Goal: Task Accomplishment & Management: Complete application form

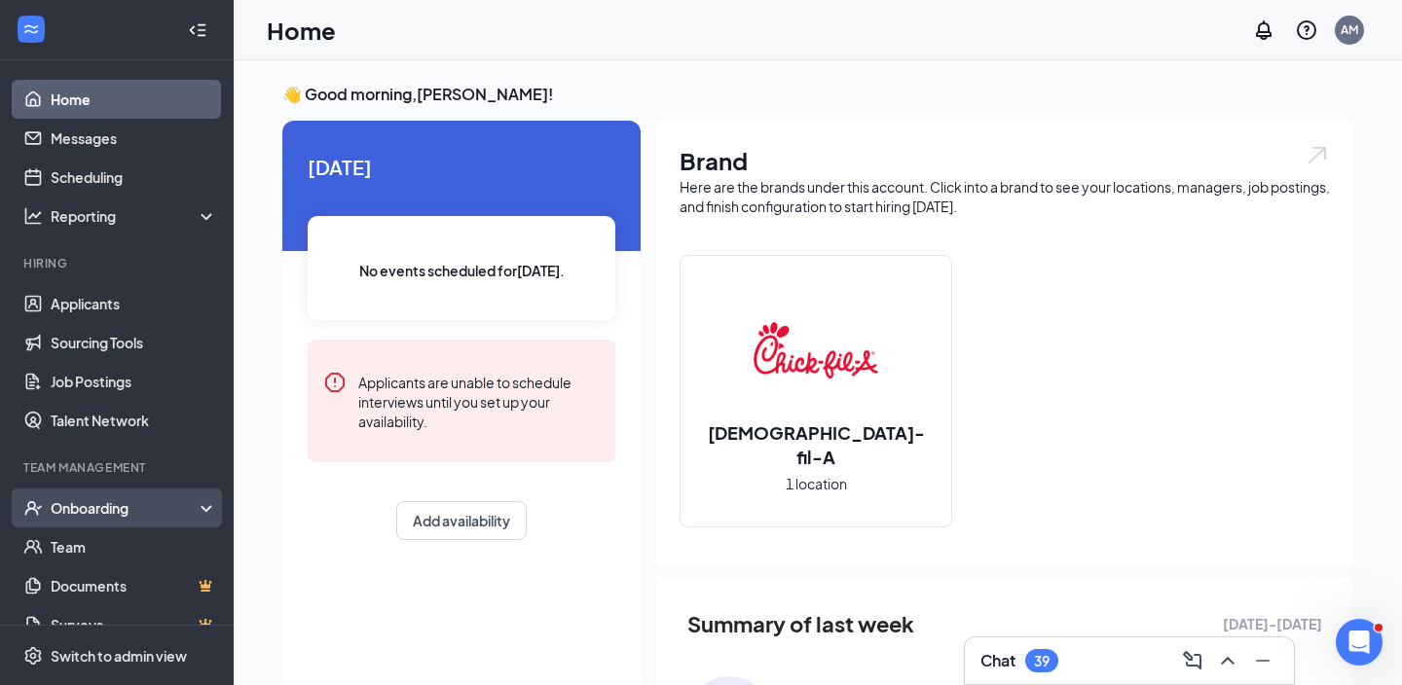
click at [121, 516] on div "Onboarding" at bounding box center [126, 507] width 150 height 19
click at [124, 548] on link "Overview" at bounding box center [134, 547] width 166 height 39
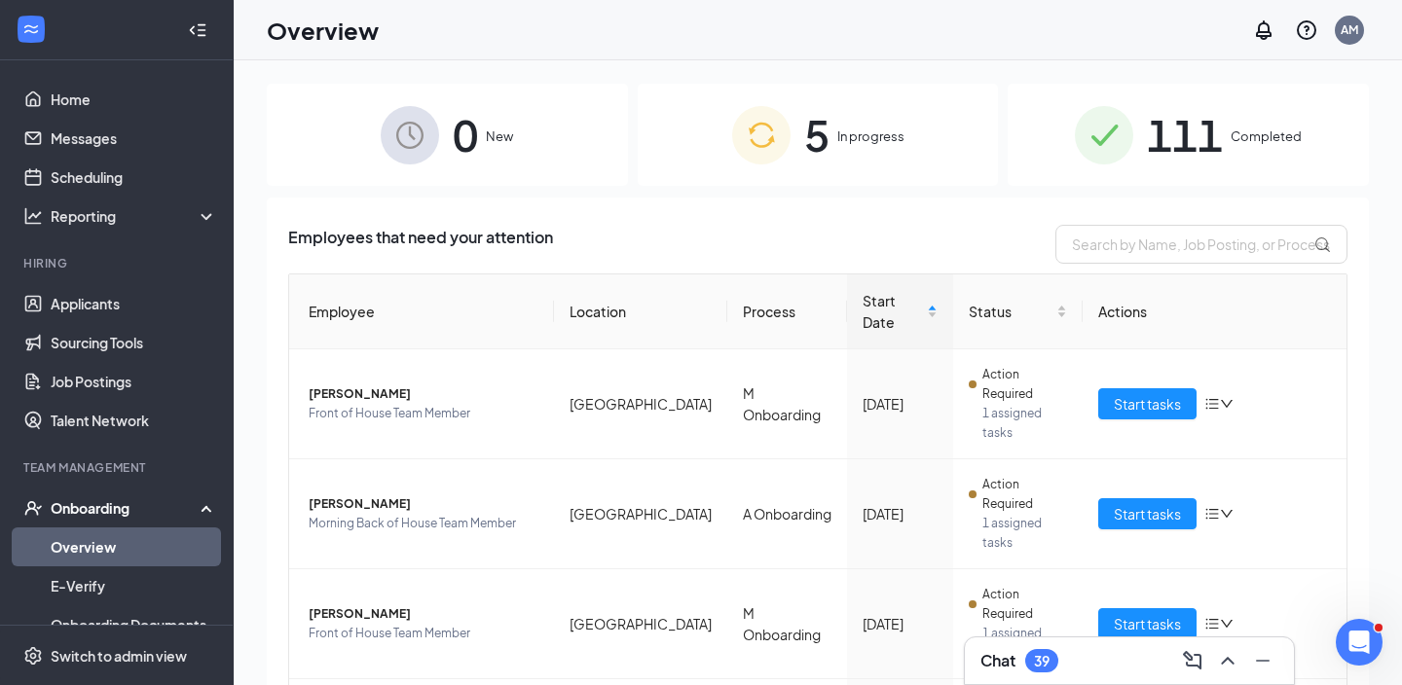
click at [873, 152] on div "5 In progress" at bounding box center [818, 135] width 361 height 102
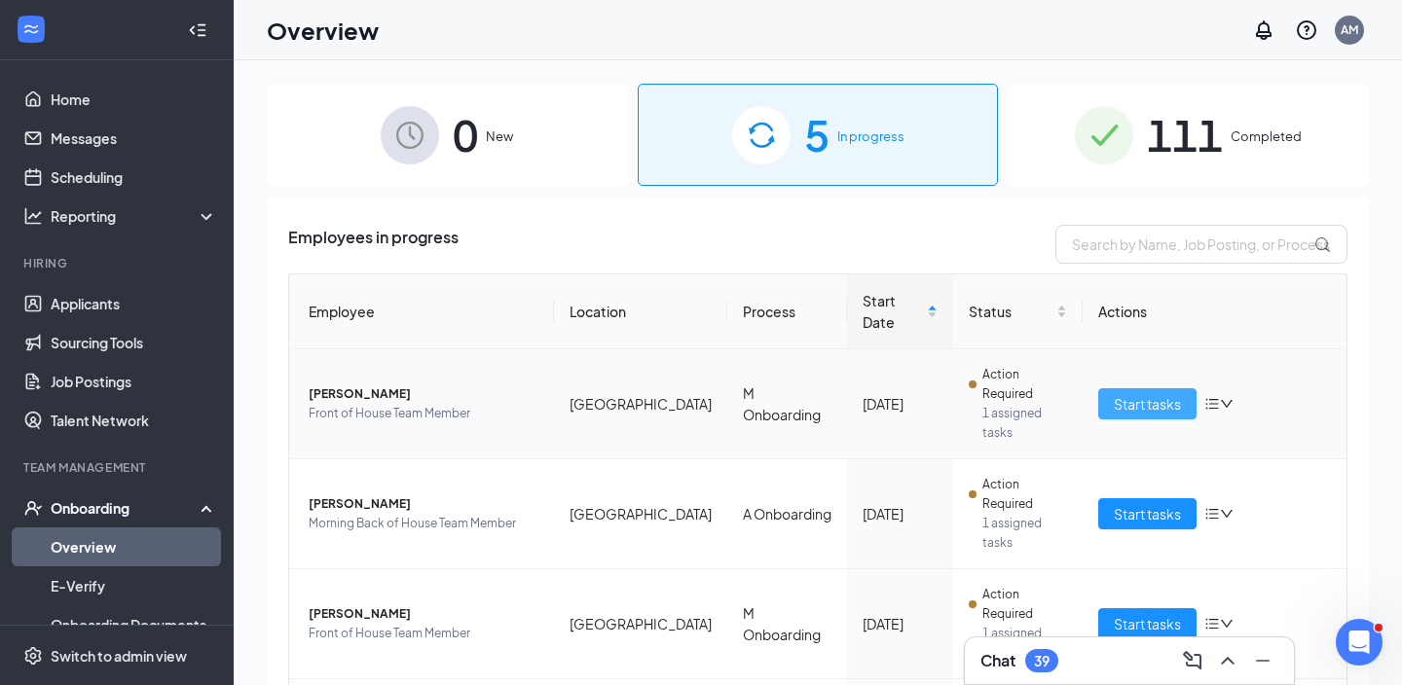
click at [1134, 393] on span "Start tasks" at bounding box center [1147, 403] width 67 height 21
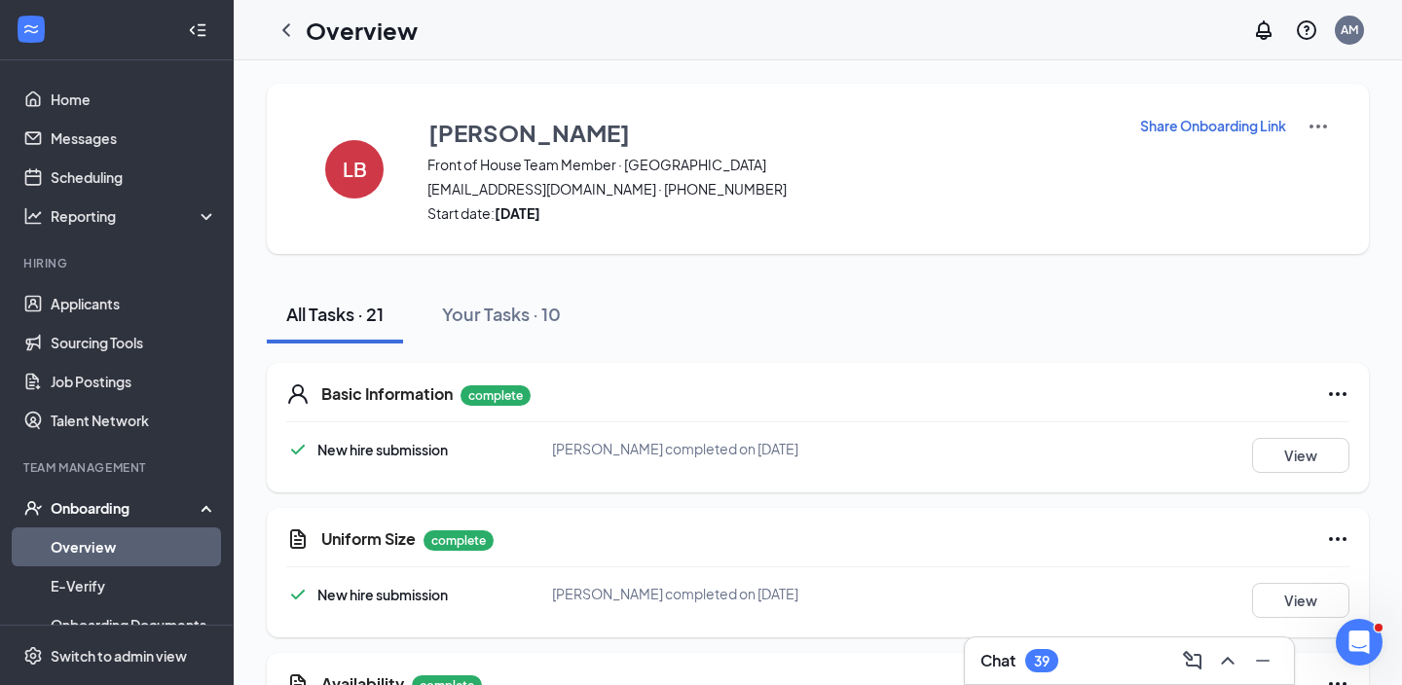
click at [1238, 127] on p "Share Onboarding Link" at bounding box center [1213, 125] width 146 height 19
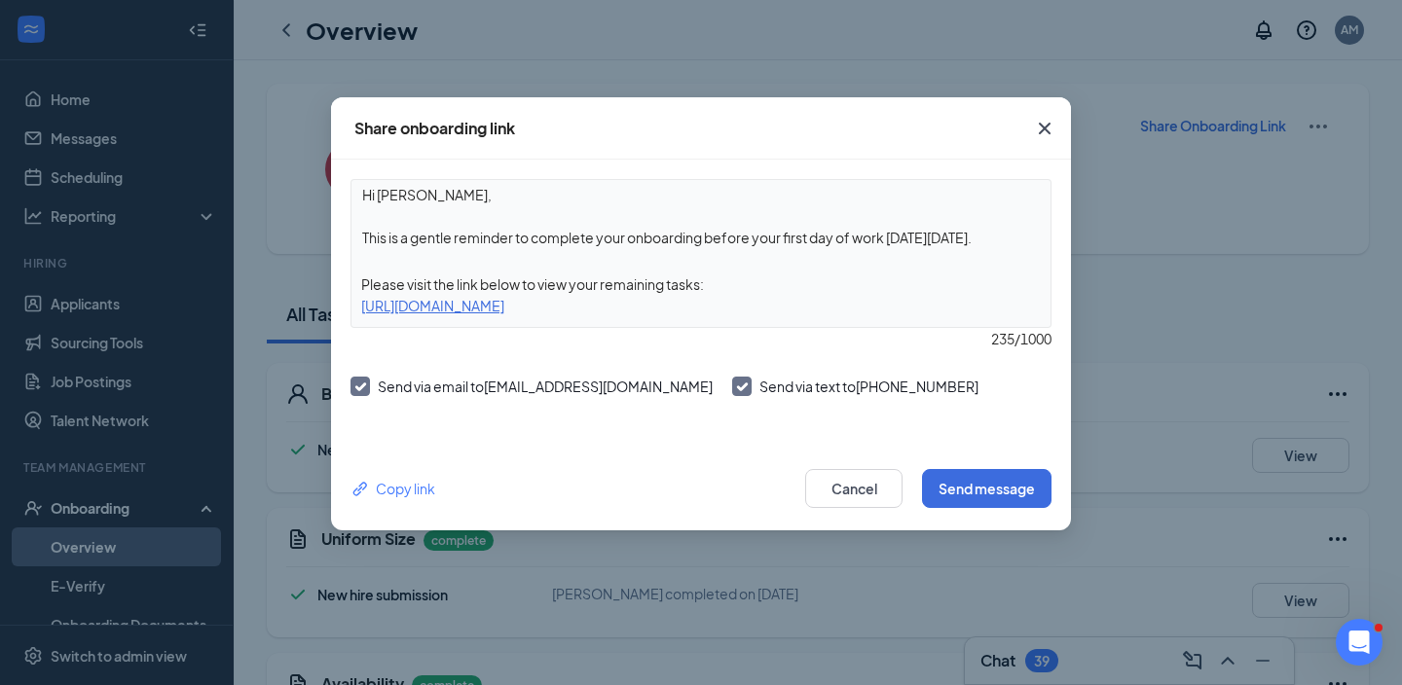
click at [616, 308] on div "[URL][DOMAIN_NAME]" at bounding box center [700, 305] width 699 height 21
copy div "[URL][DOMAIN_NAME]"
click at [847, 498] on button "Cancel" at bounding box center [853, 488] width 97 height 39
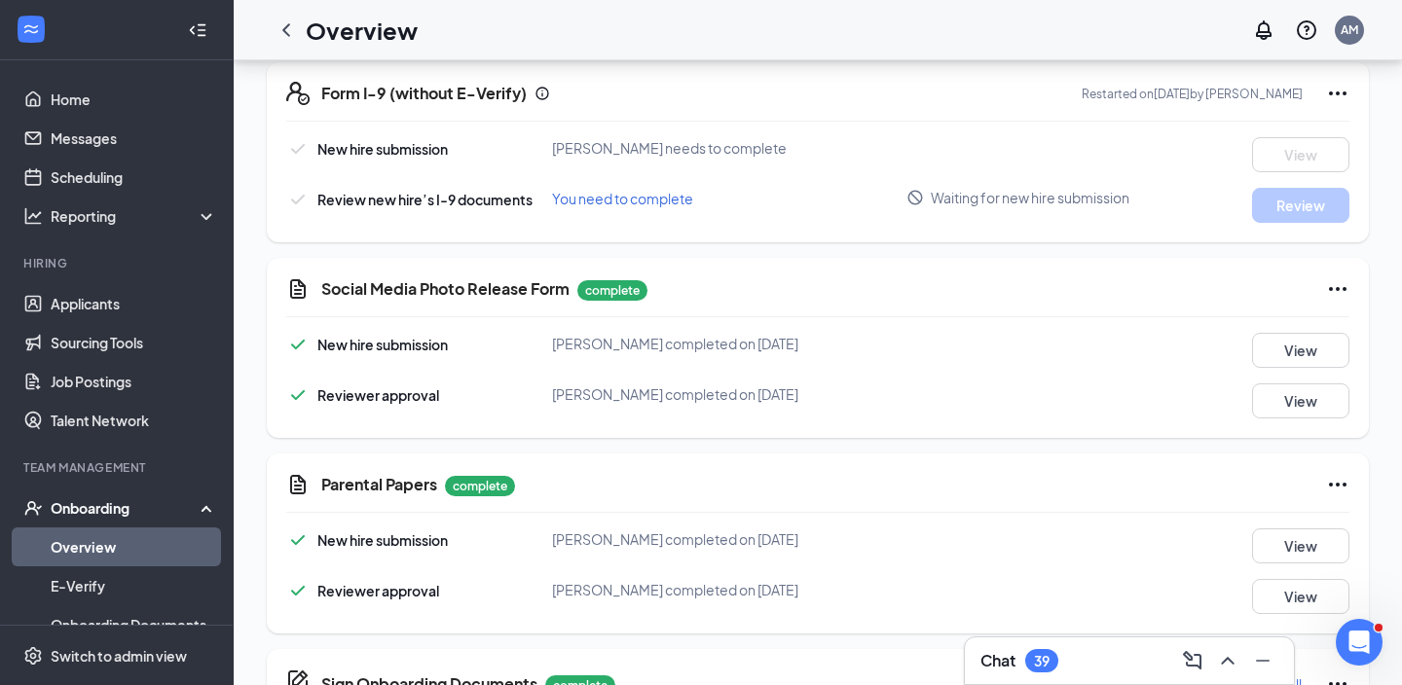
scroll to position [892, 0]
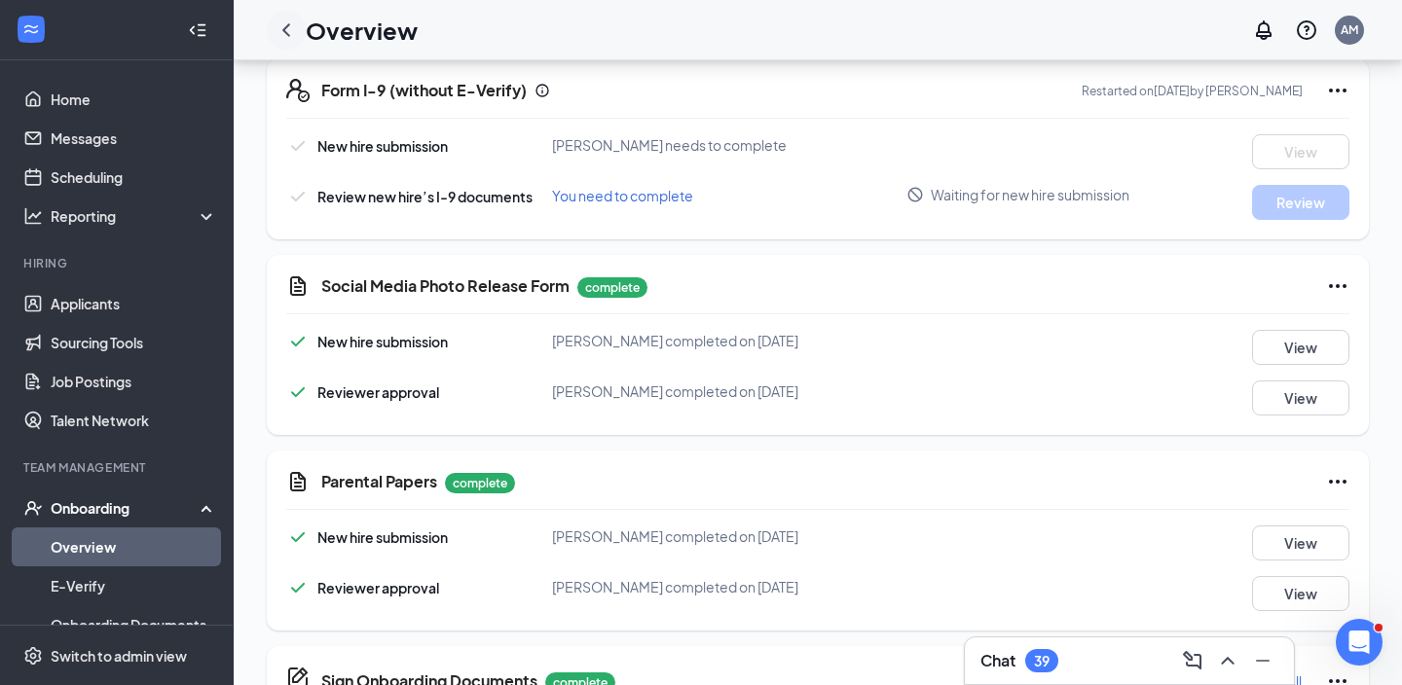
click at [283, 29] on icon "ChevronLeft" at bounding box center [286, 29] width 8 height 13
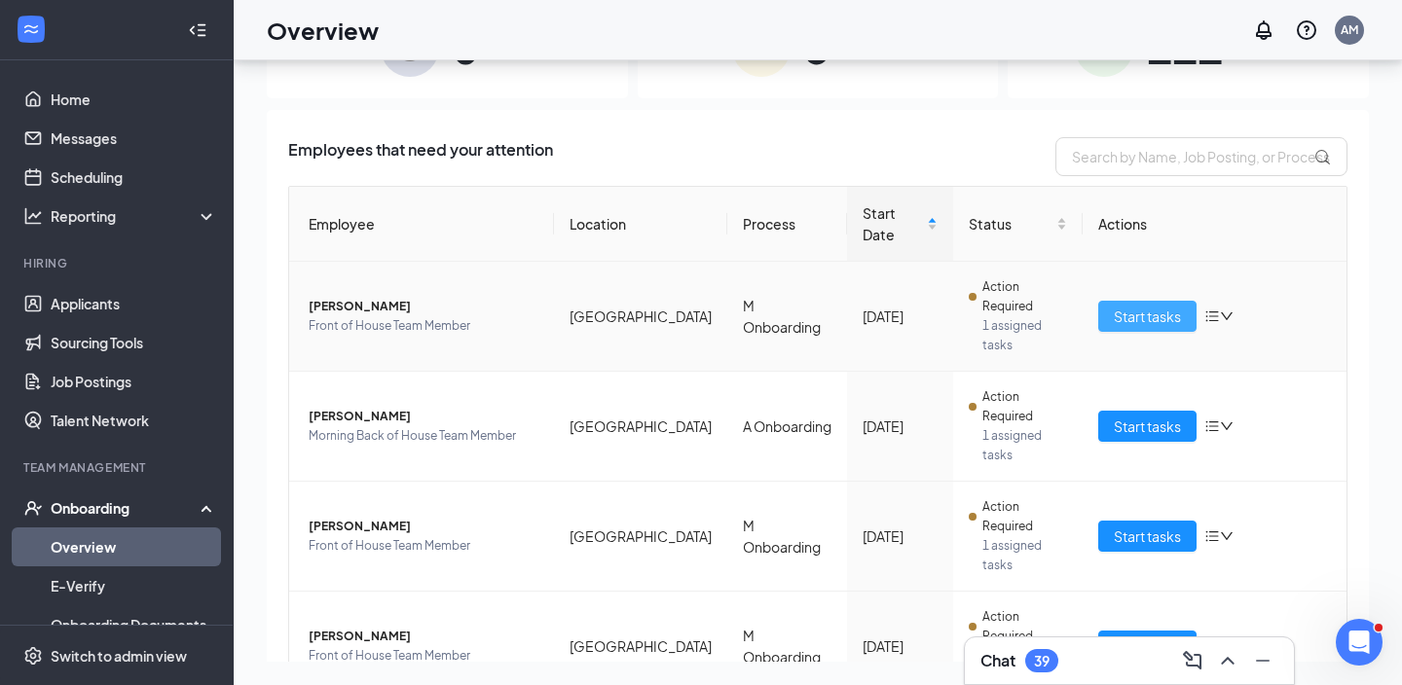
click at [1151, 306] on span "Start tasks" at bounding box center [1147, 316] width 67 height 21
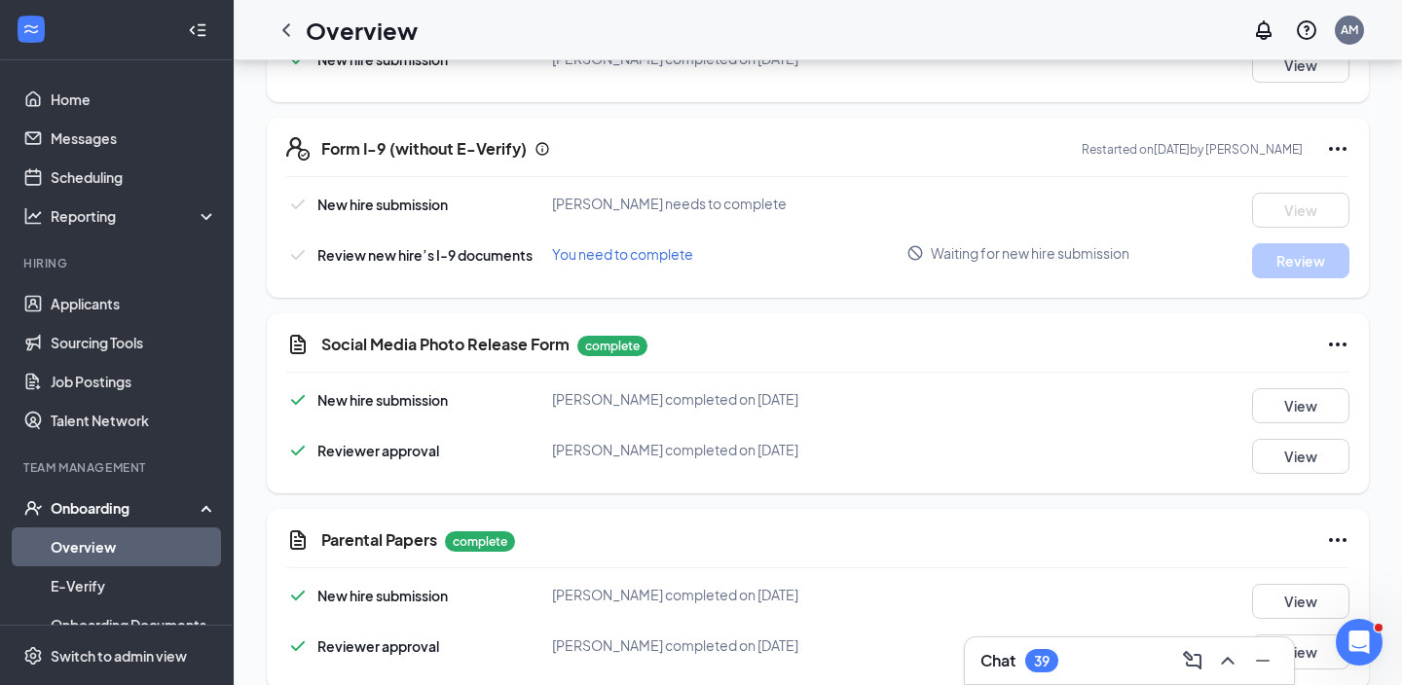
scroll to position [805, 0]
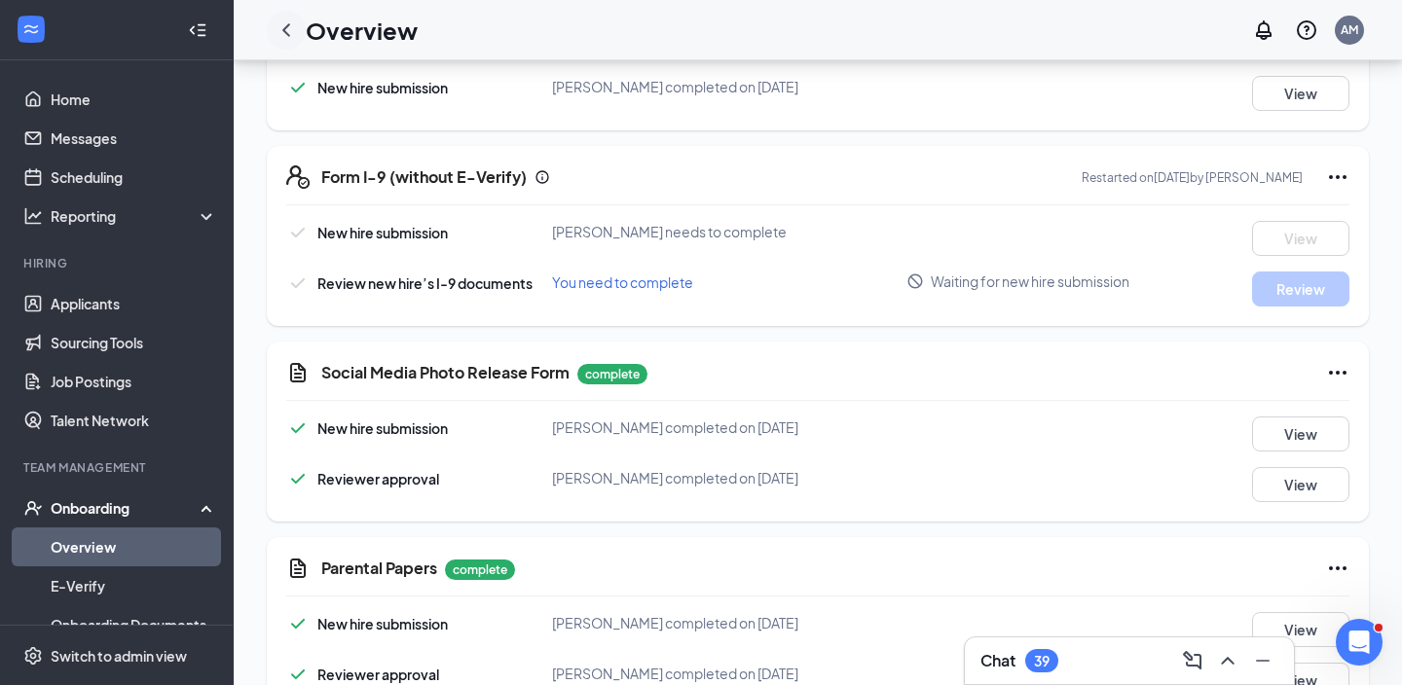
click at [293, 34] on icon "ChevronLeft" at bounding box center [285, 29] width 23 height 23
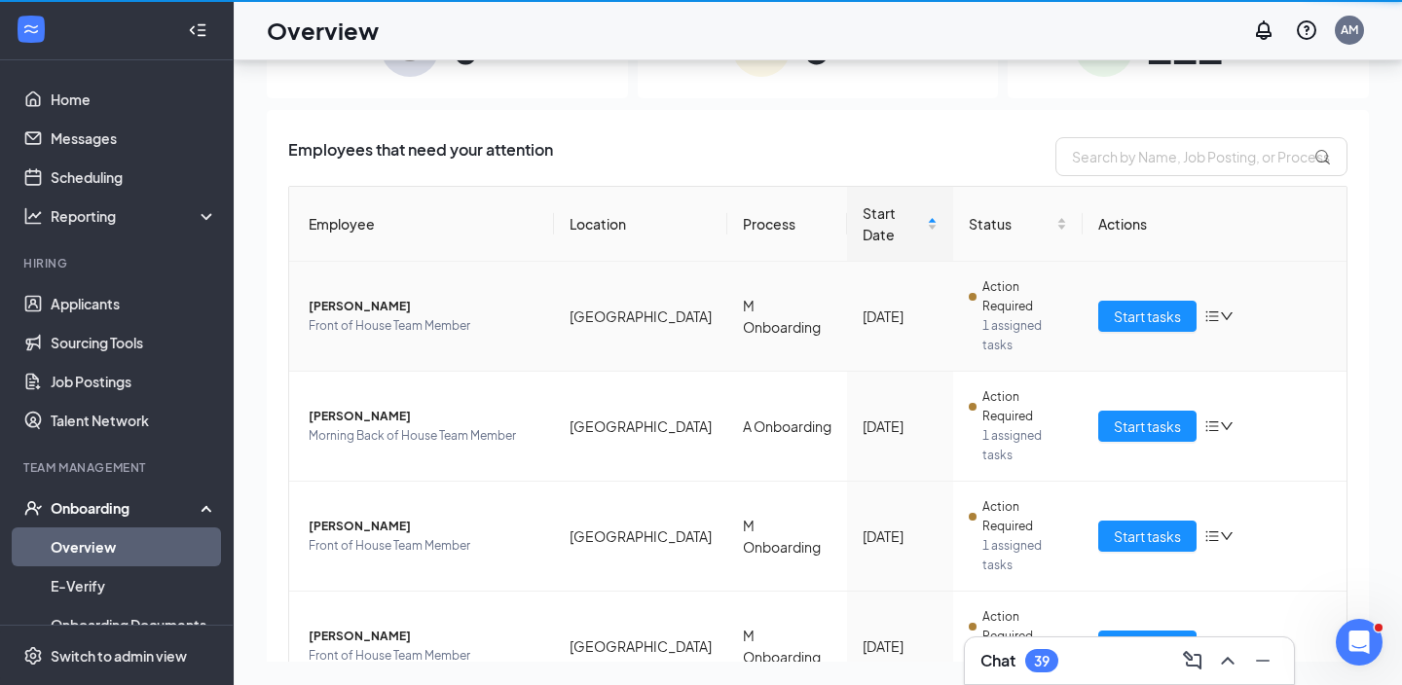
scroll to position [88, 0]
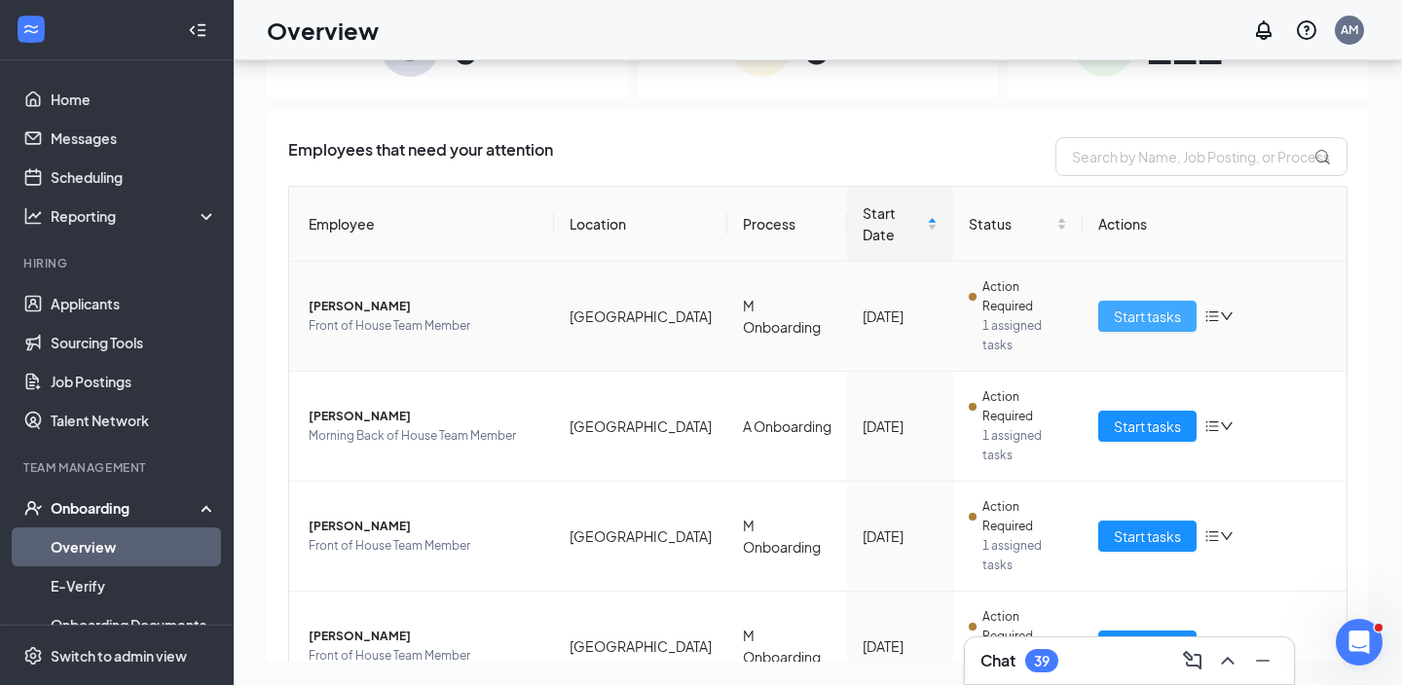
click at [1148, 306] on span "Start tasks" at bounding box center [1147, 316] width 67 height 21
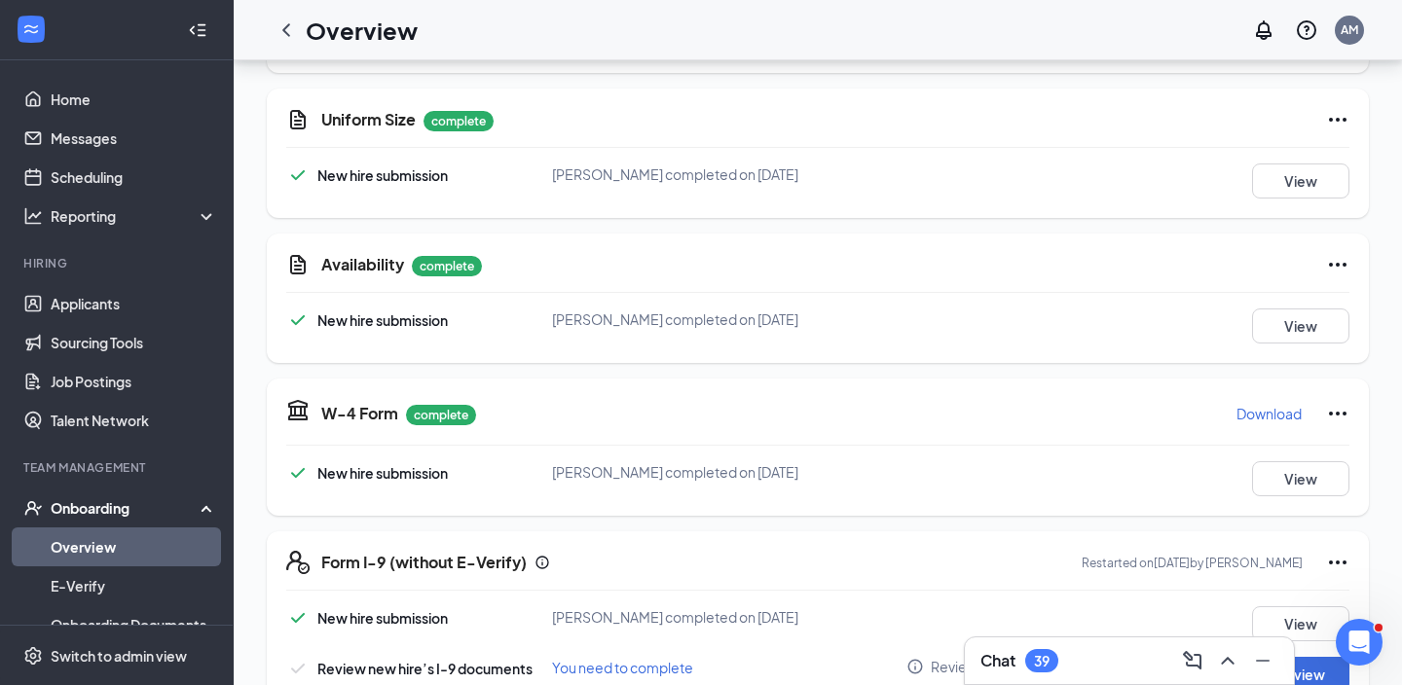
scroll to position [703, 0]
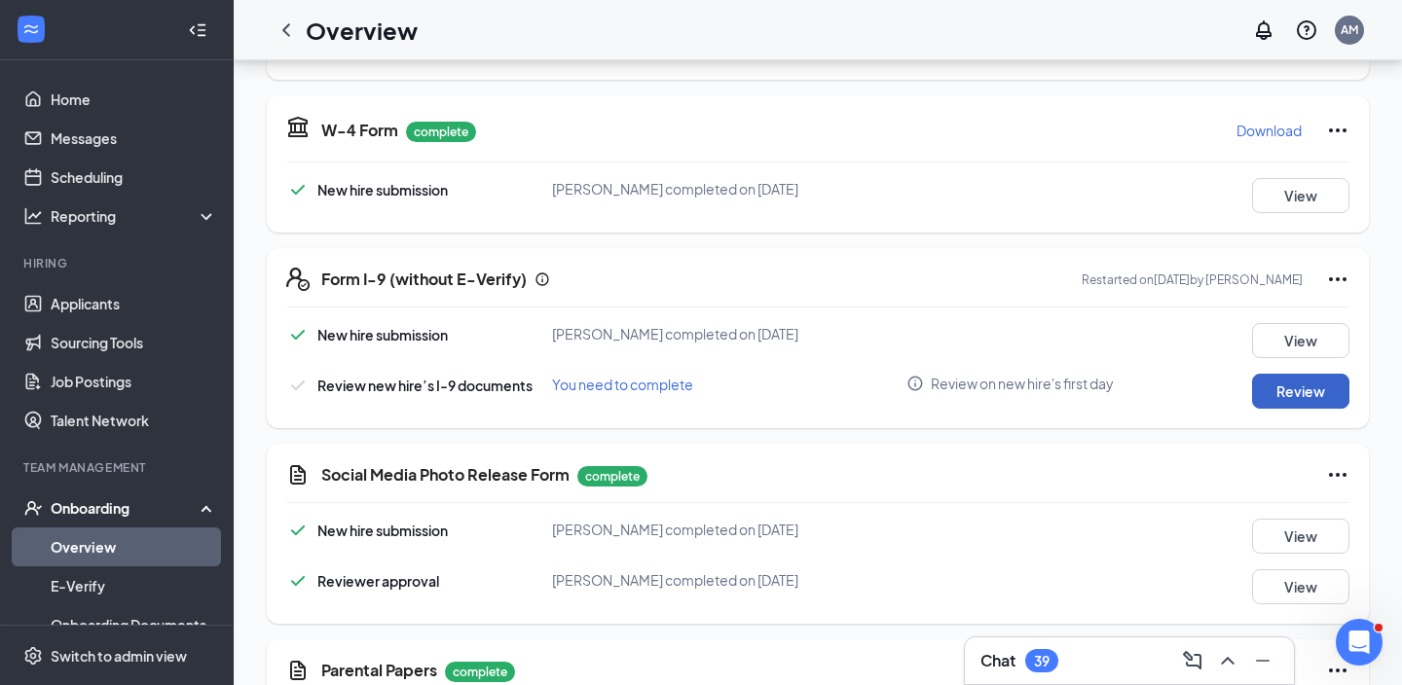
click at [1332, 401] on button "Review" at bounding box center [1300, 391] width 97 height 35
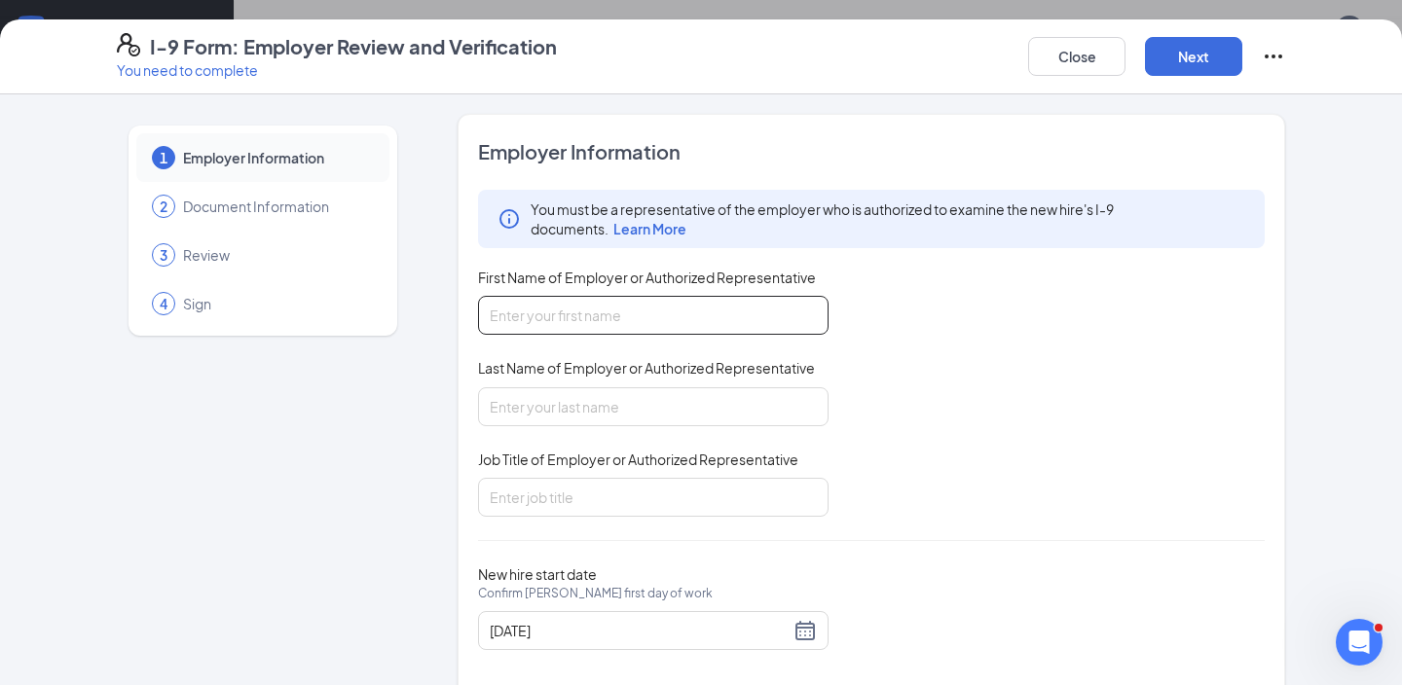
click at [652, 314] on input "First Name of Employer or Authorized Representative" at bounding box center [653, 315] width 350 height 39
type input "[PERSON_NAME]"
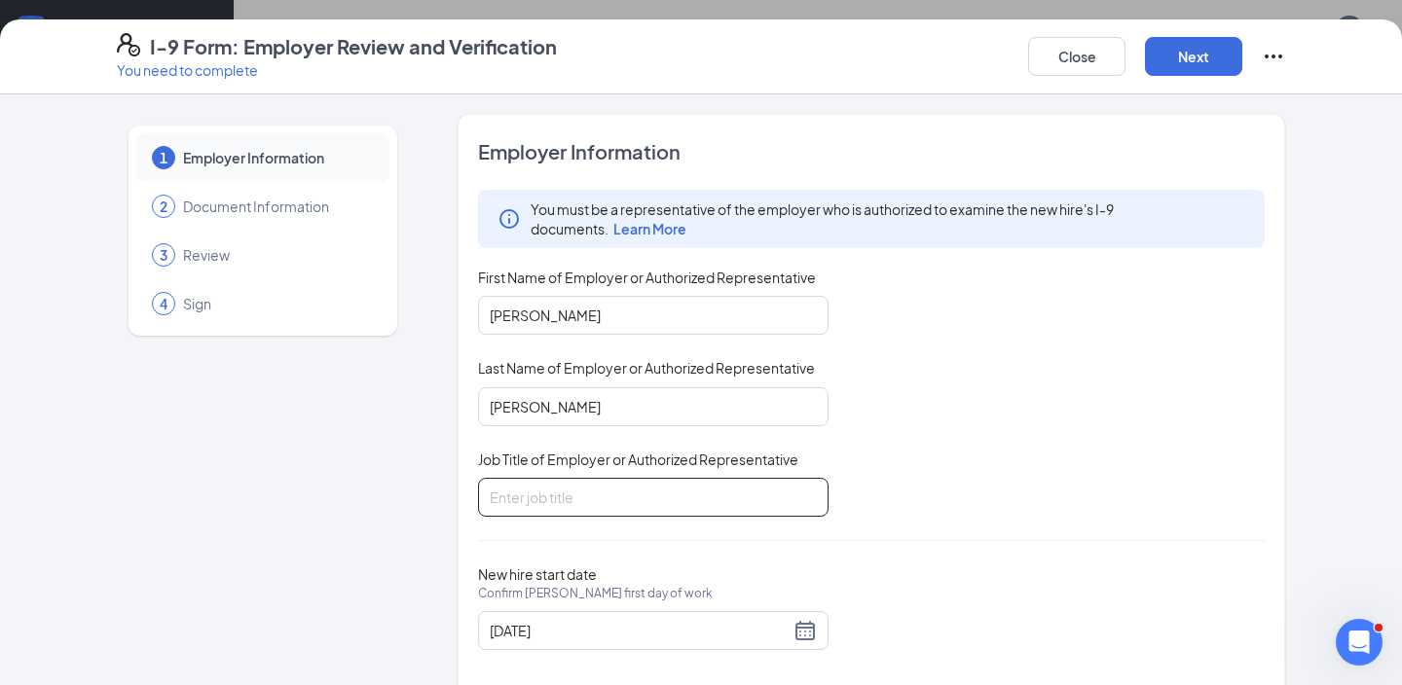
click at [563, 490] on input "Job Title of Employer or Authorized Representative" at bounding box center [653, 497] width 350 height 39
type input "Training Director"
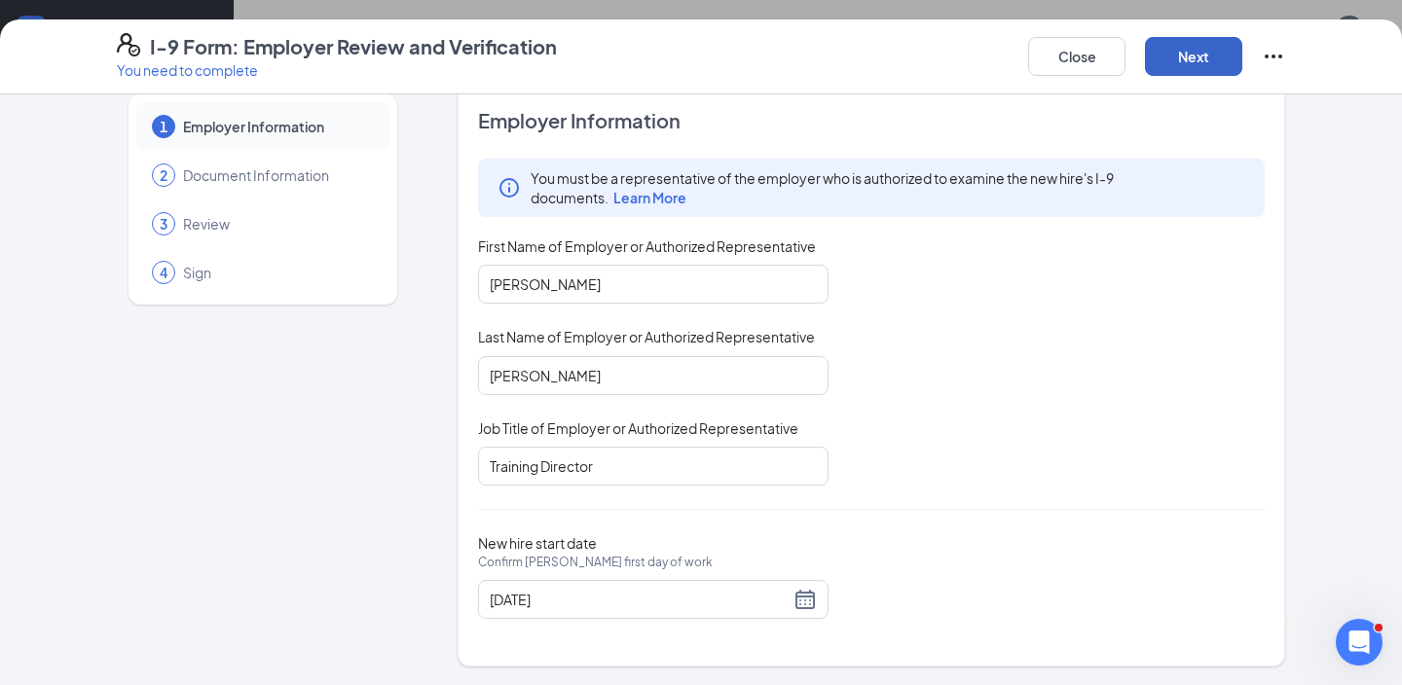
click at [1195, 60] on button "Next" at bounding box center [1193, 56] width 97 height 39
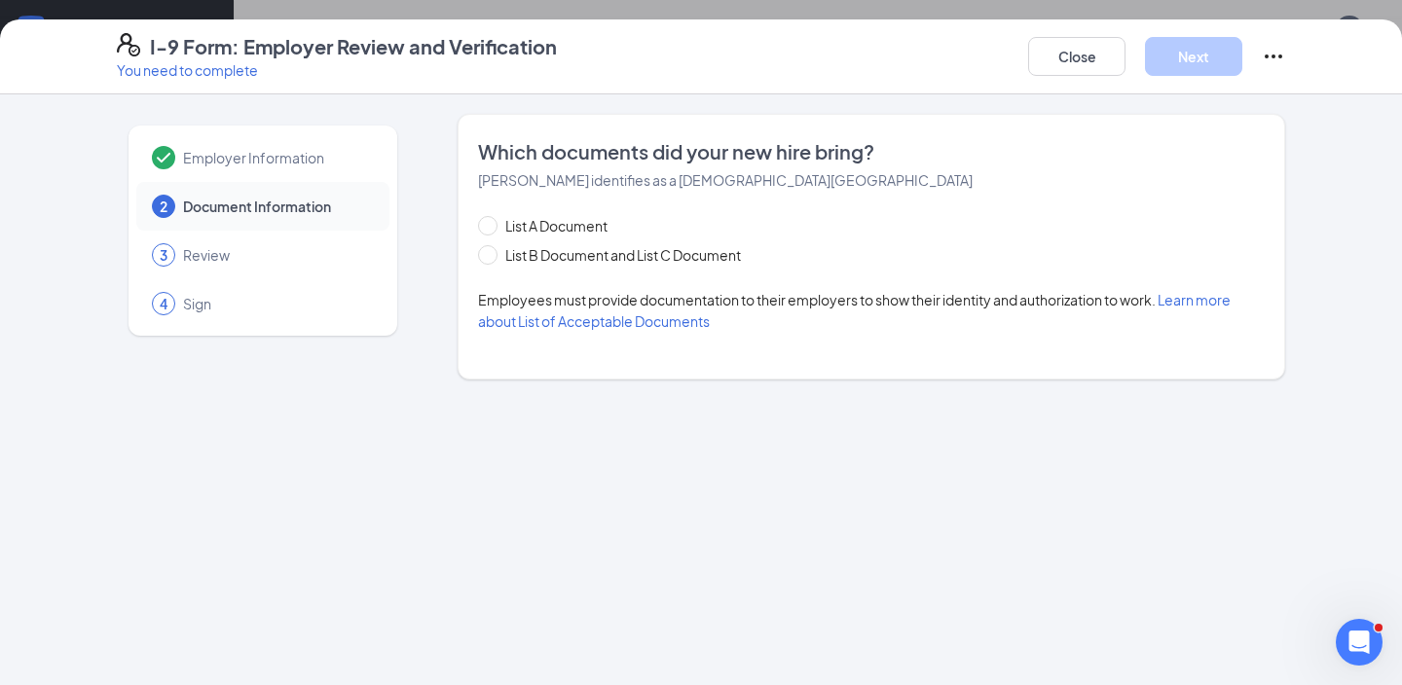
scroll to position [0, 0]
click at [560, 254] on span "List B Document and List C Document" at bounding box center [622, 254] width 251 height 21
click at [492, 254] on input "List B Document and List C Document" at bounding box center [485, 252] width 14 height 14
radio input "true"
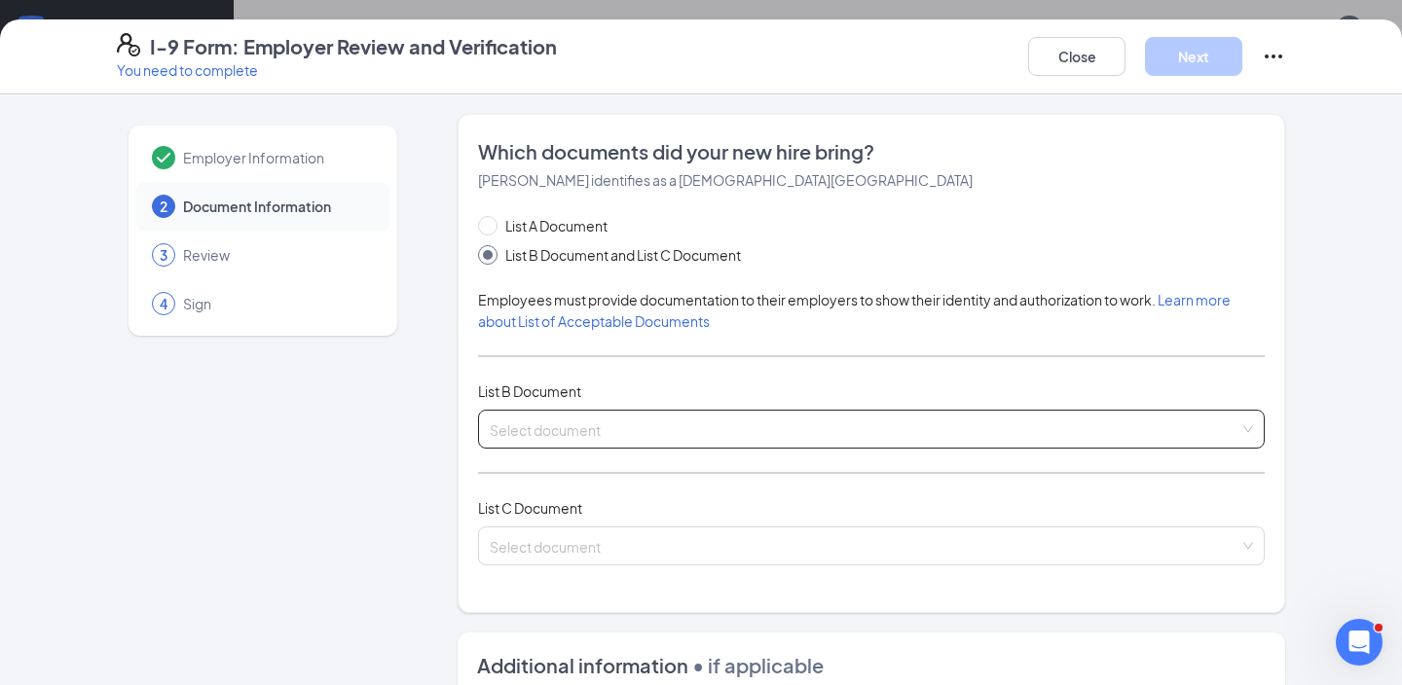
click at [642, 436] on input "search" at bounding box center [864, 425] width 749 height 29
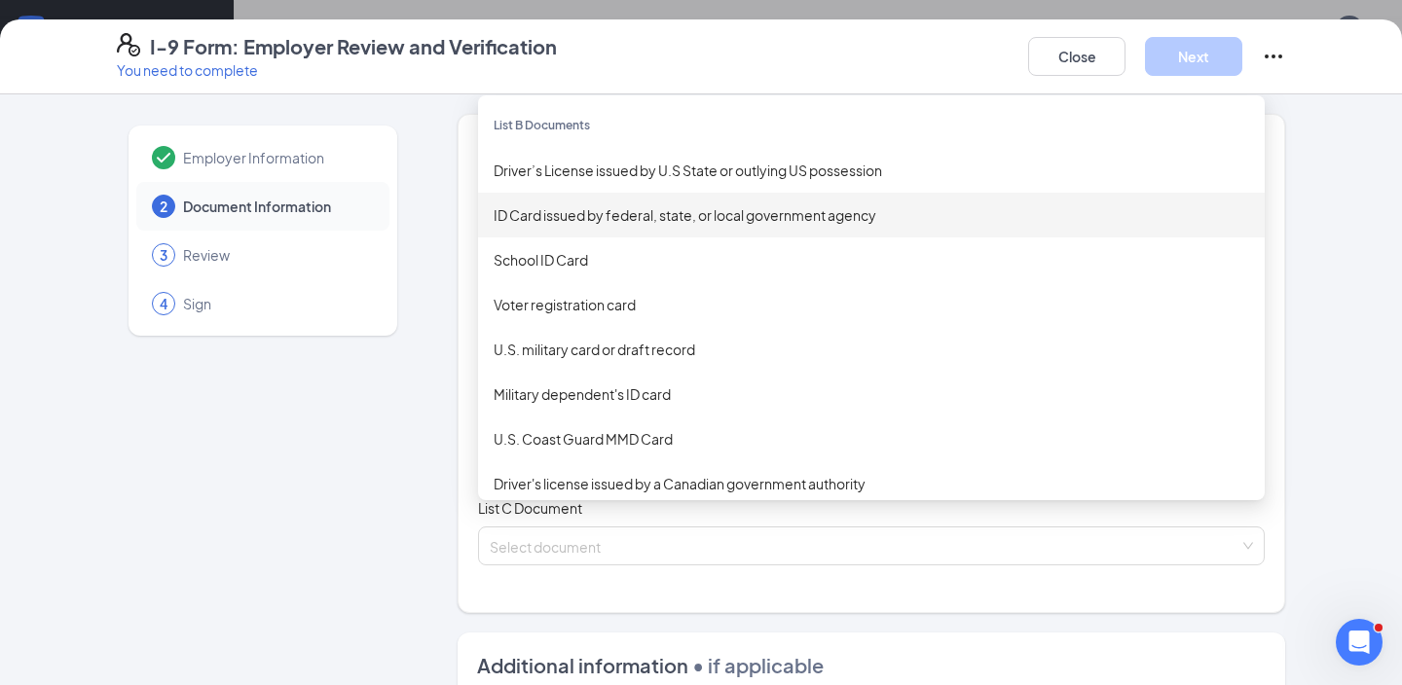
click at [629, 223] on div "ID Card issued by federal, state, or local government agency" at bounding box center [870, 214] width 755 height 21
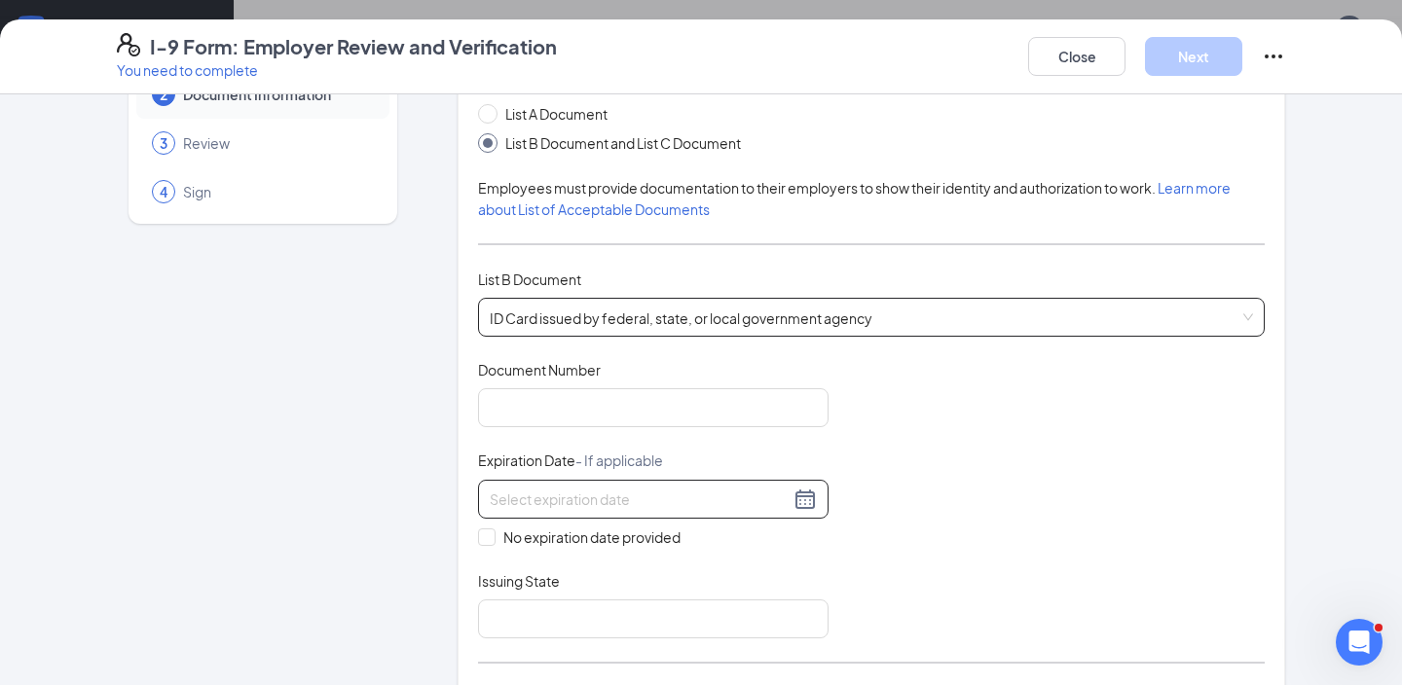
scroll to position [114, 0]
click at [554, 509] on div at bounding box center [653, 497] width 350 height 39
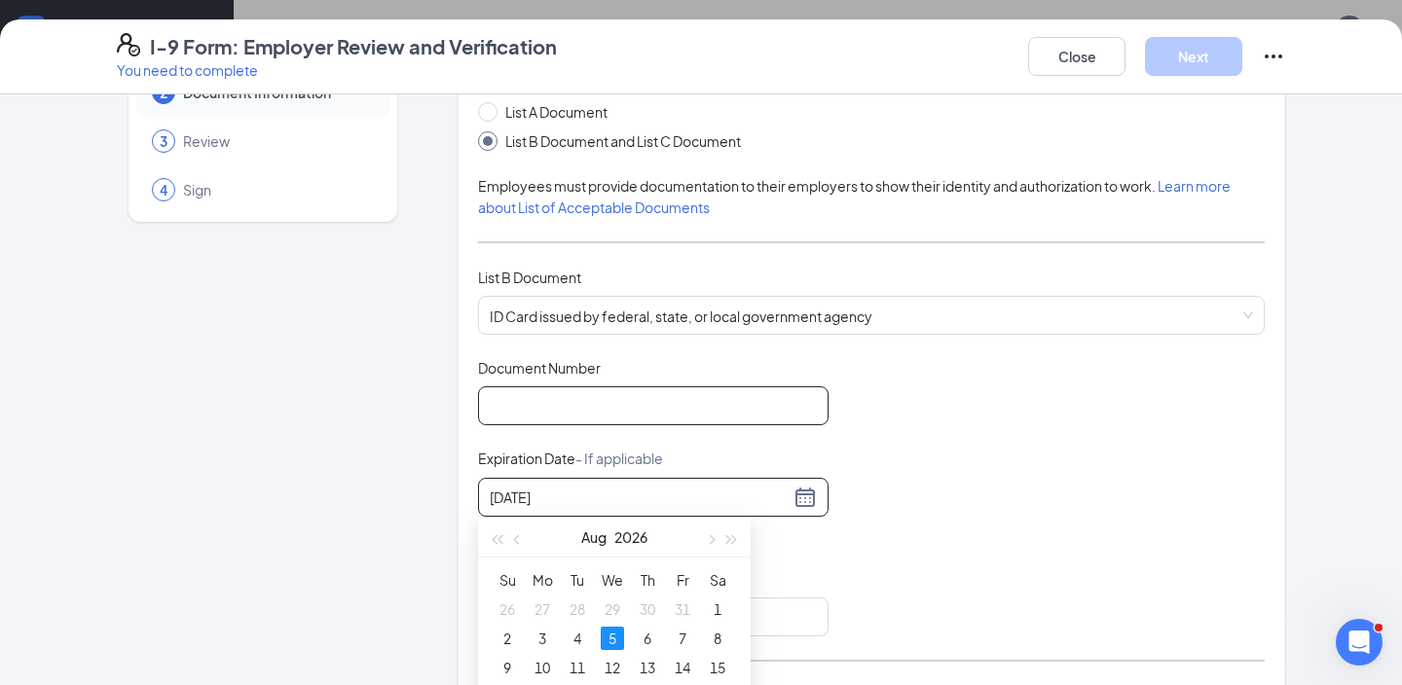
type input "[DATE]"
click at [534, 405] on input "Document Number" at bounding box center [653, 405] width 350 height 39
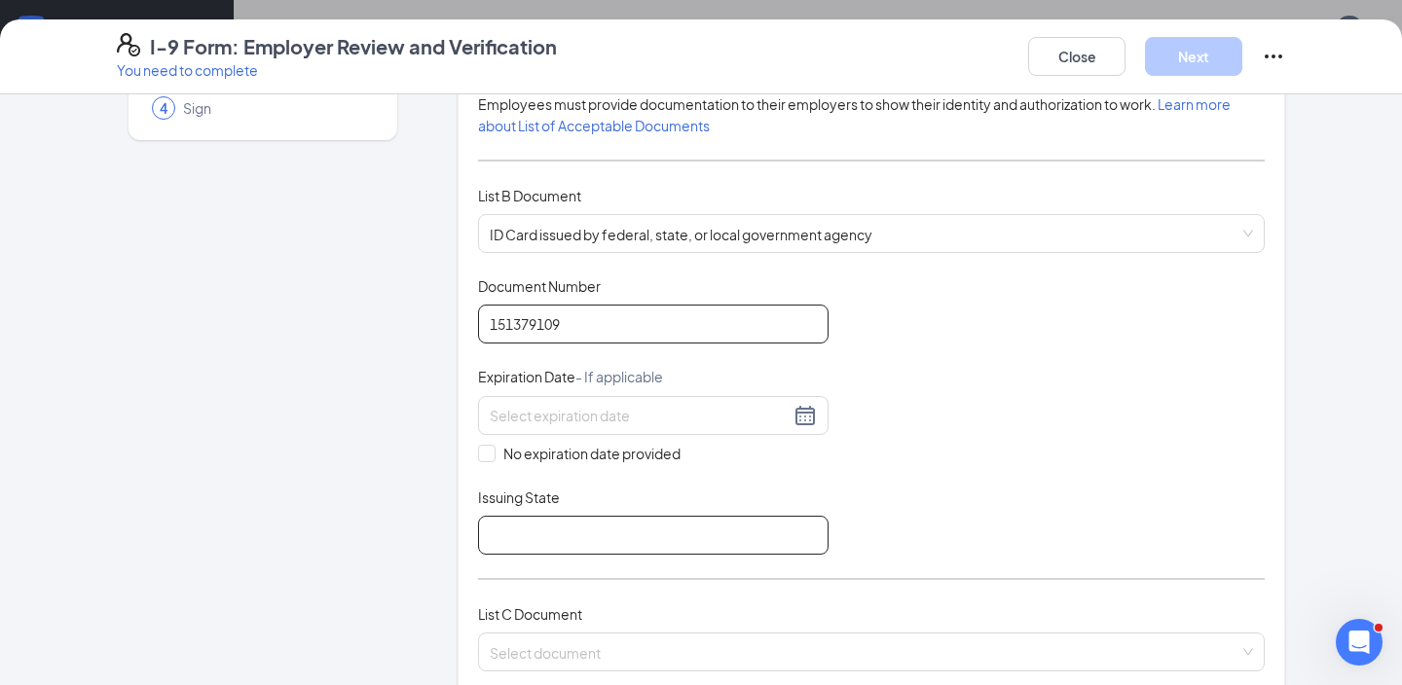
scroll to position [201, 0]
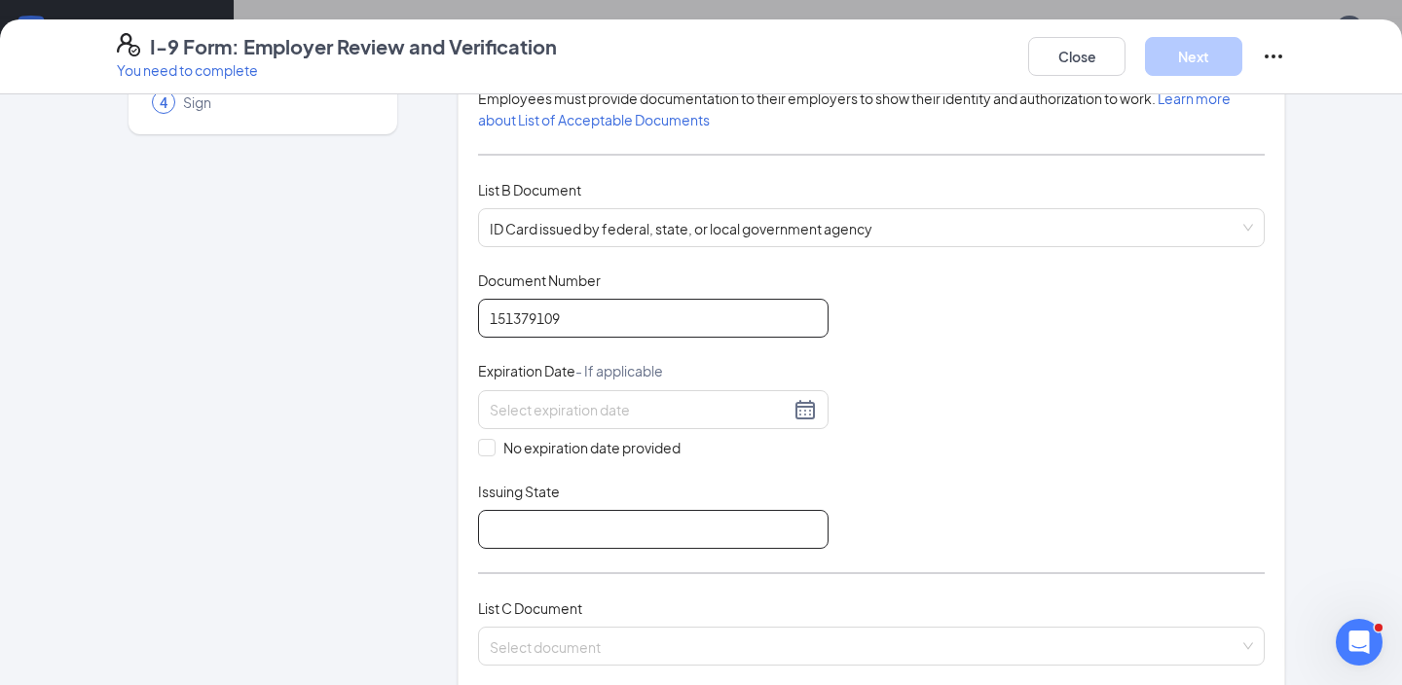
type input "151379109"
click at [509, 523] on input "Issuing State" at bounding box center [653, 529] width 350 height 39
type input "[US_STATE]"
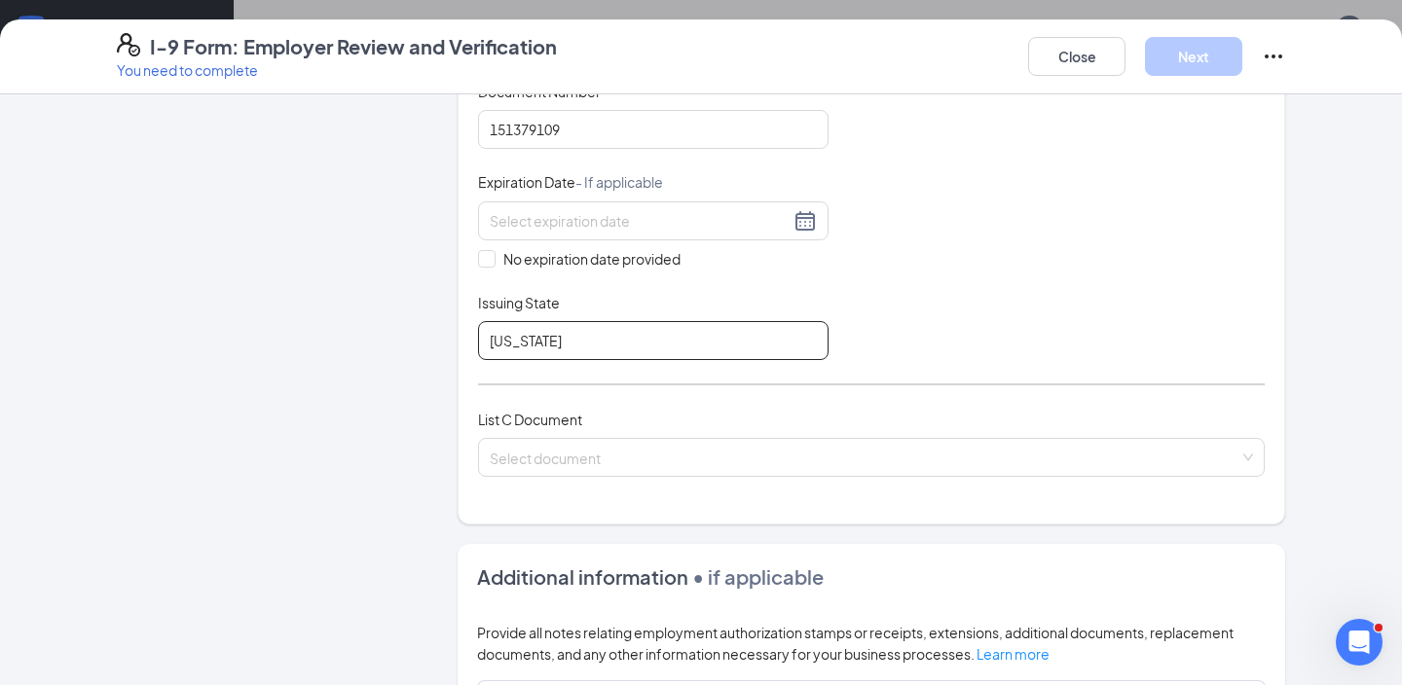
scroll to position [420, 0]
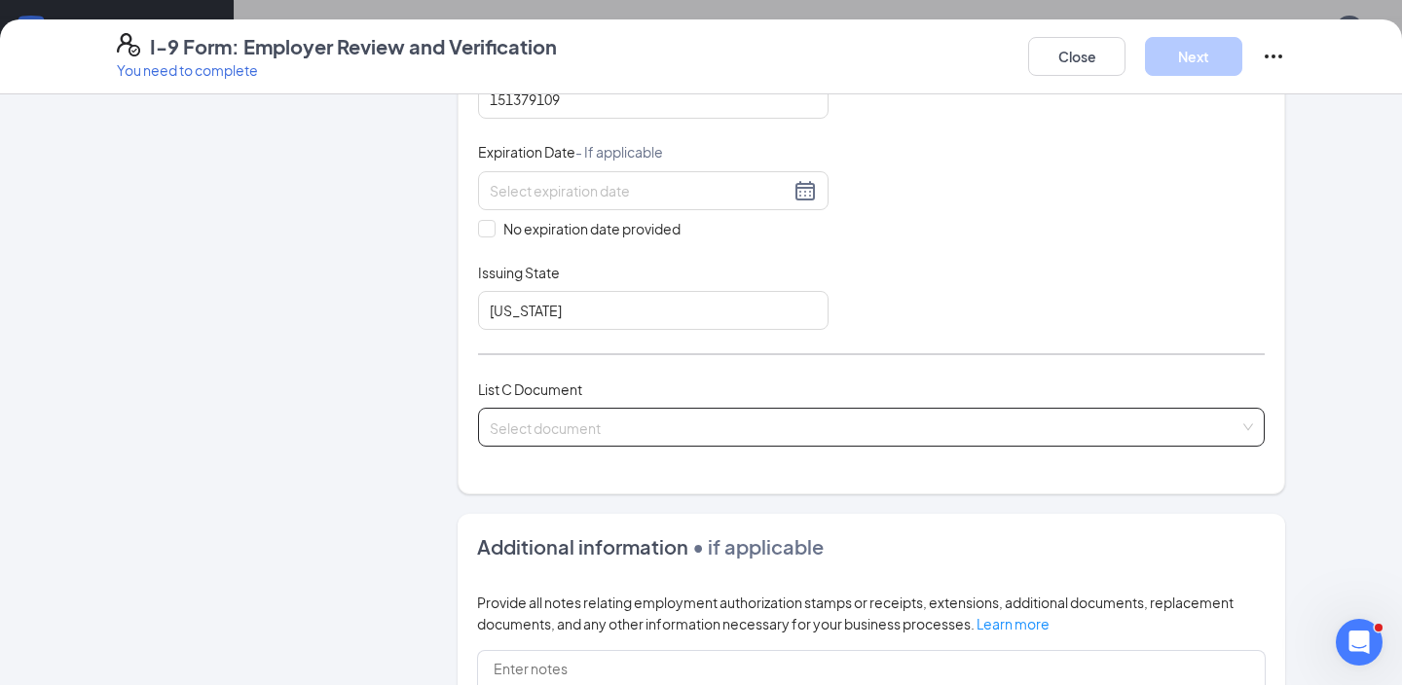
click at [526, 422] on input "search" at bounding box center [864, 423] width 749 height 29
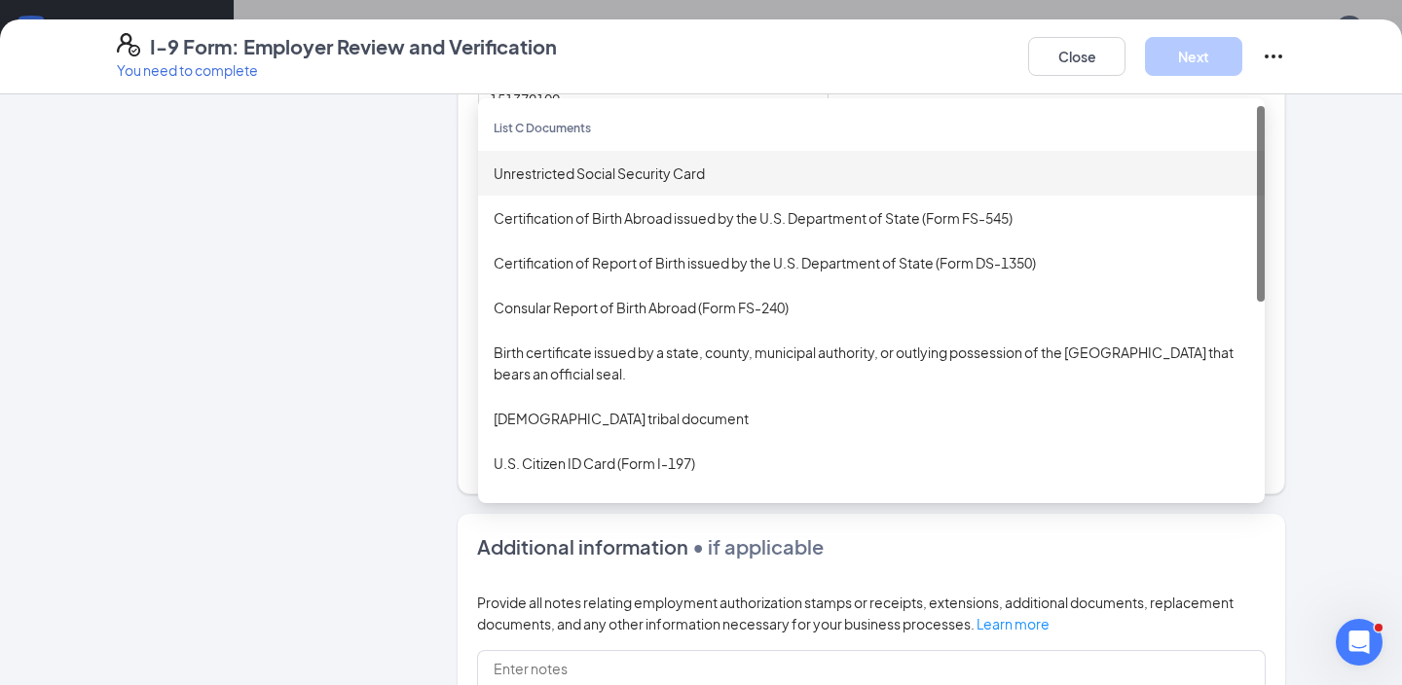
click at [602, 170] on div "Unrestricted Social Security Card" at bounding box center [870, 173] width 755 height 21
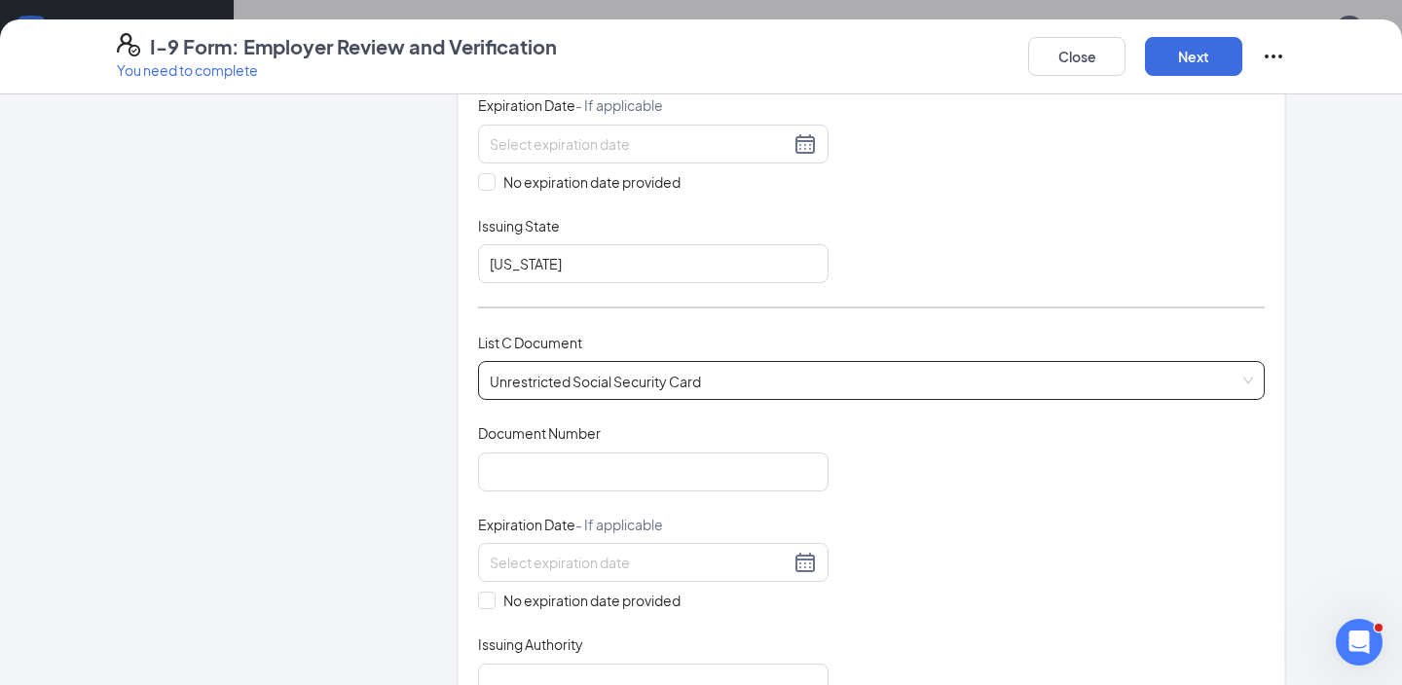
scroll to position [502, 0]
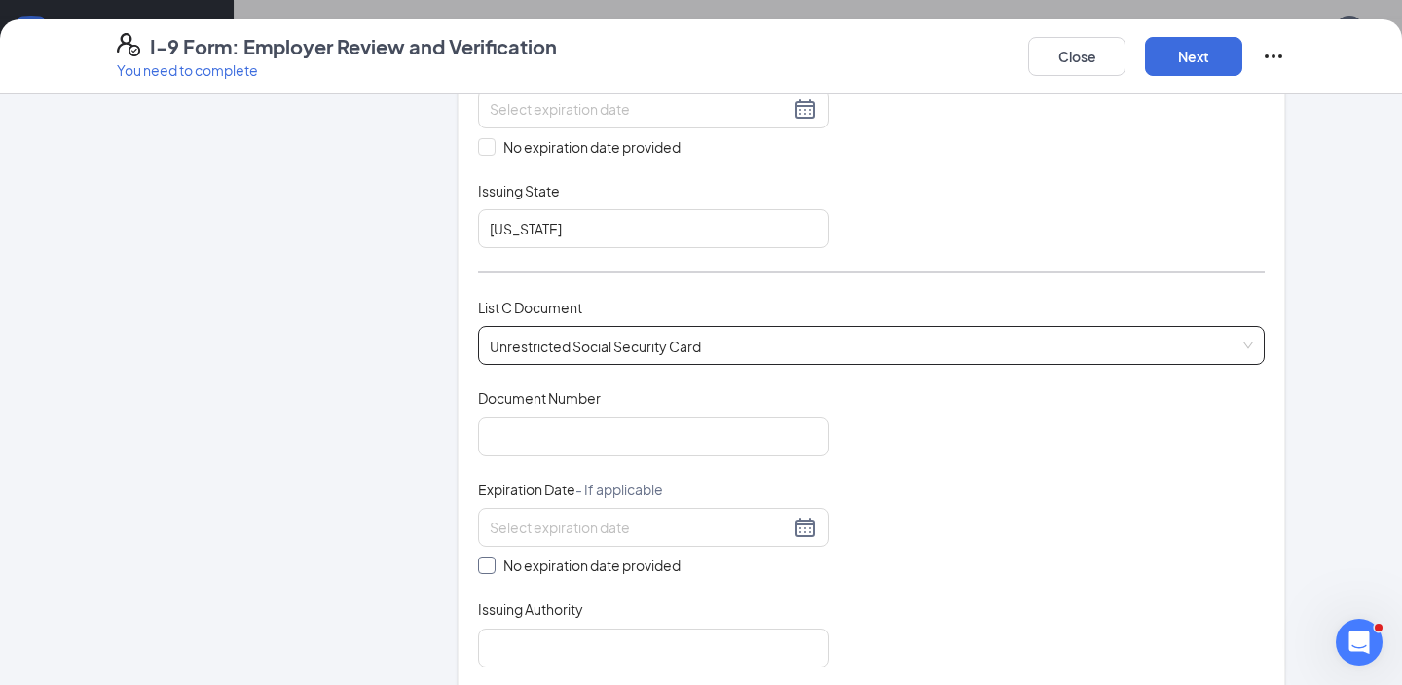
click at [541, 566] on span "No expiration date provided" at bounding box center [591, 565] width 193 height 21
click at [492, 566] on input "No expiration date provided" at bounding box center [485, 564] width 14 height 14
checkbox input "true"
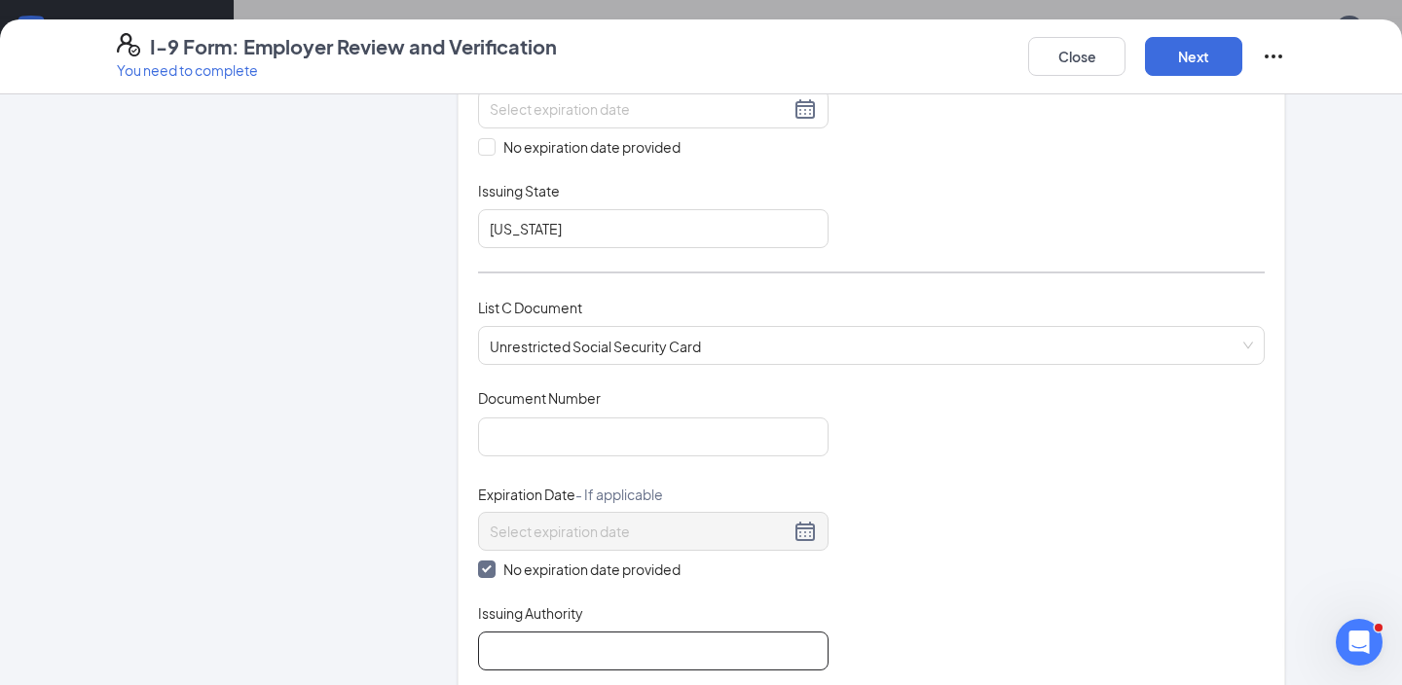
click at [541, 638] on input "Issuing Authority" at bounding box center [653, 651] width 350 height 39
type input "Social Security Administration"
click at [575, 448] on input "Document Number" at bounding box center [653, 437] width 350 height 39
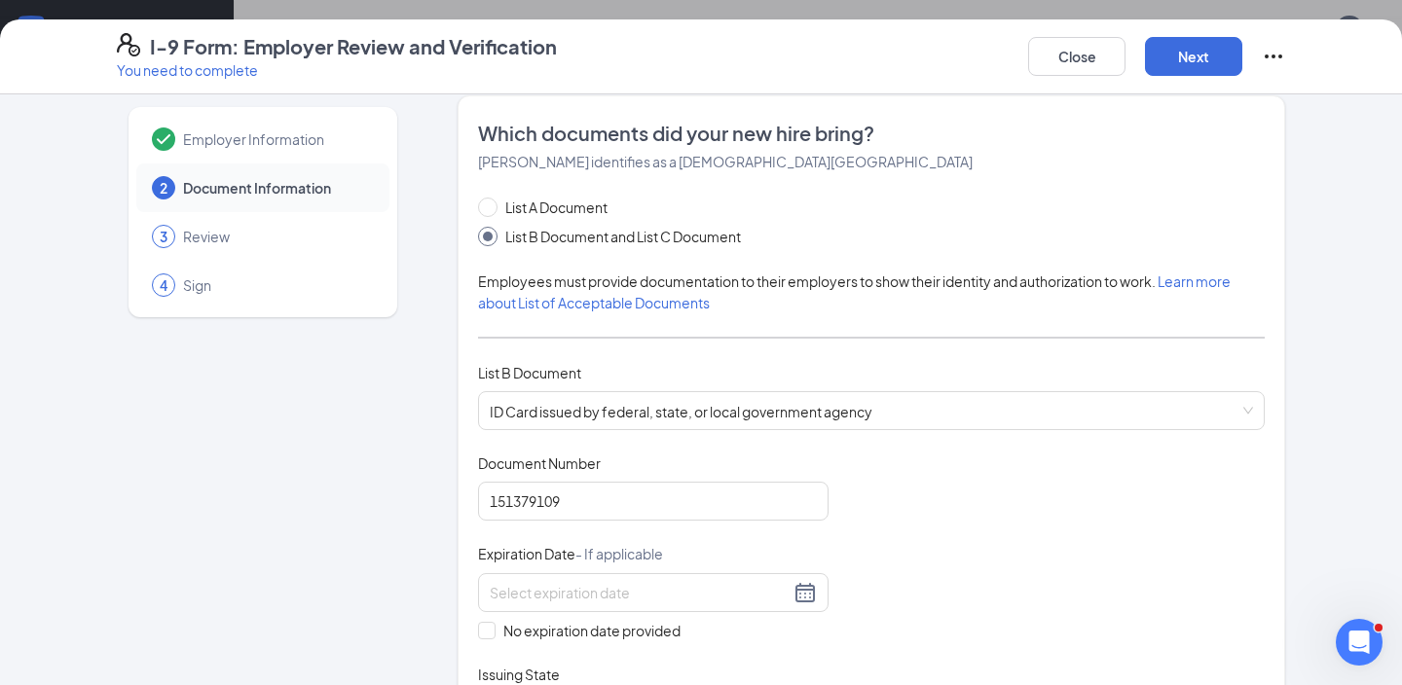
scroll to position [2, 0]
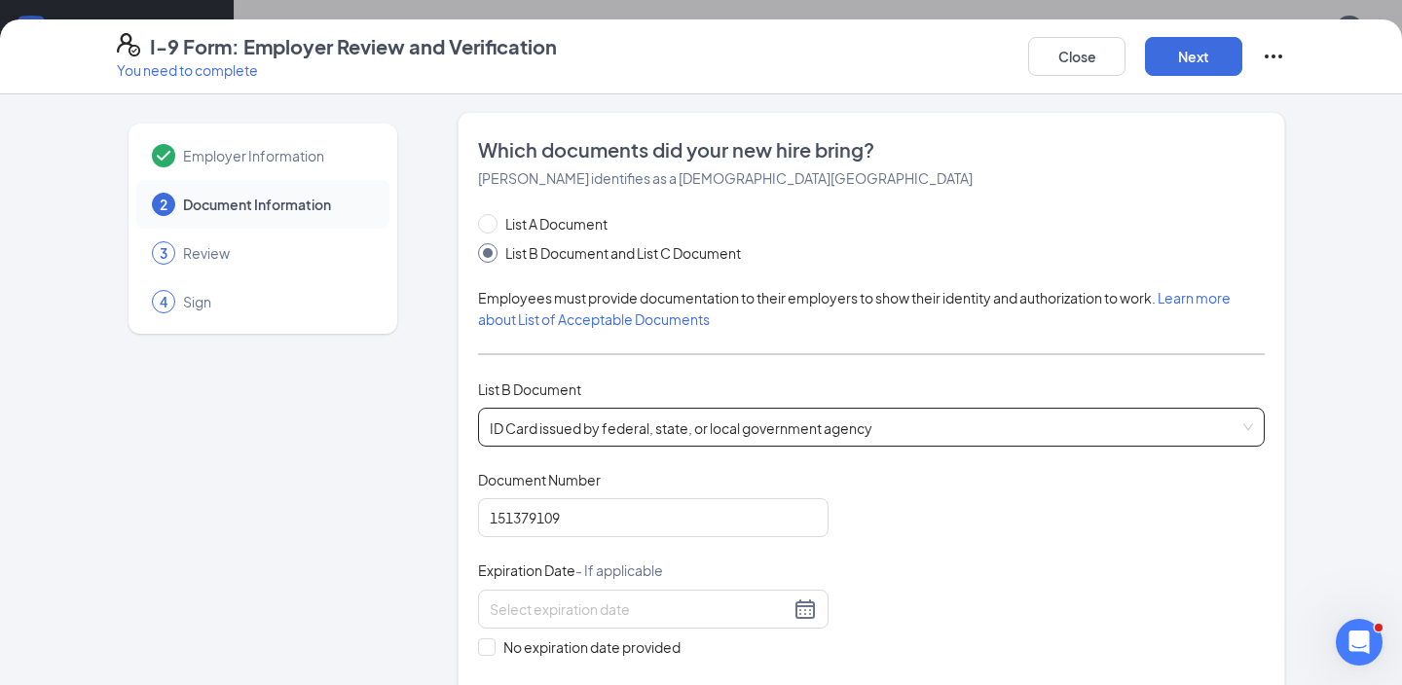
click at [883, 435] on div "ID Card issued by federal, state, or local government agency Driver’s License i…" at bounding box center [871, 427] width 786 height 39
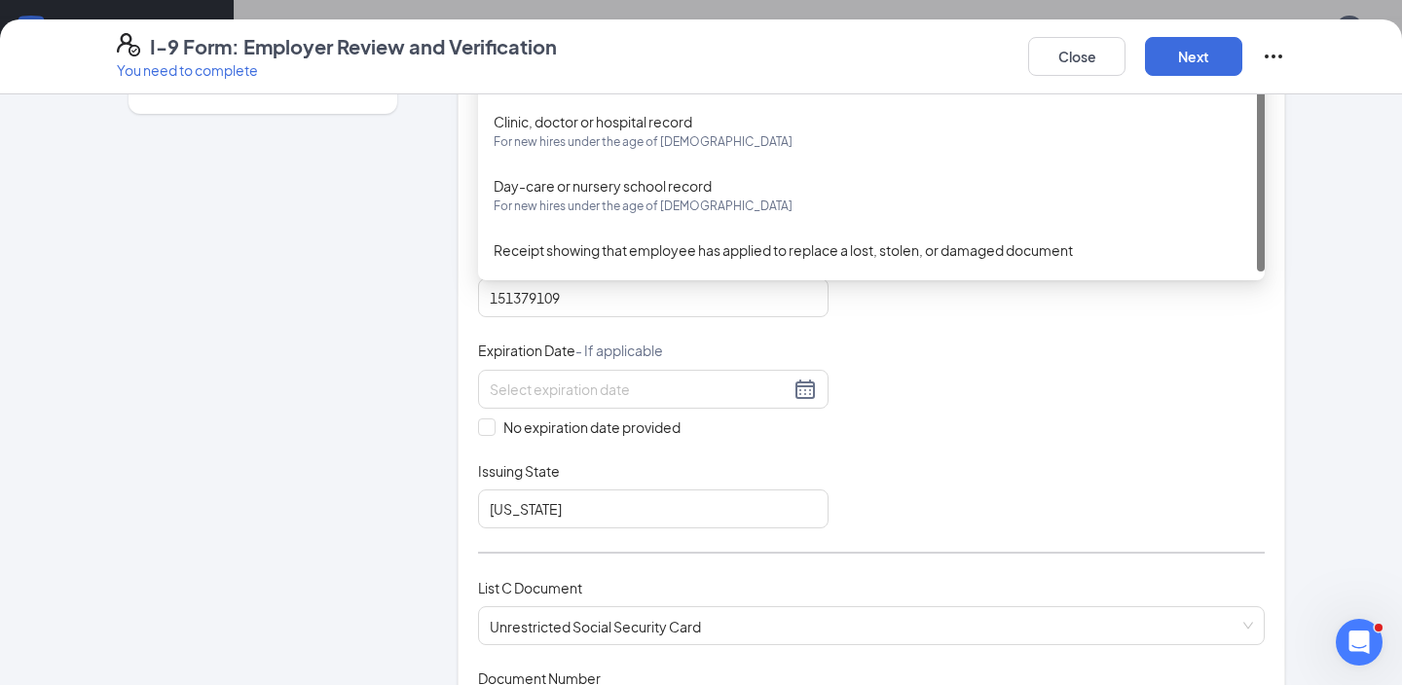
scroll to position [294, 0]
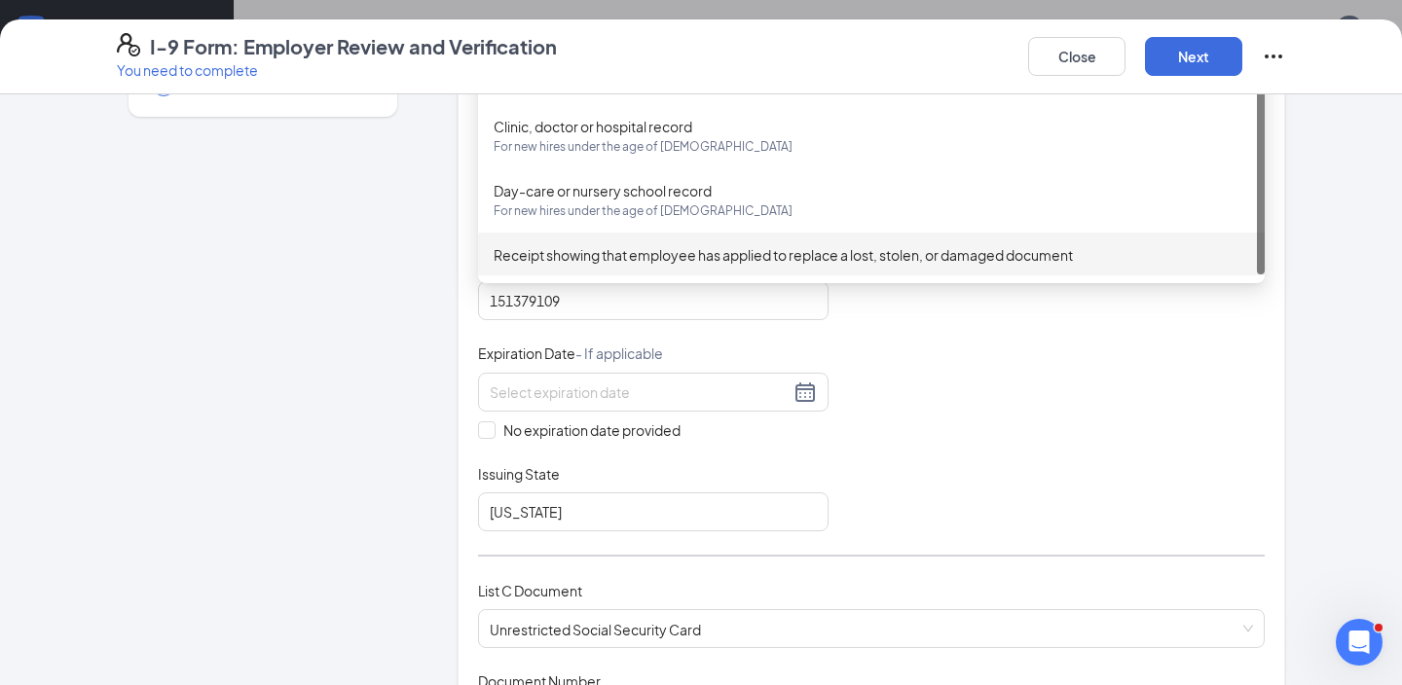
type input "612857404"
click at [975, 439] on div "Document Title ID Card issued by federal, state, or local government agency Doc…" at bounding box center [871, 392] width 786 height 278
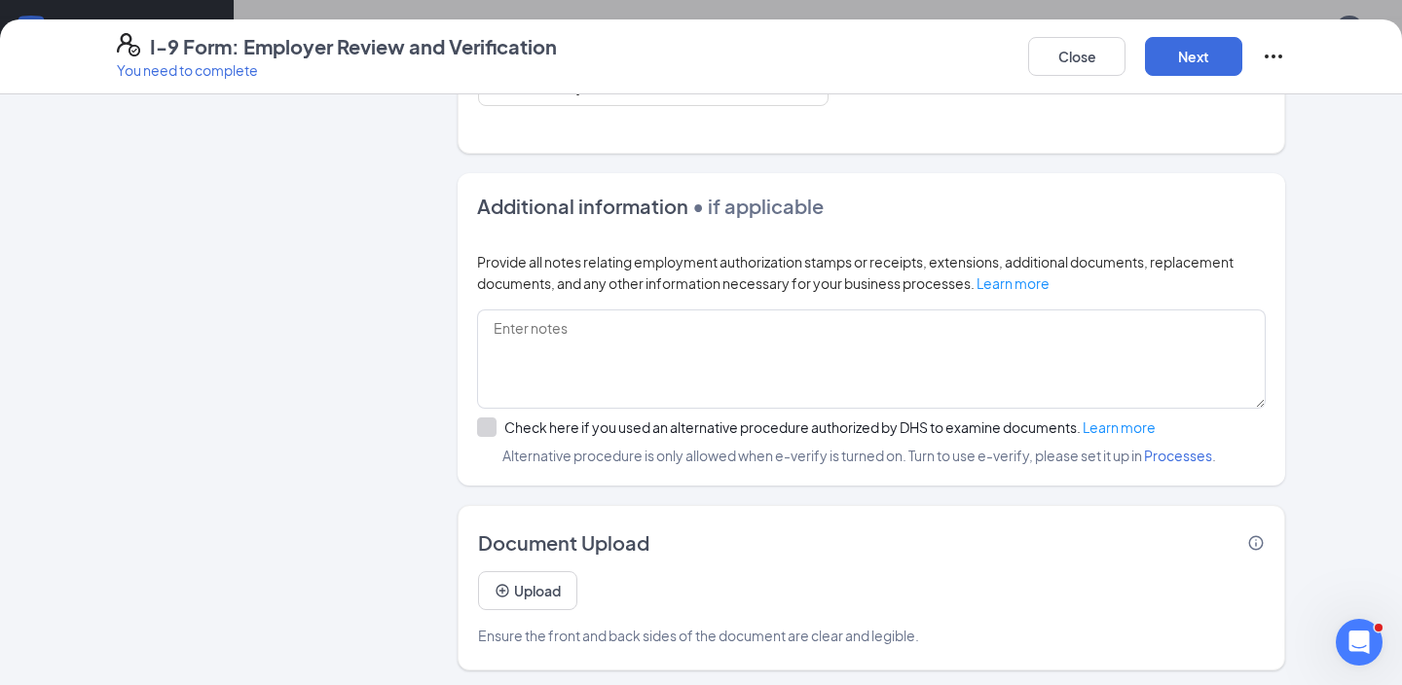
scroll to position [1066, 0]
click at [1188, 49] on button "Next" at bounding box center [1193, 56] width 97 height 39
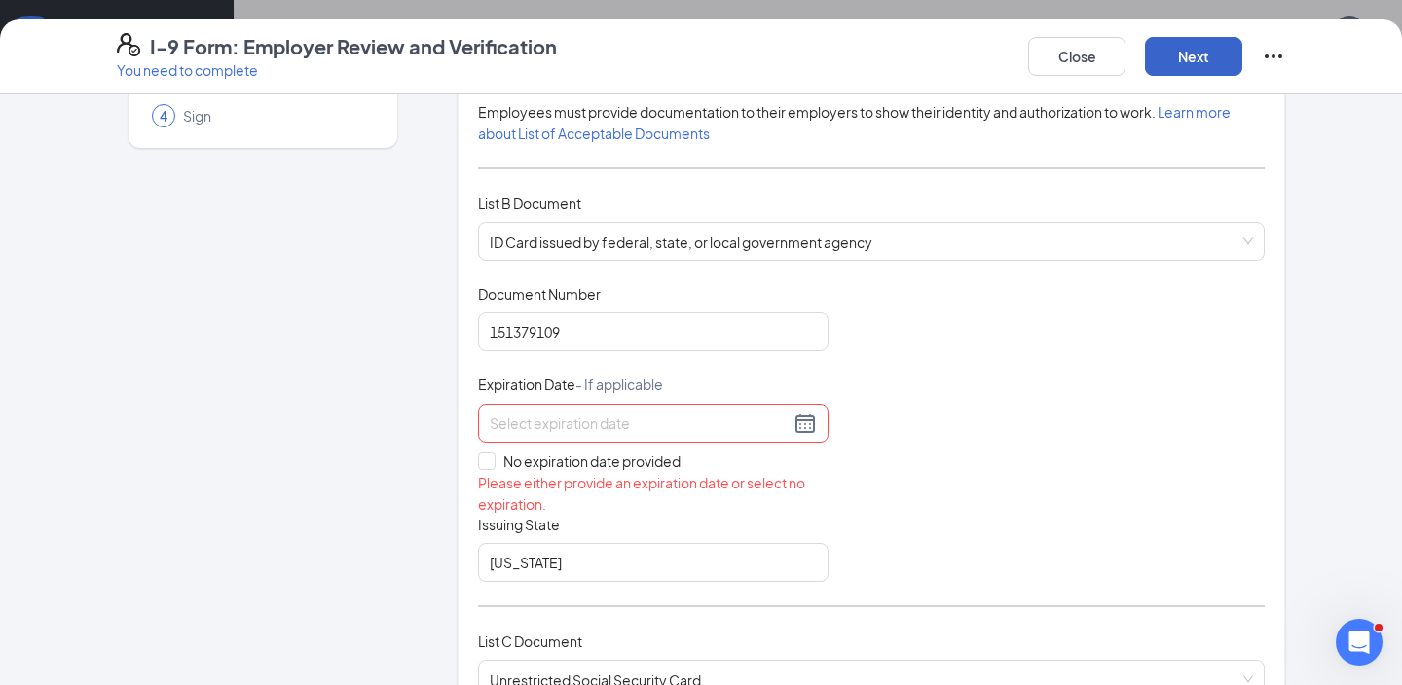
scroll to position [171, 0]
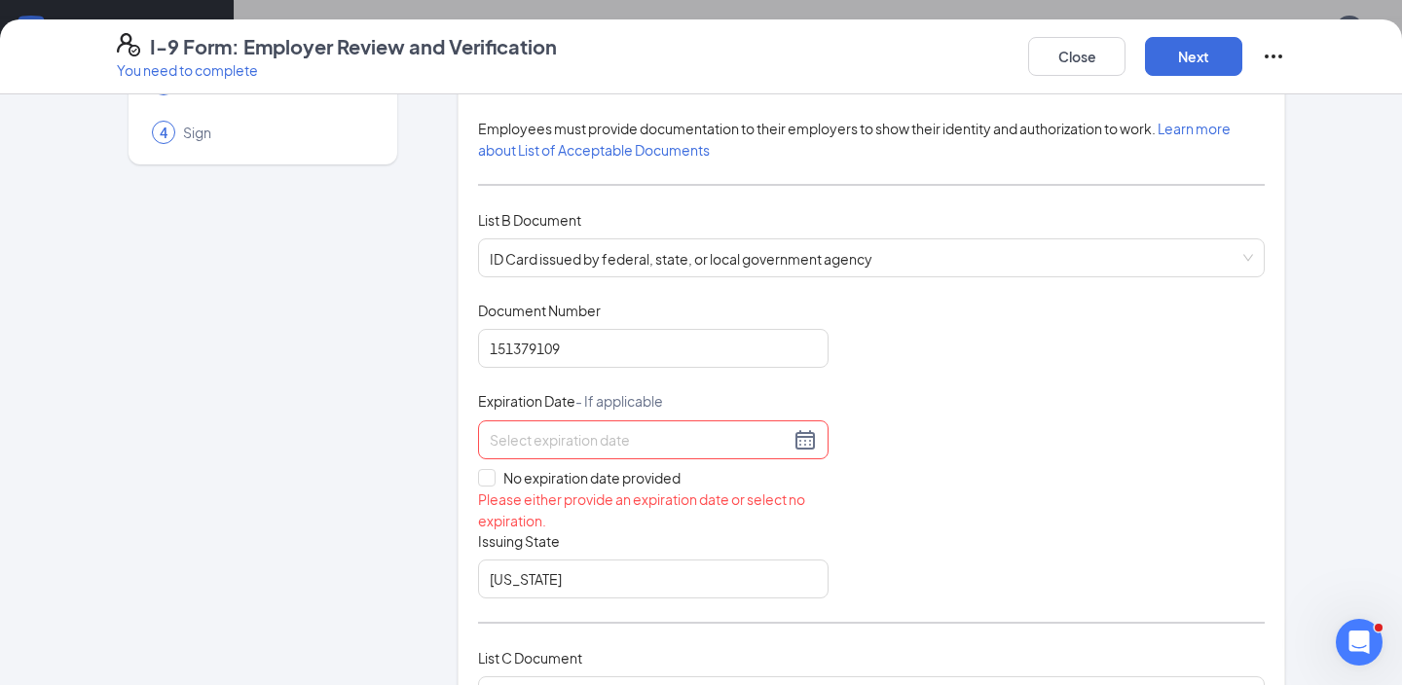
click at [722, 444] on input at bounding box center [640, 439] width 300 height 21
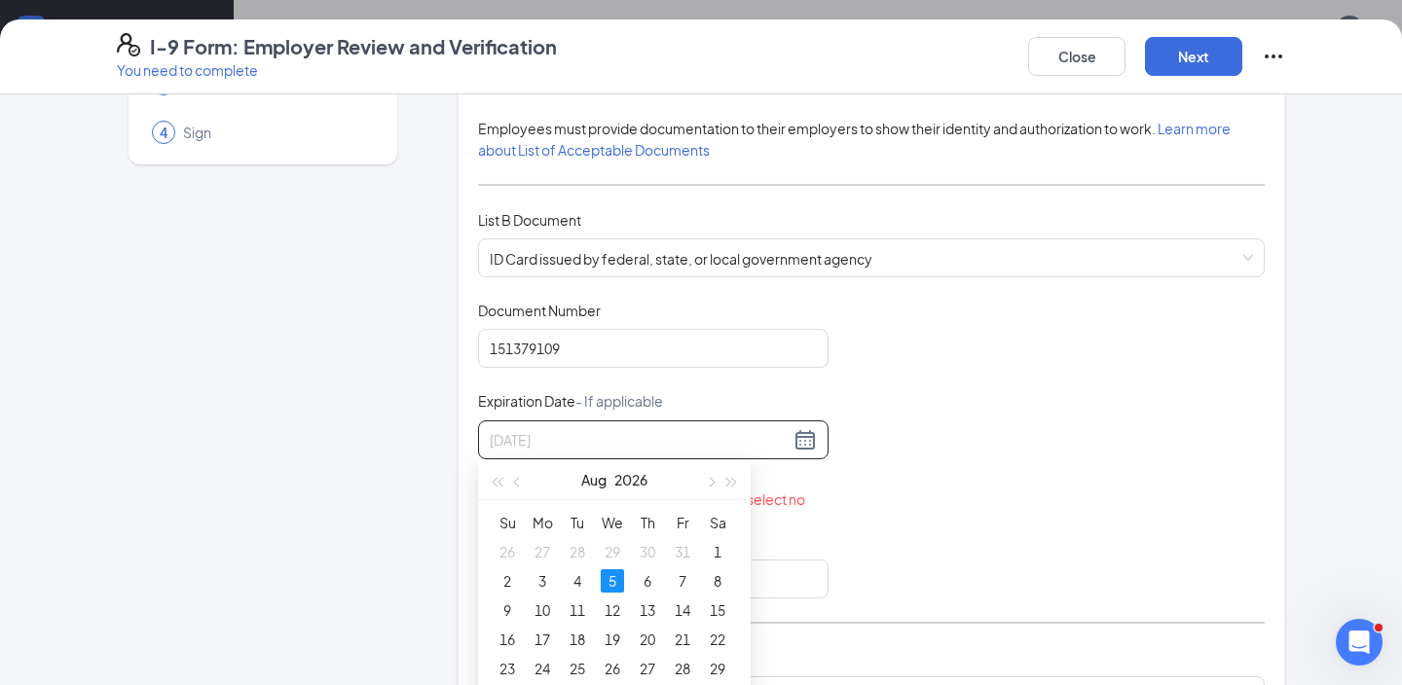
click at [613, 576] on div "5" at bounding box center [612, 580] width 23 height 23
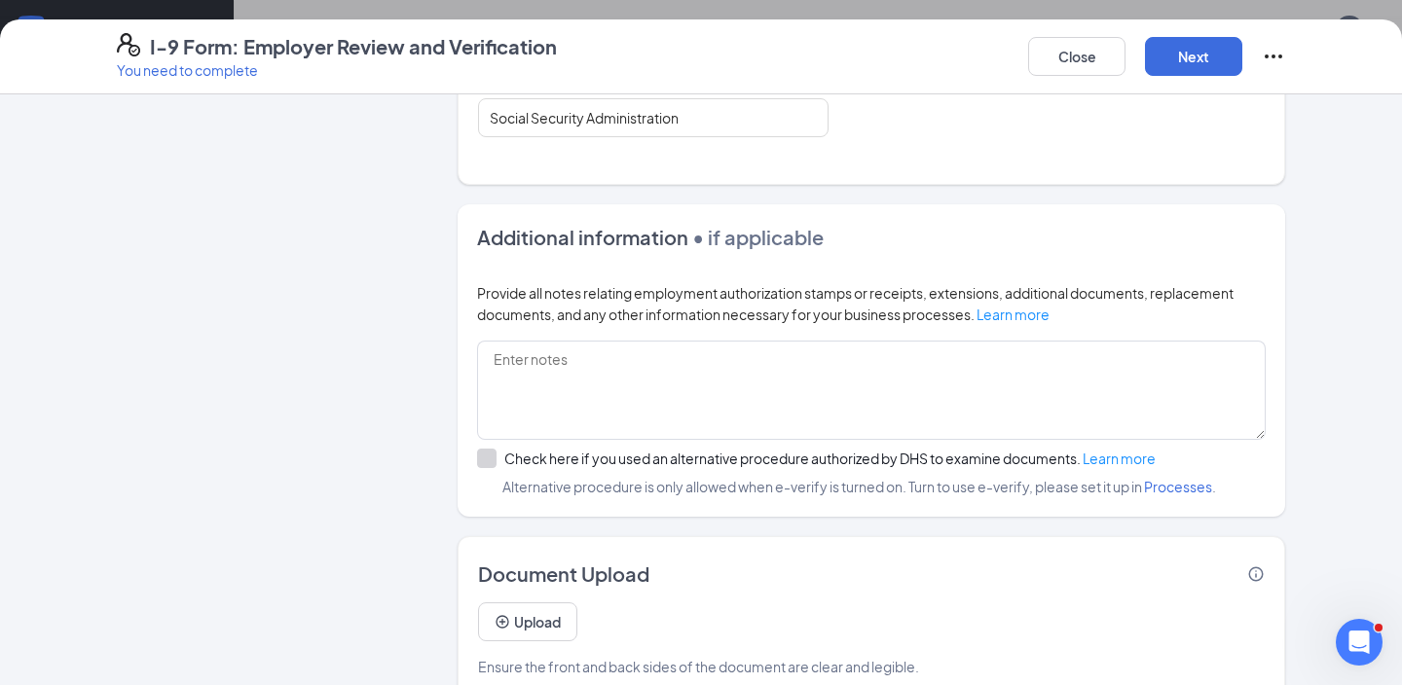
scroll to position [1067, 0]
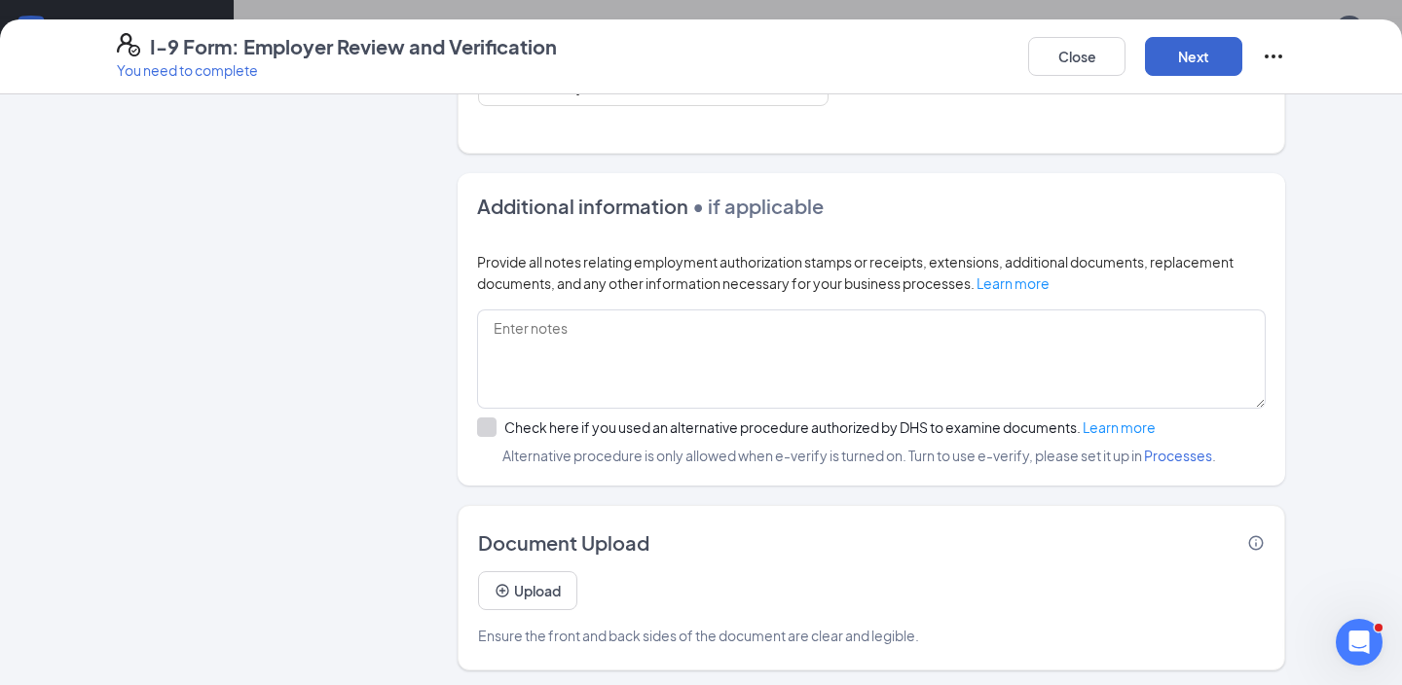
type input "[DATE]"
click at [1217, 55] on button "Next" at bounding box center [1193, 56] width 97 height 39
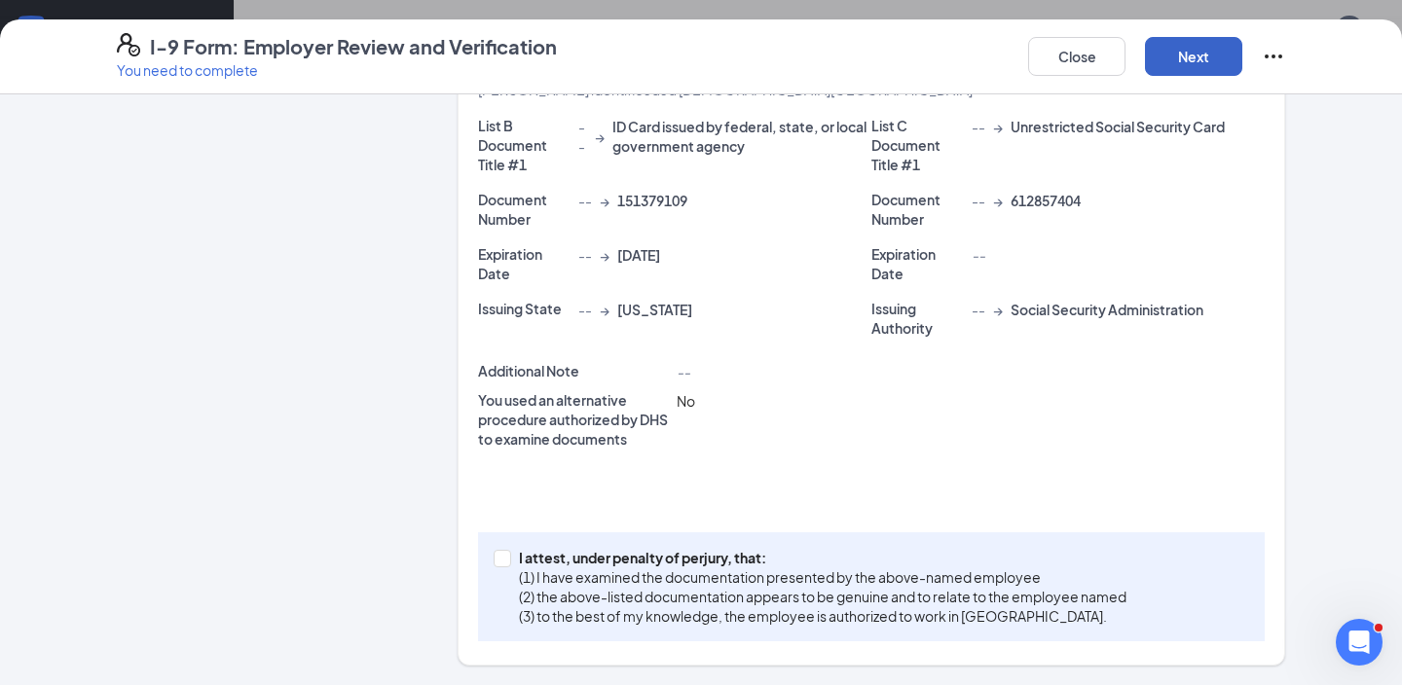
scroll to position [416, 0]
click at [784, 566] on p "I attest, under penalty of perjury, that:" at bounding box center [822, 558] width 607 height 19
click at [507, 565] on input "I attest, under penalty of [PERSON_NAME], that: (1) I have examined the documen…" at bounding box center [500, 558] width 14 height 14
checkbox input "true"
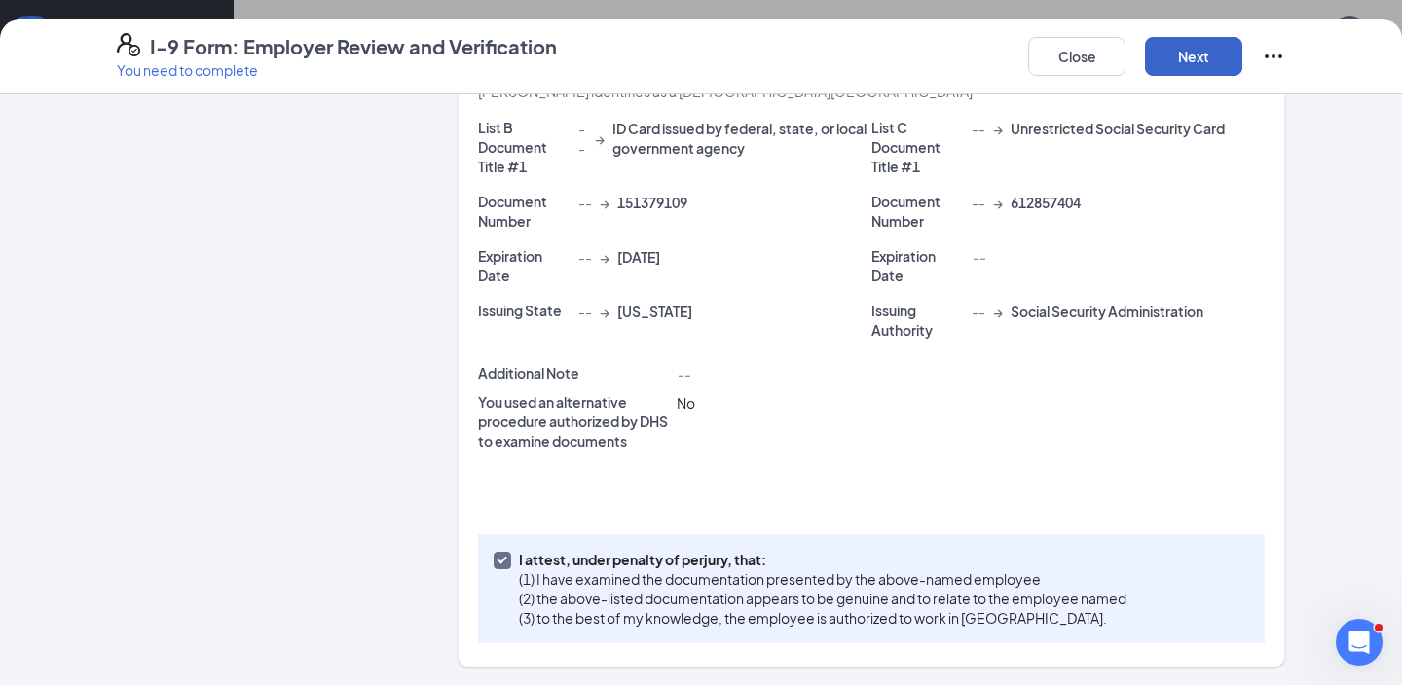
click at [1192, 63] on button "Next" at bounding box center [1193, 56] width 97 height 39
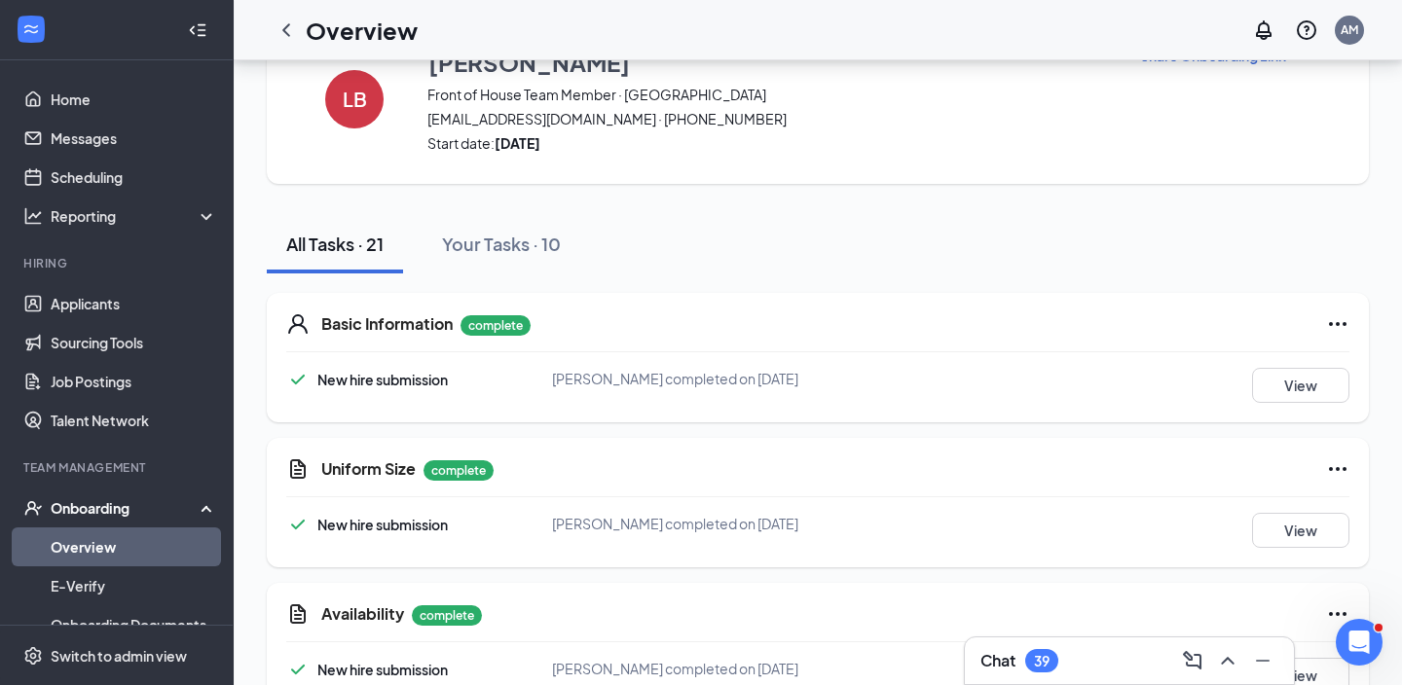
scroll to position [6, 0]
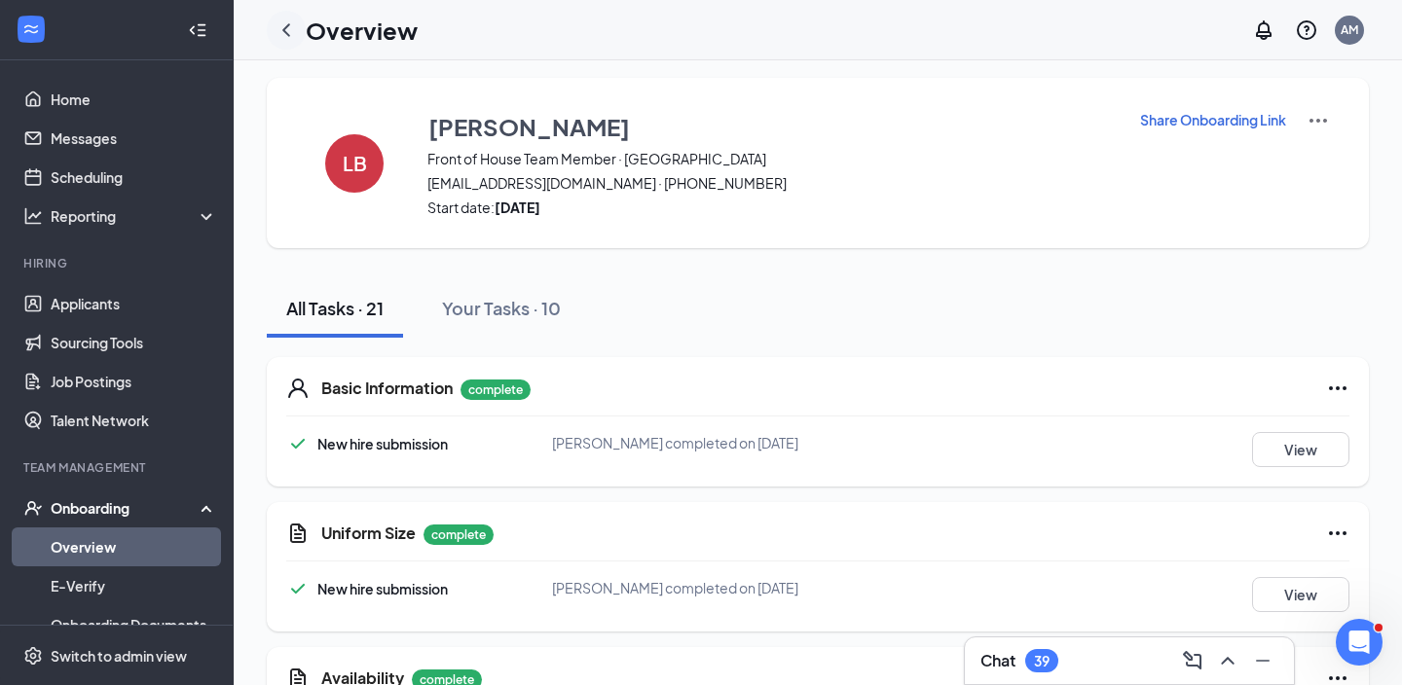
click at [293, 32] on icon "ChevronLeft" at bounding box center [285, 29] width 23 height 23
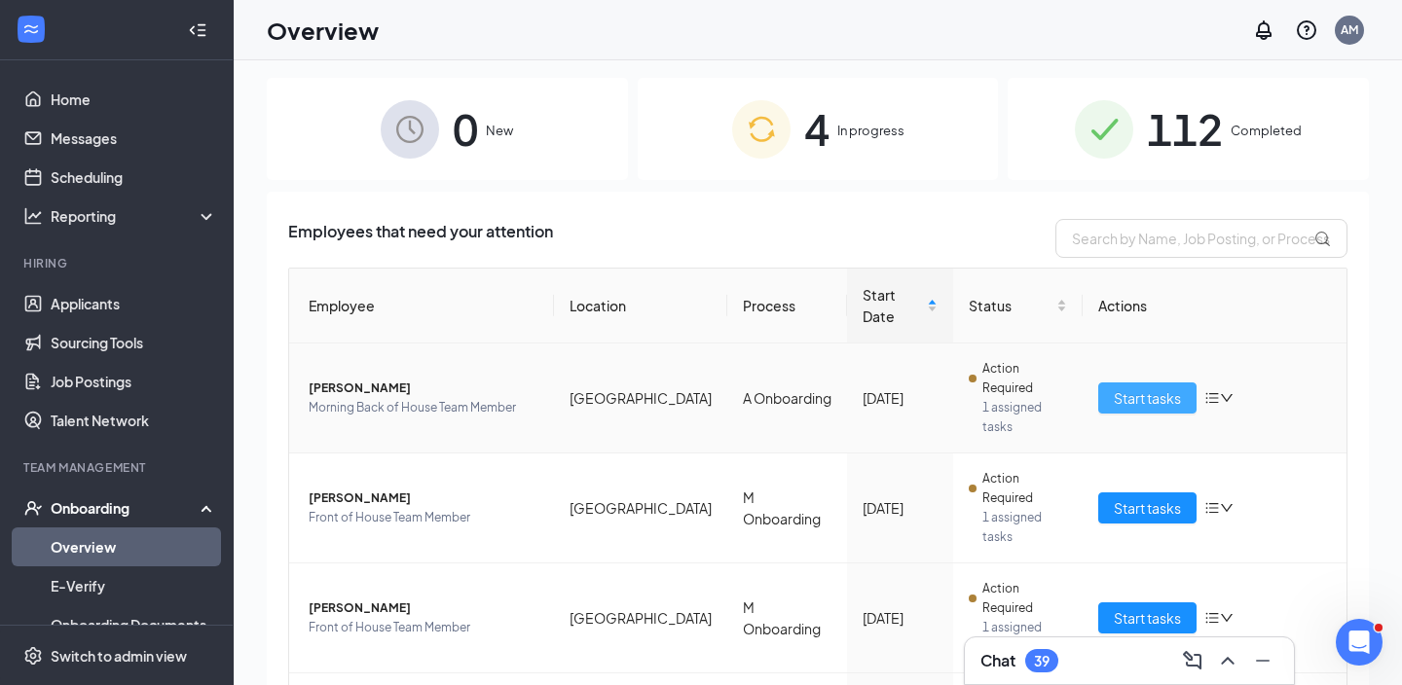
click at [1139, 387] on span "Start tasks" at bounding box center [1147, 397] width 67 height 21
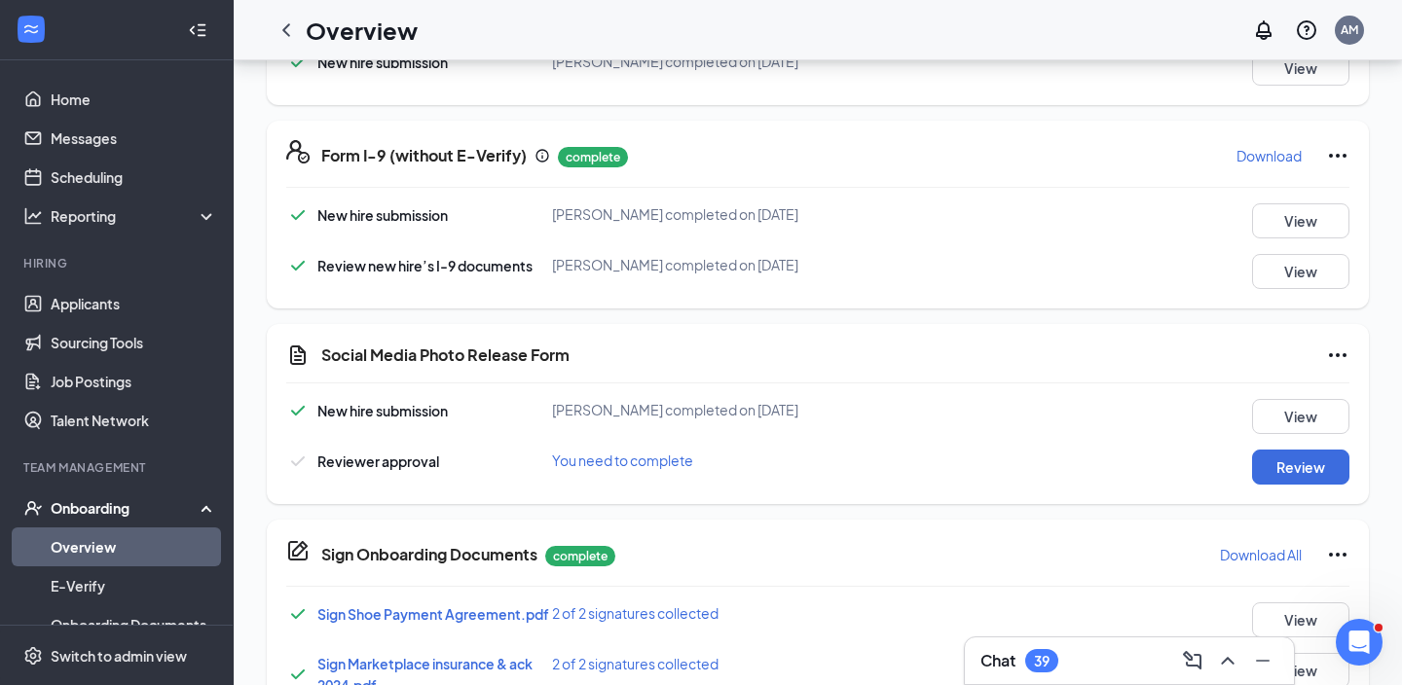
scroll to position [849, 0]
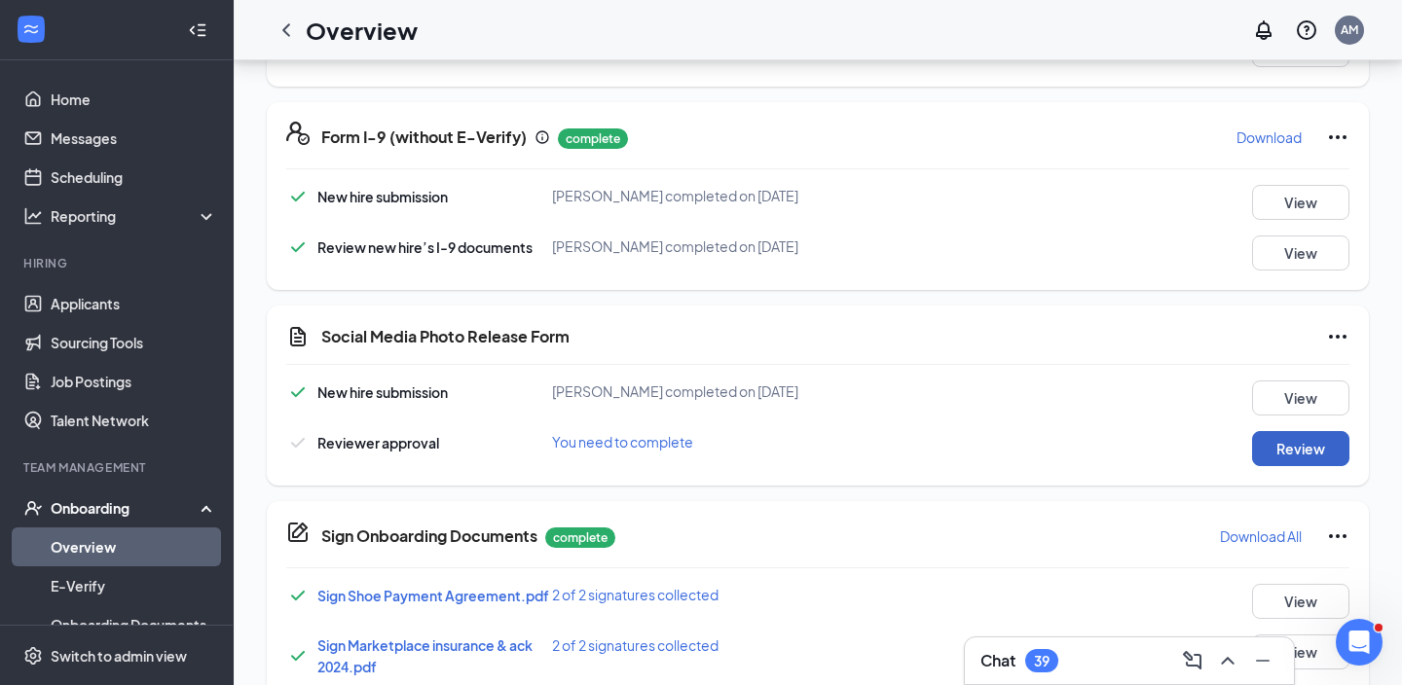
click at [1301, 454] on button "Review" at bounding box center [1300, 448] width 97 height 35
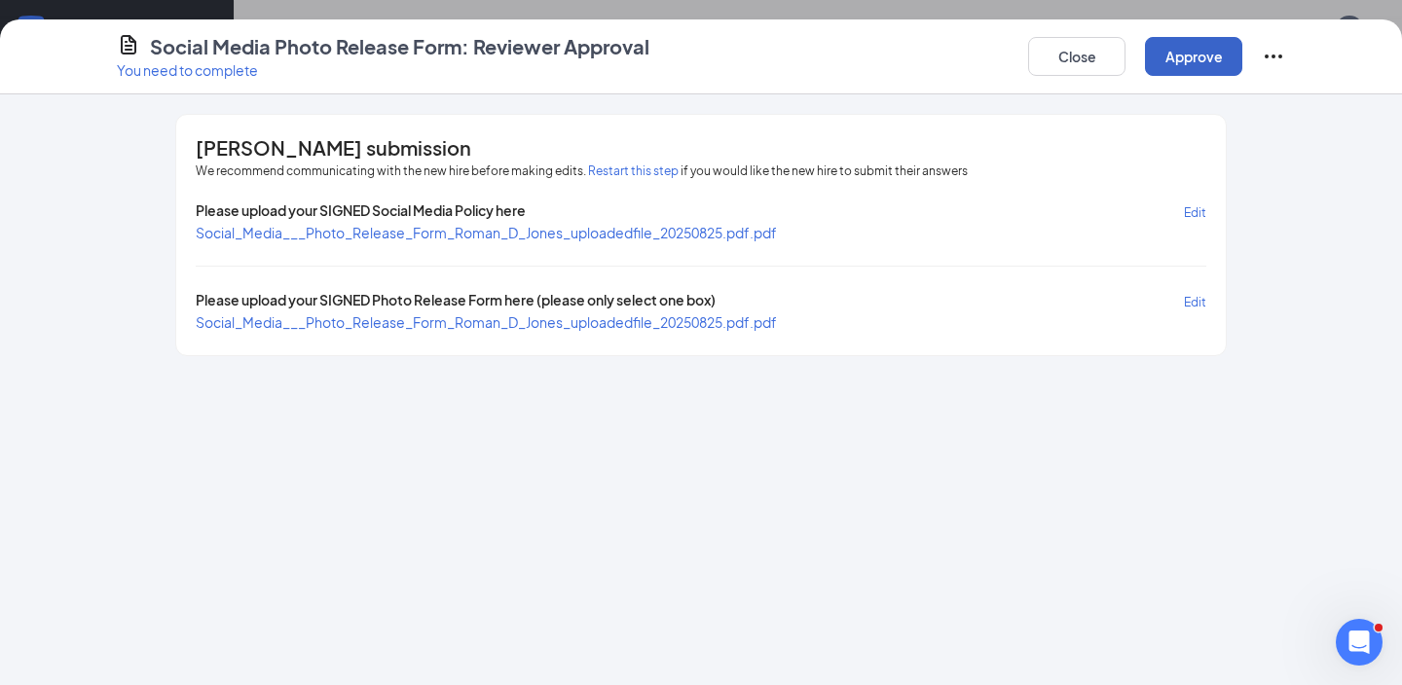
click at [1194, 57] on button "Approve" at bounding box center [1193, 56] width 97 height 39
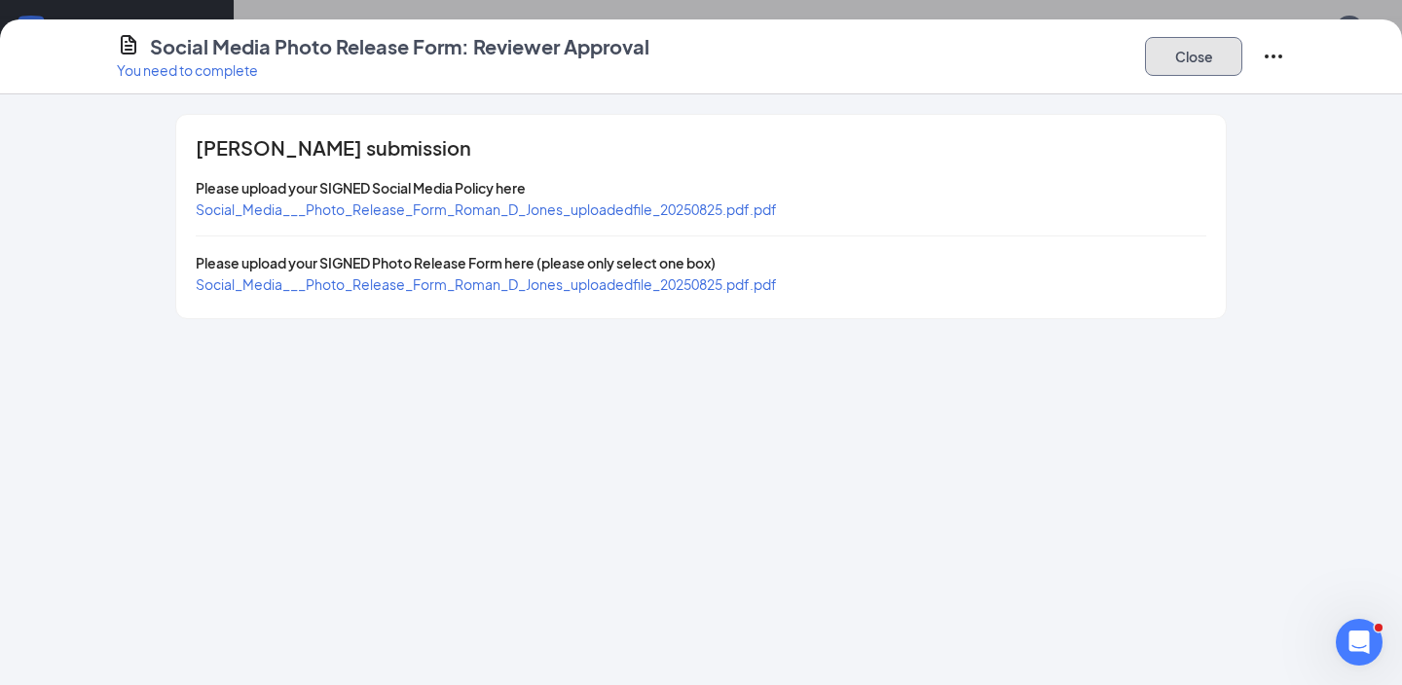
click at [1189, 66] on button "Close" at bounding box center [1193, 56] width 97 height 39
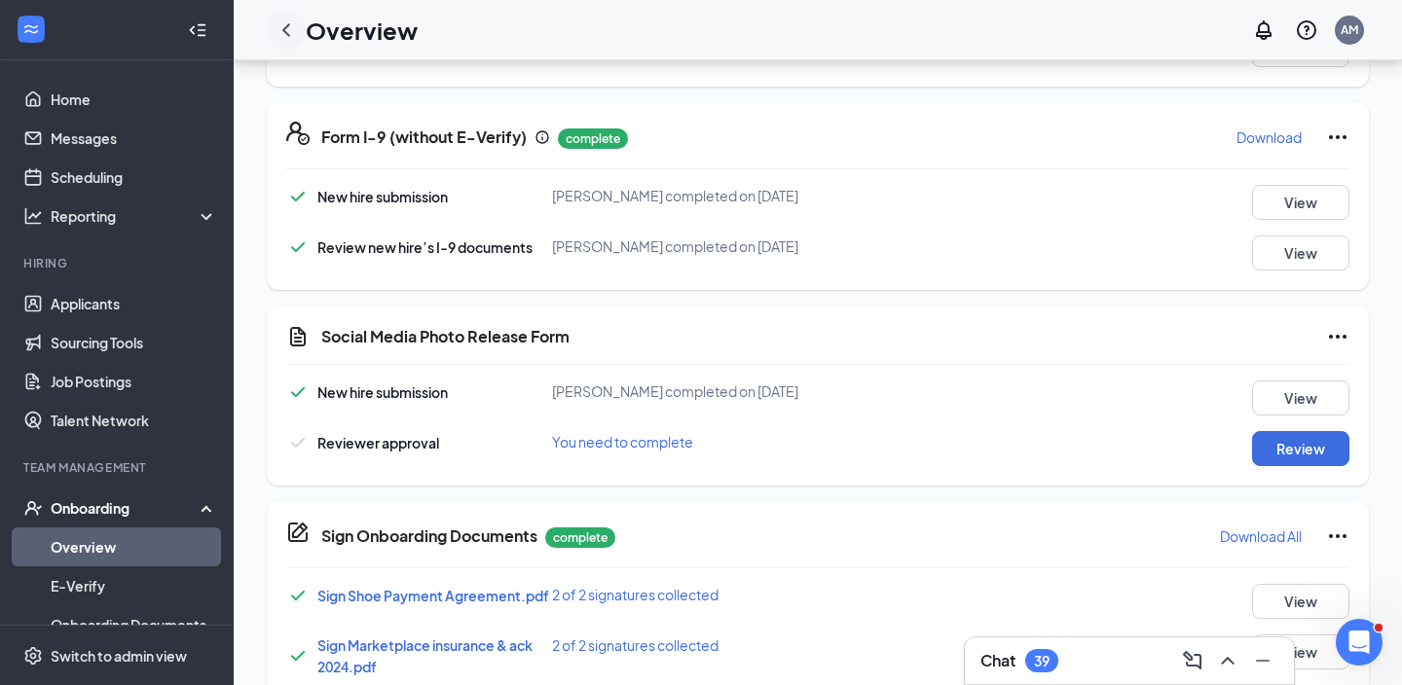
click at [287, 30] on icon "ChevronLeft" at bounding box center [285, 29] width 23 height 23
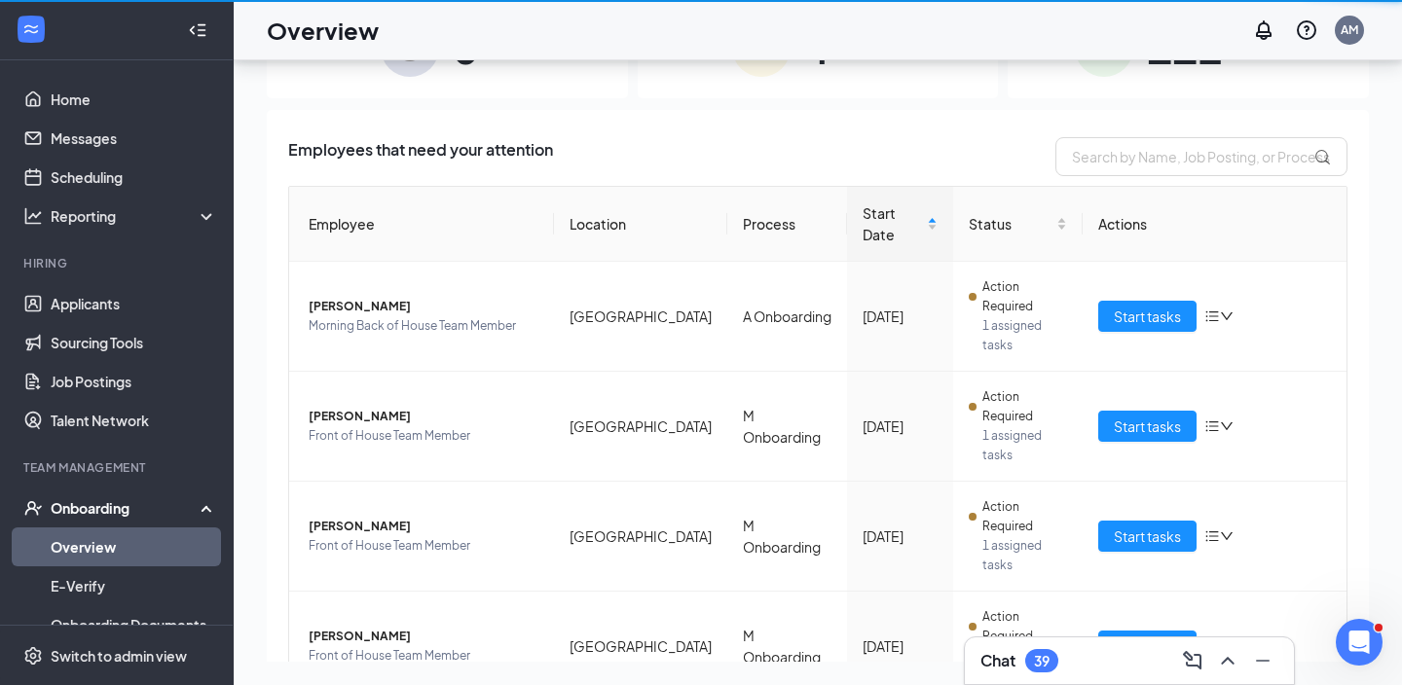
scroll to position [88, 0]
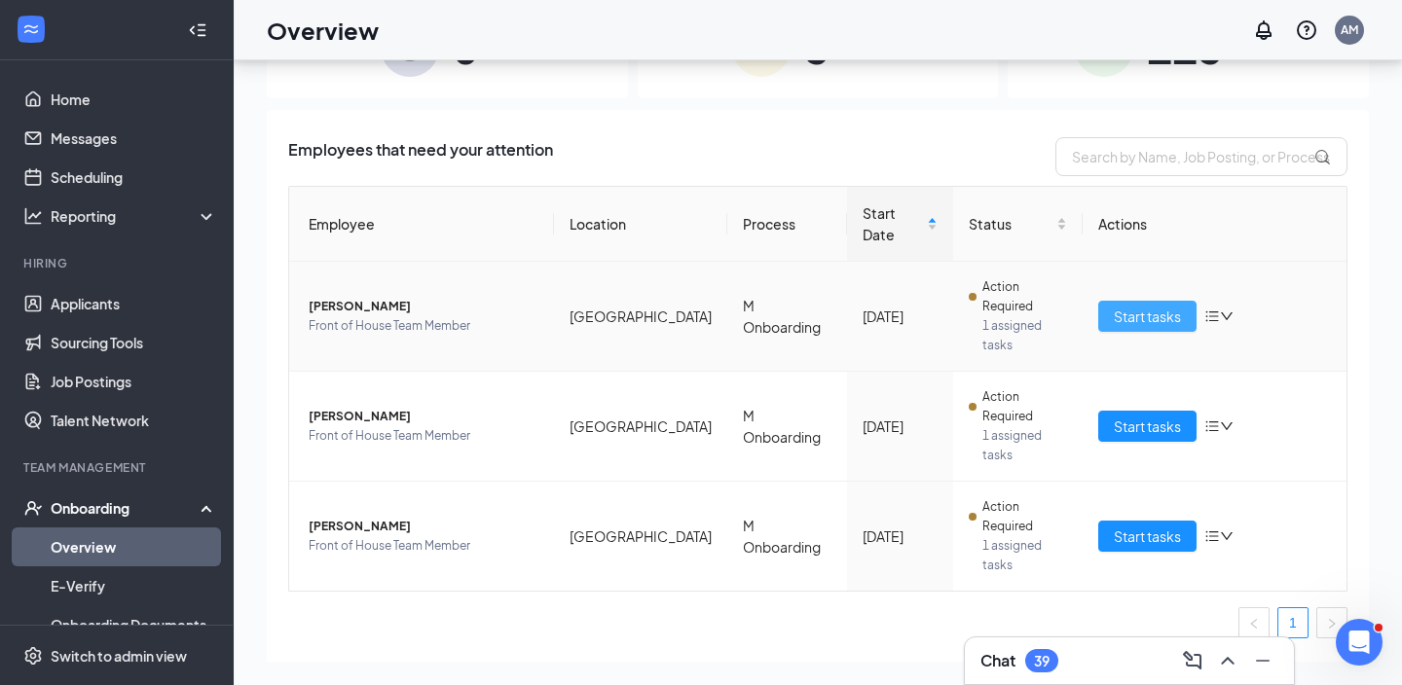
click at [1125, 306] on span "Start tasks" at bounding box center [1147, 316] width 67 height 21
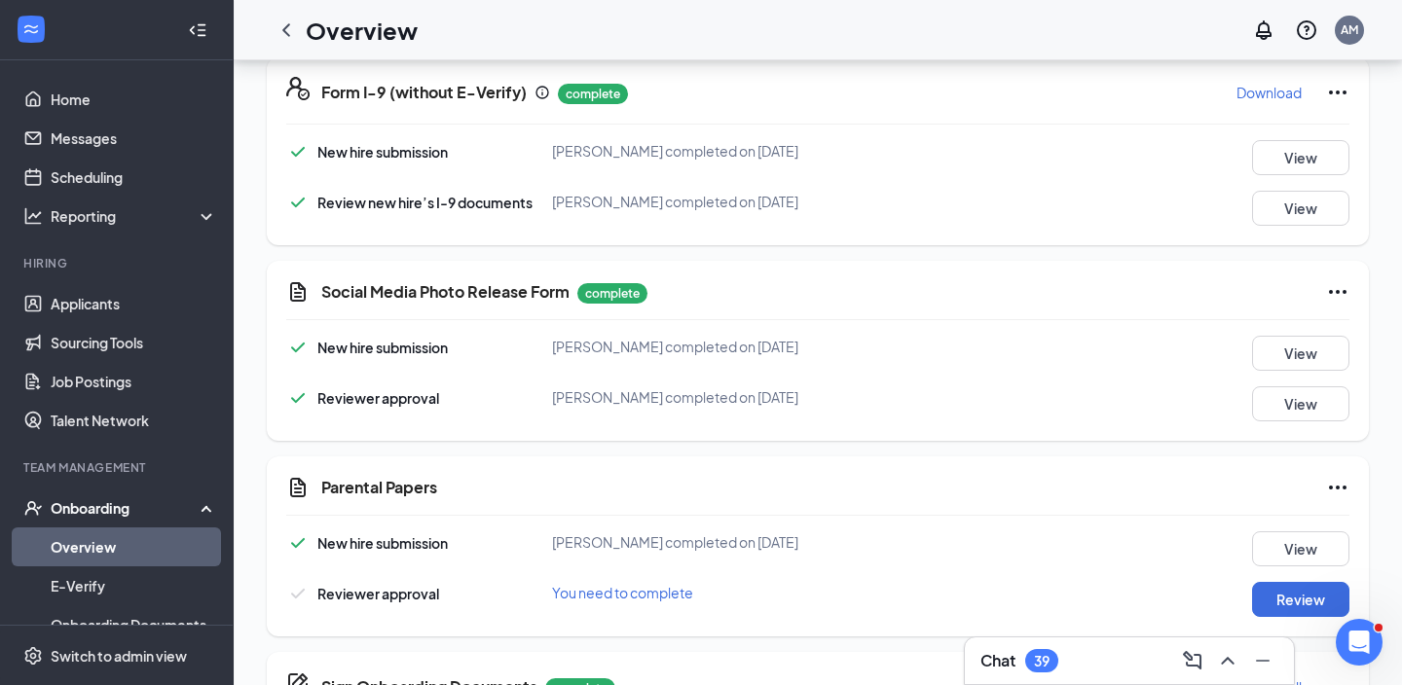
scroll to position [891, 0]
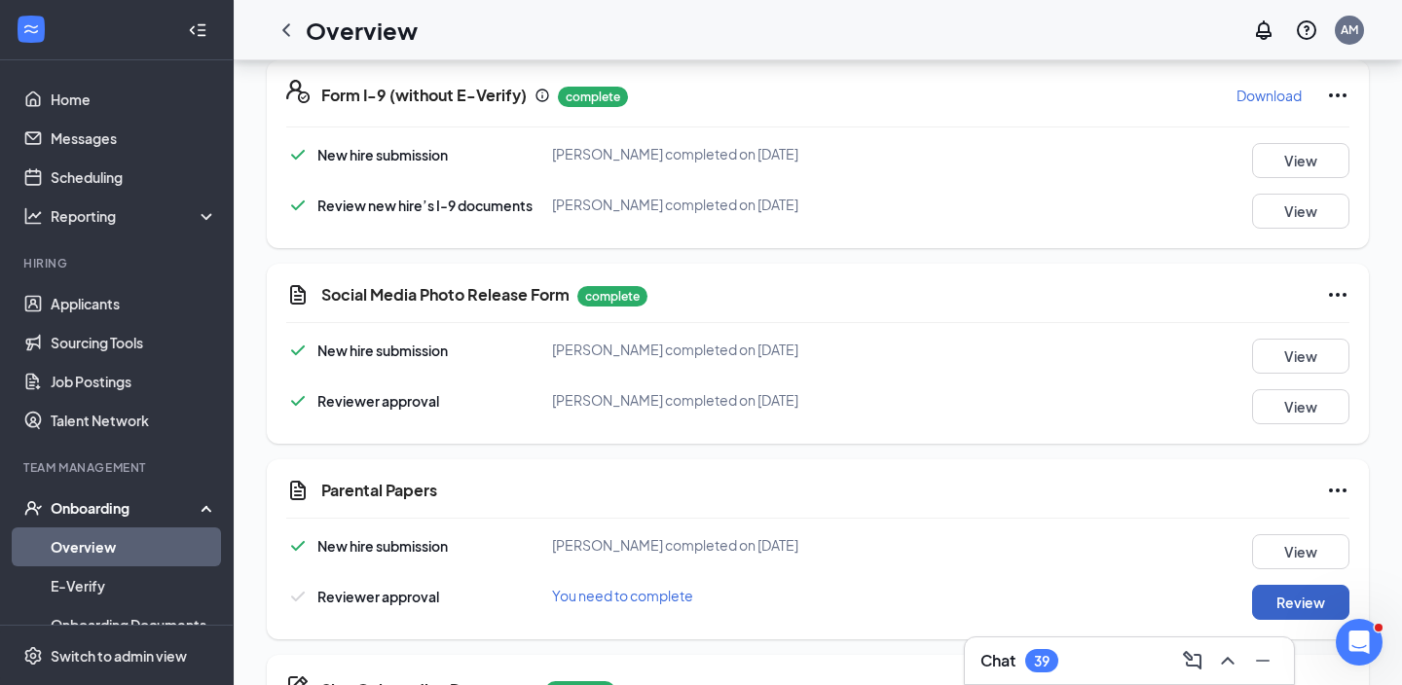
click at [1301, 603] on button "Review" at bounding box center [1300, 602] width 97 height 35
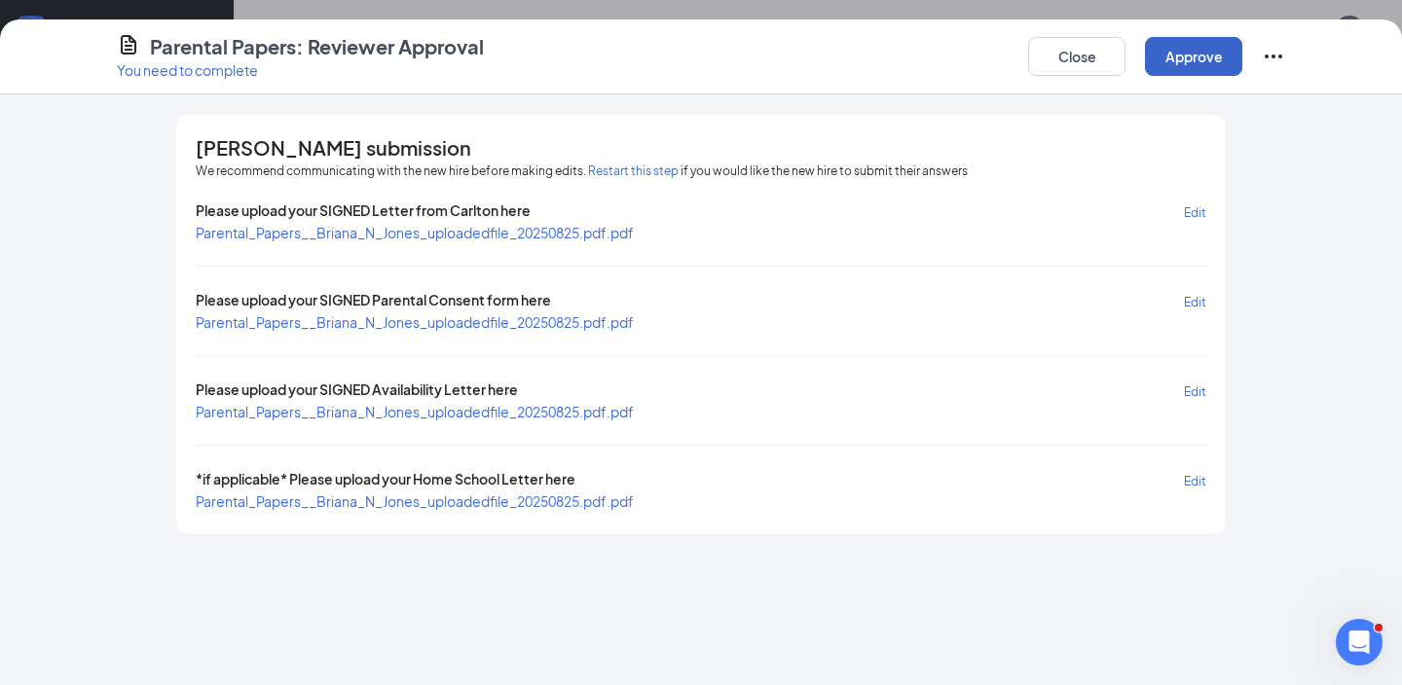
click at [1193, 64] on button "Approve" at bounding box center [1193, 56] width 97 height 39
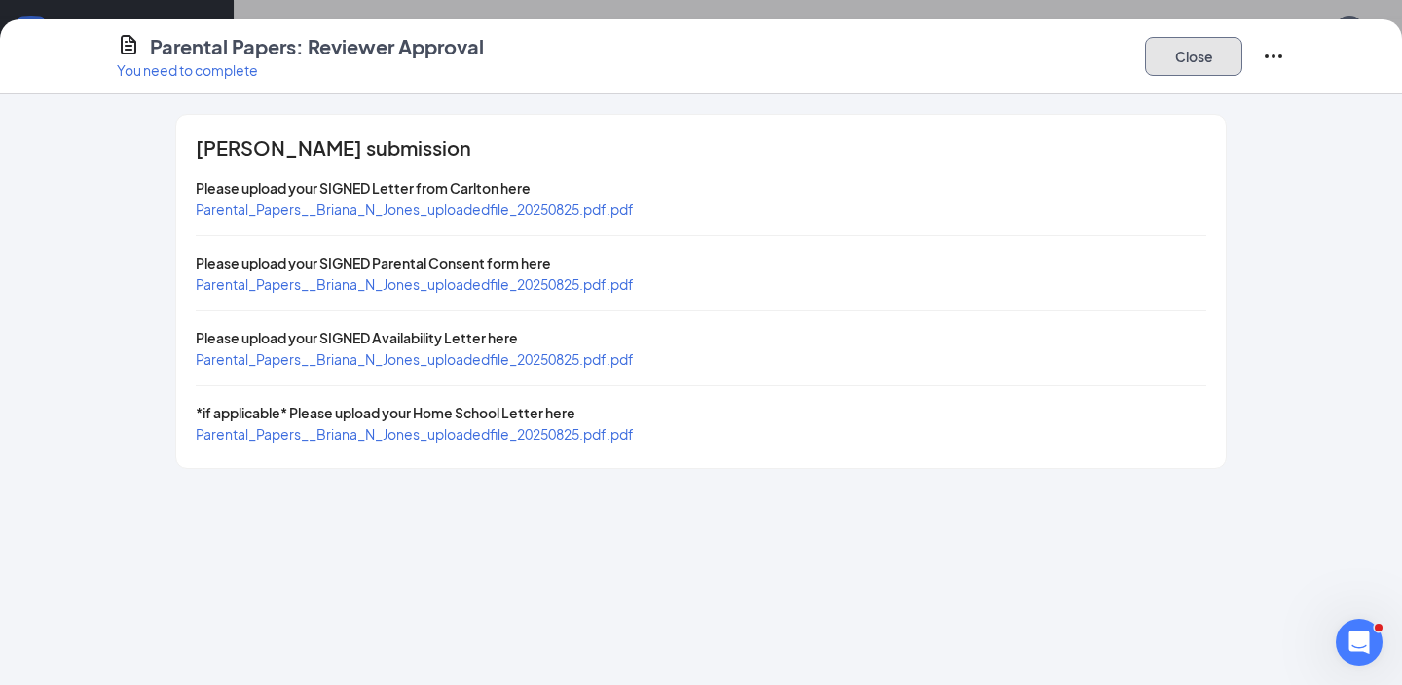
click at [1214, 67] on button "Close" at bounding box center [1193, 56] width 97 height 39
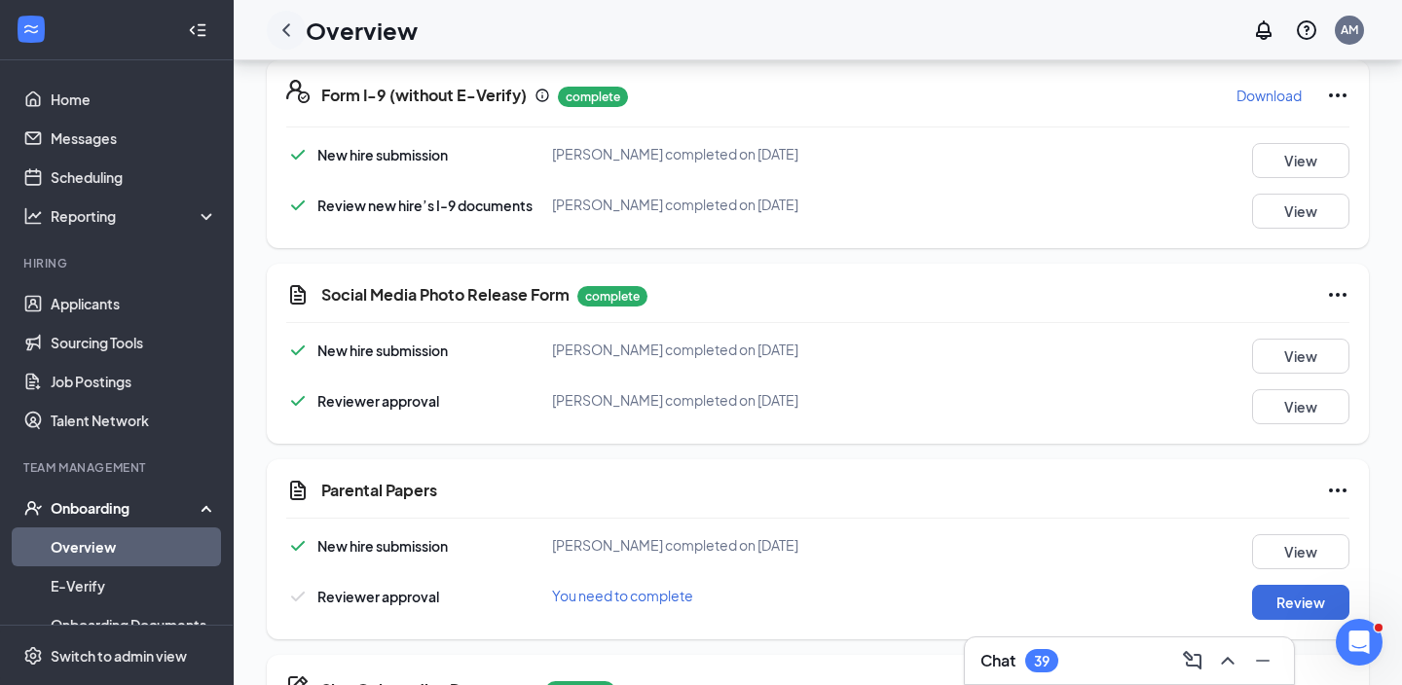
click at [273, 23] on div at bounding box center [286, 30] width 39 height 39
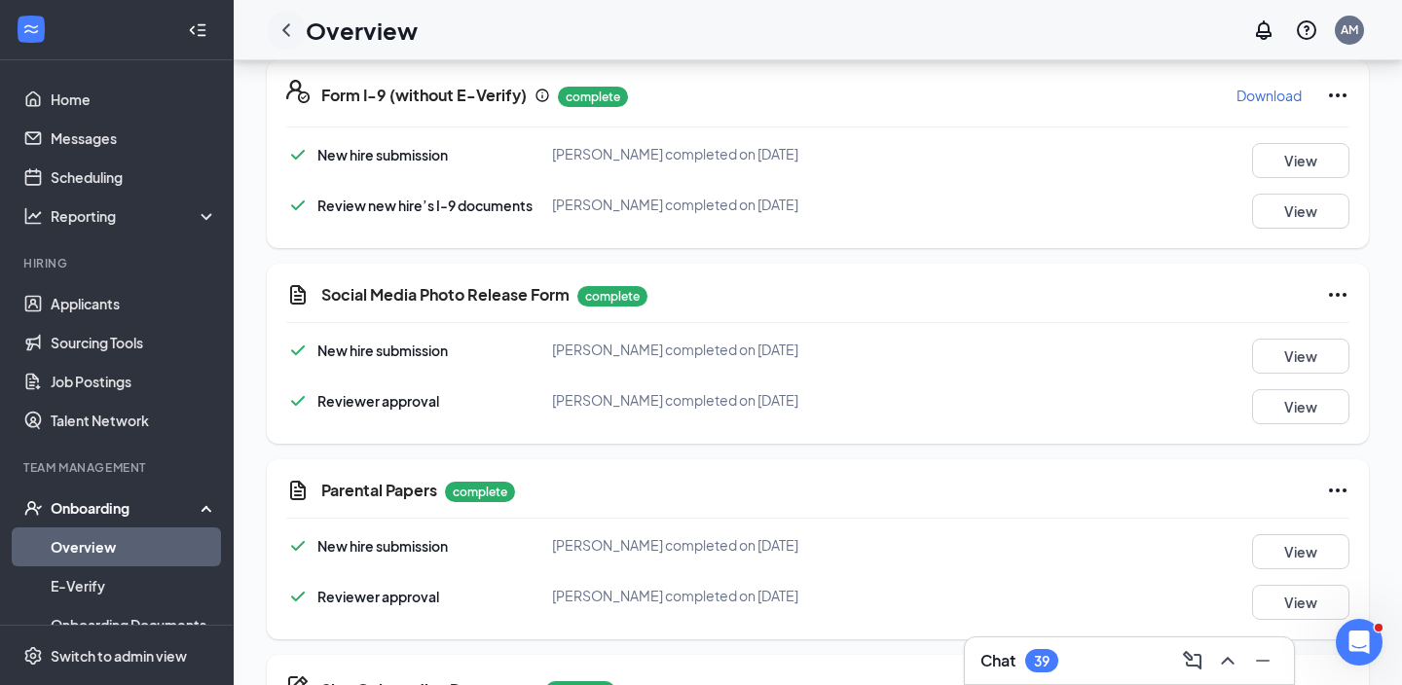
click at [285, 29] on icon "ChevronLeft" at bounding box center [285, 29] width 23 height 23
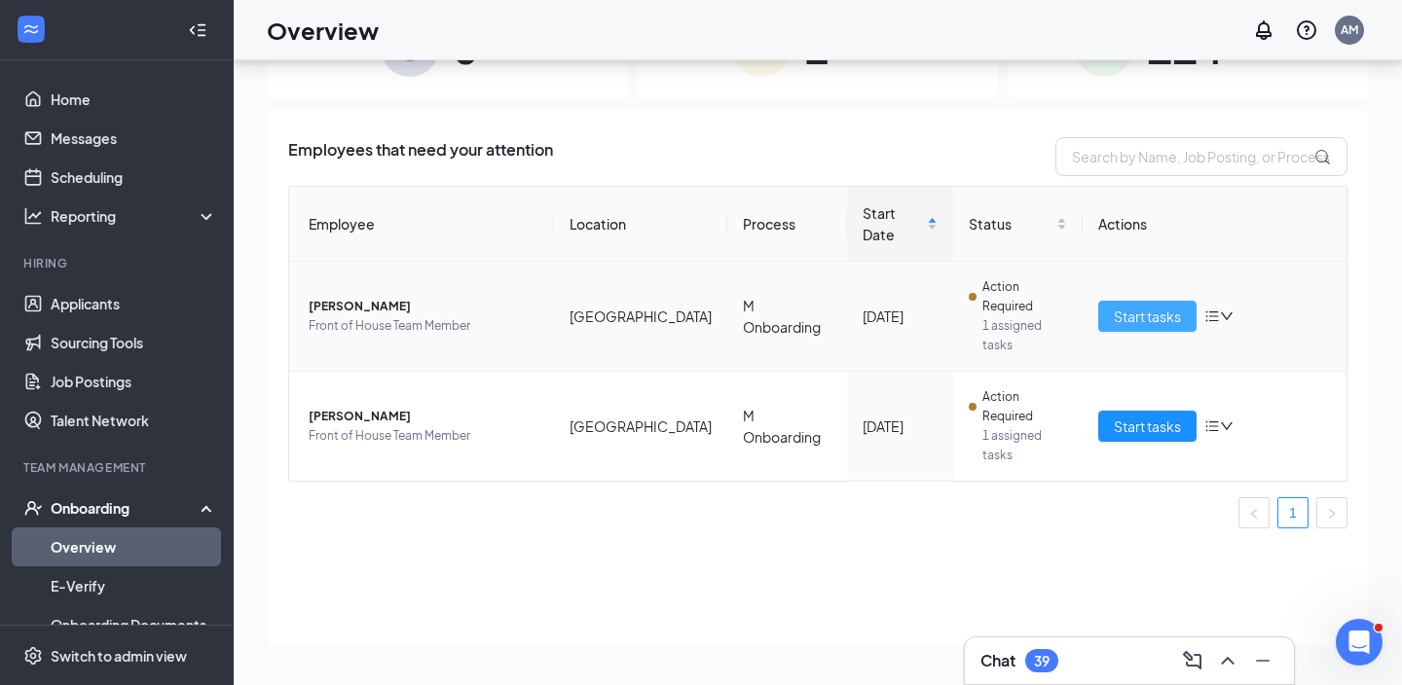
click at [1137, 301] on button "Start tasks" at bounding box center [1147, 316] width 98 height 31
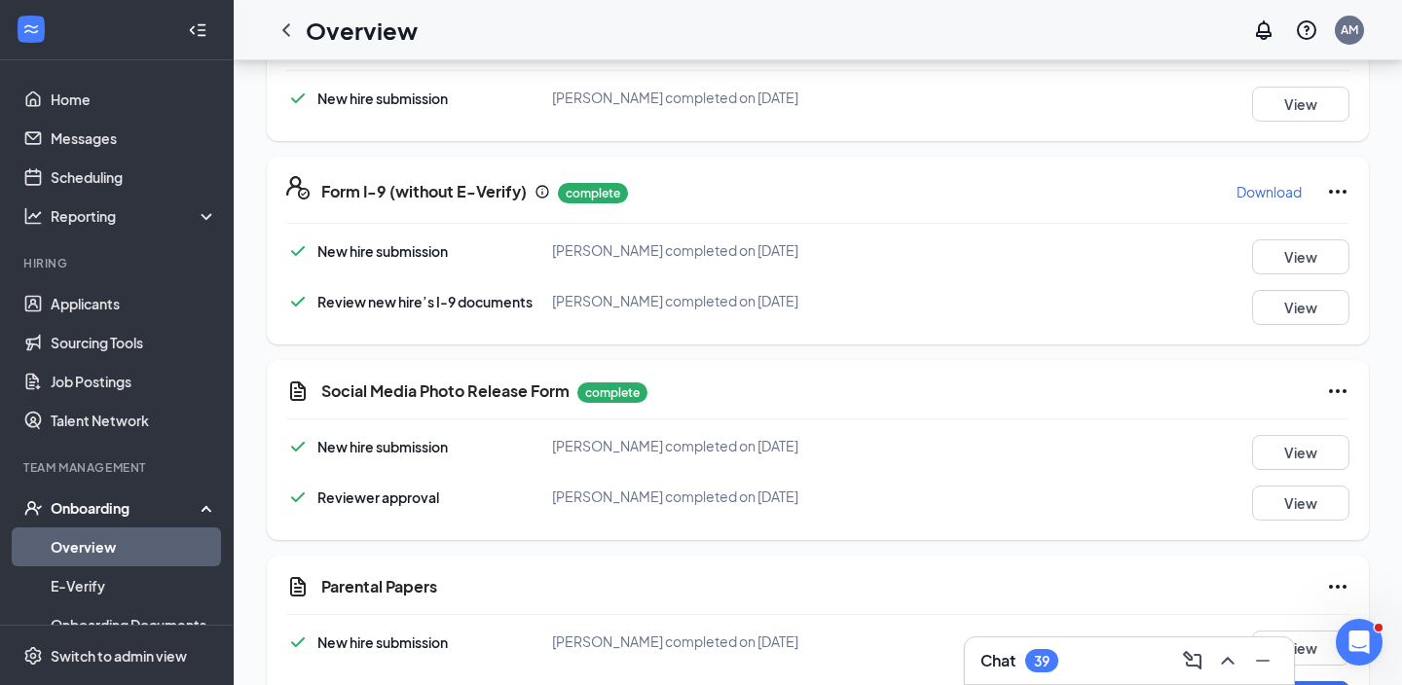
scroll to position [915, 0]
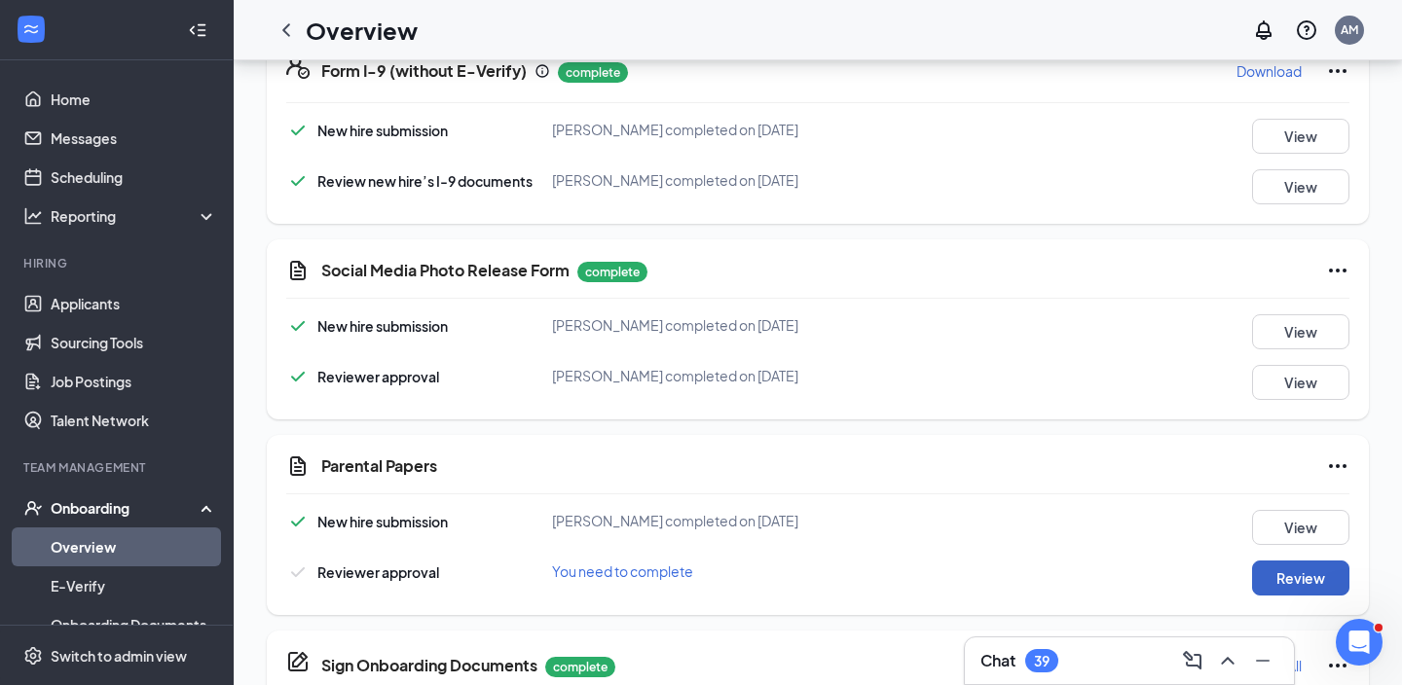
click at [1291, 590] on button "Review" at bounding box center [1300, 578] width 97 height 35
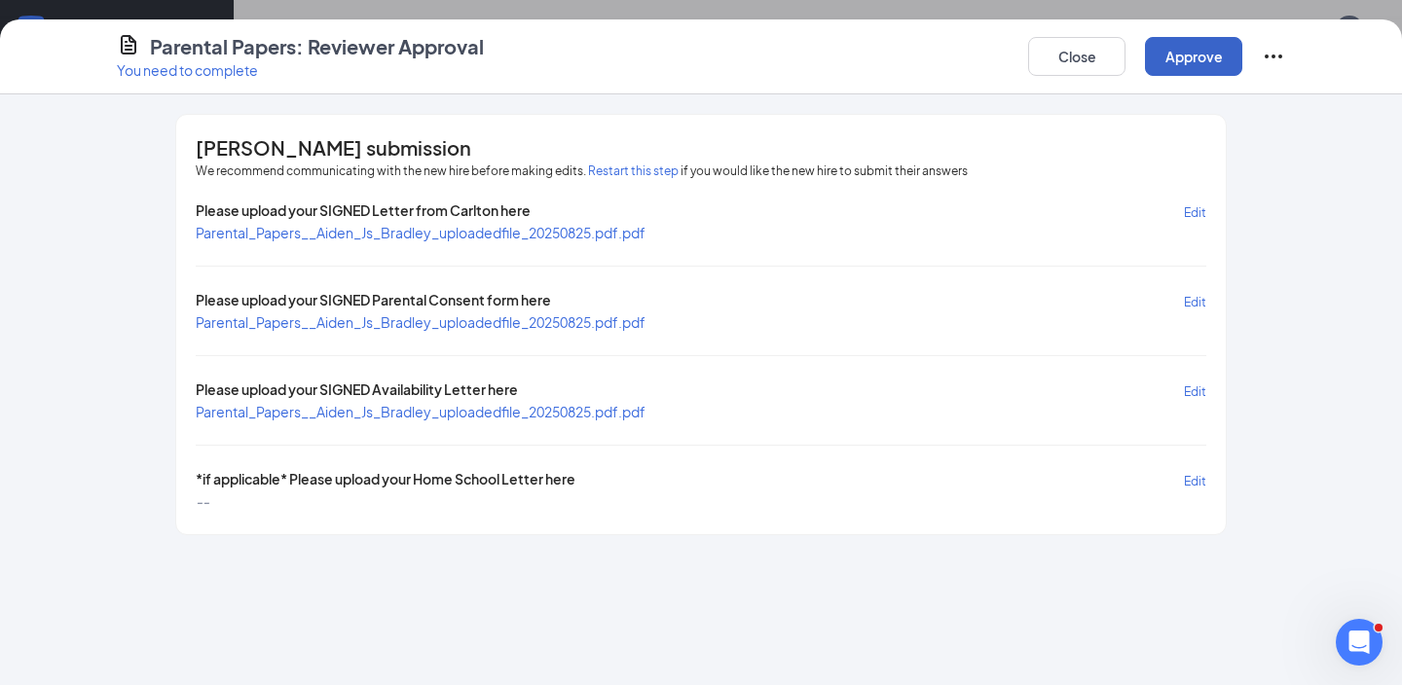
click at [1193, 65] on button "Approve" at bounding box center [1193, 56] width 97 height 39
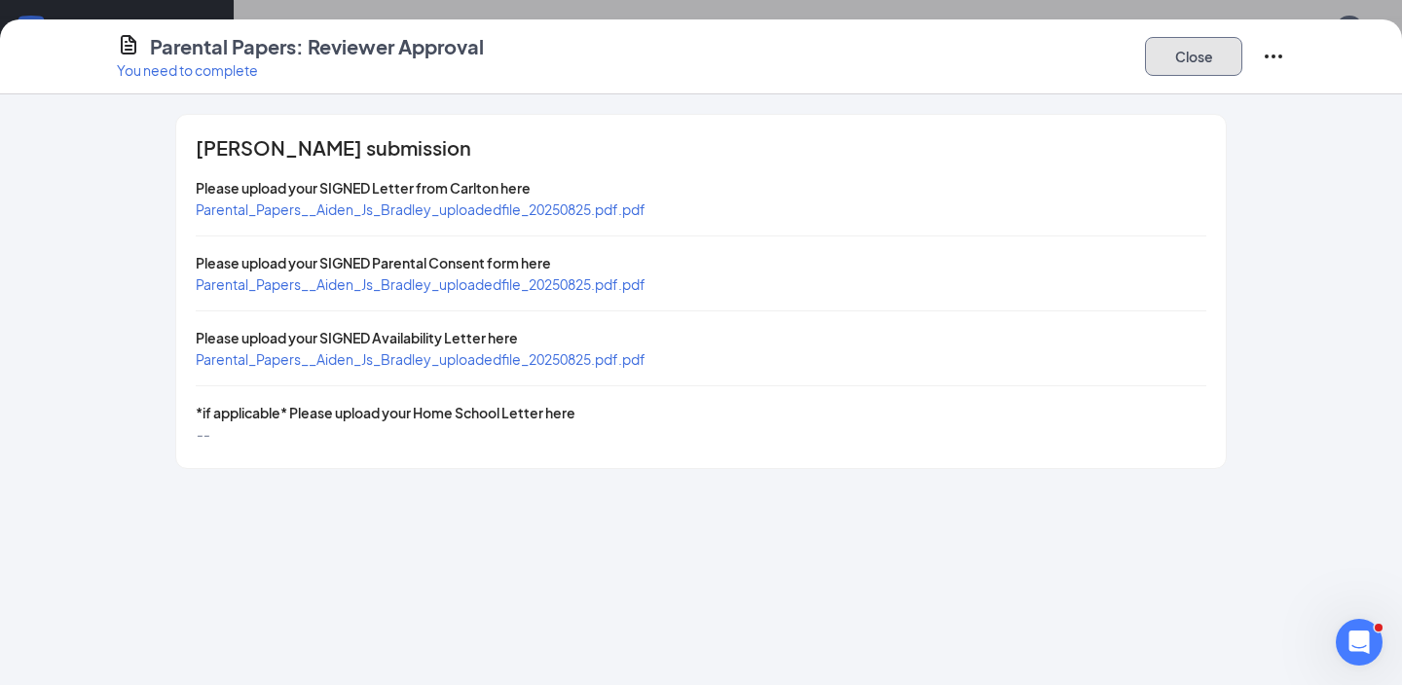
click at [1228, 46] on button "Close" at bounding box center [1193, 56] width 97 height 39
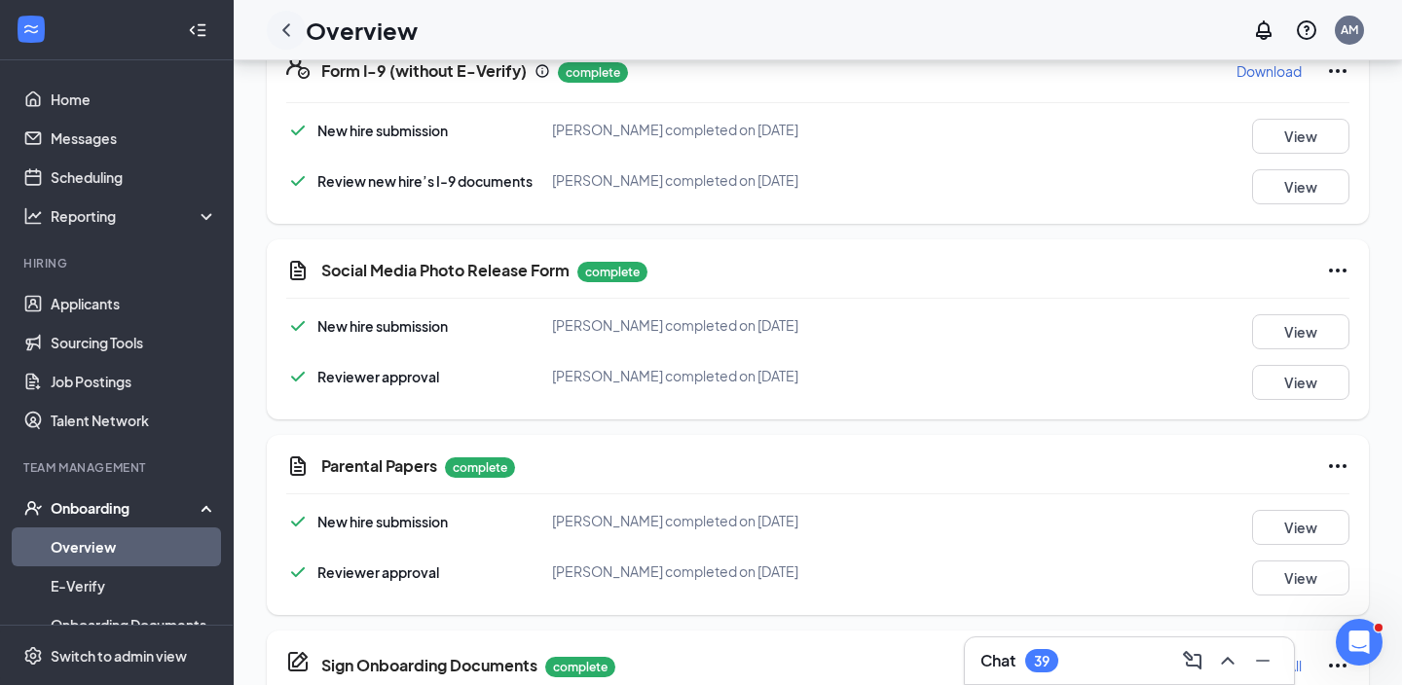
click at [287, 35] on icon "ChevronLeft" at bounding box center [285, 29] width 23 height 23
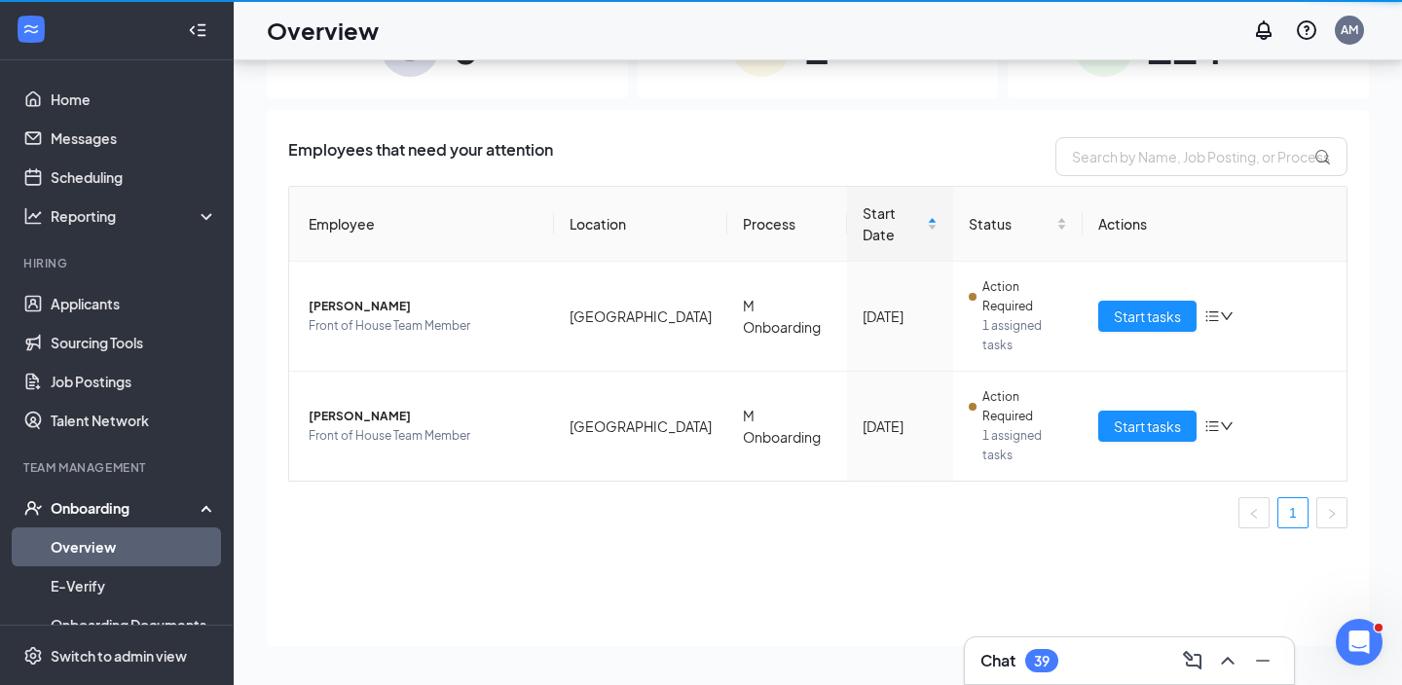
scroll to position [88, 0]
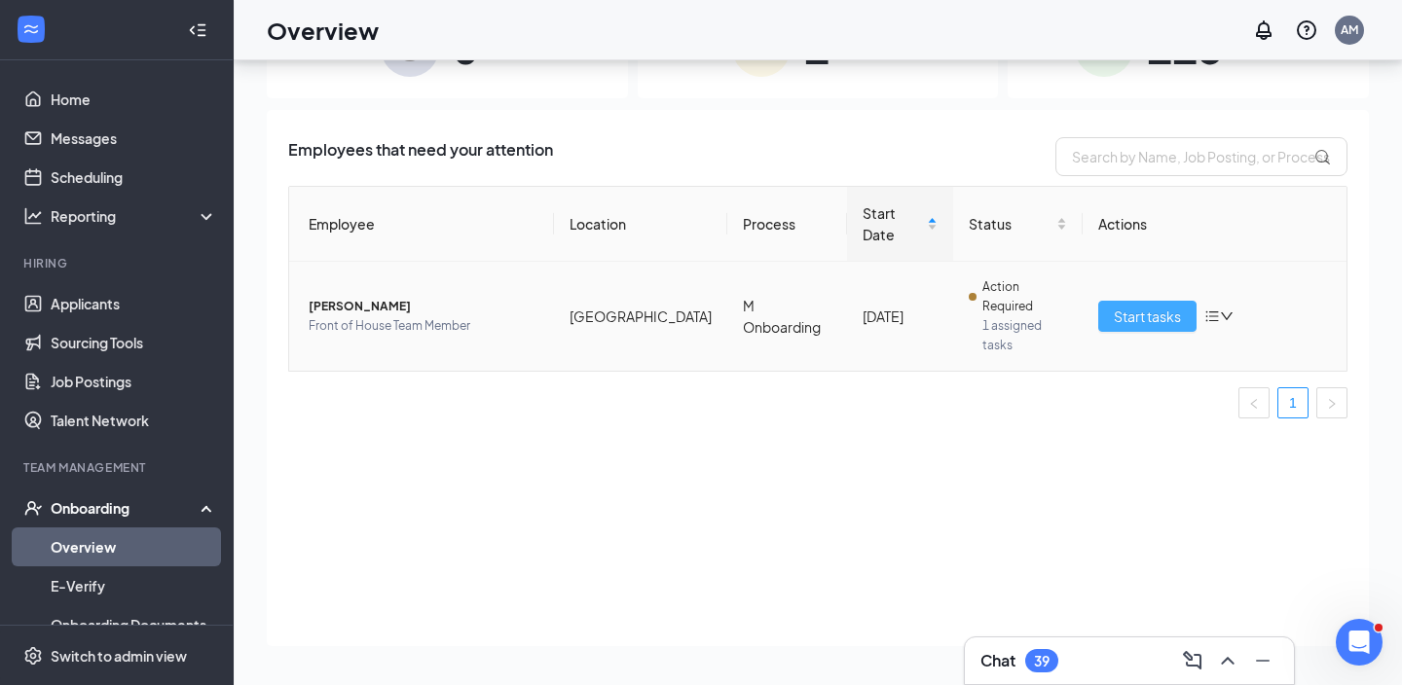
click at [1121, 306] on span "Start tasks" at bounding box center [1147, 316] width 67 height 21
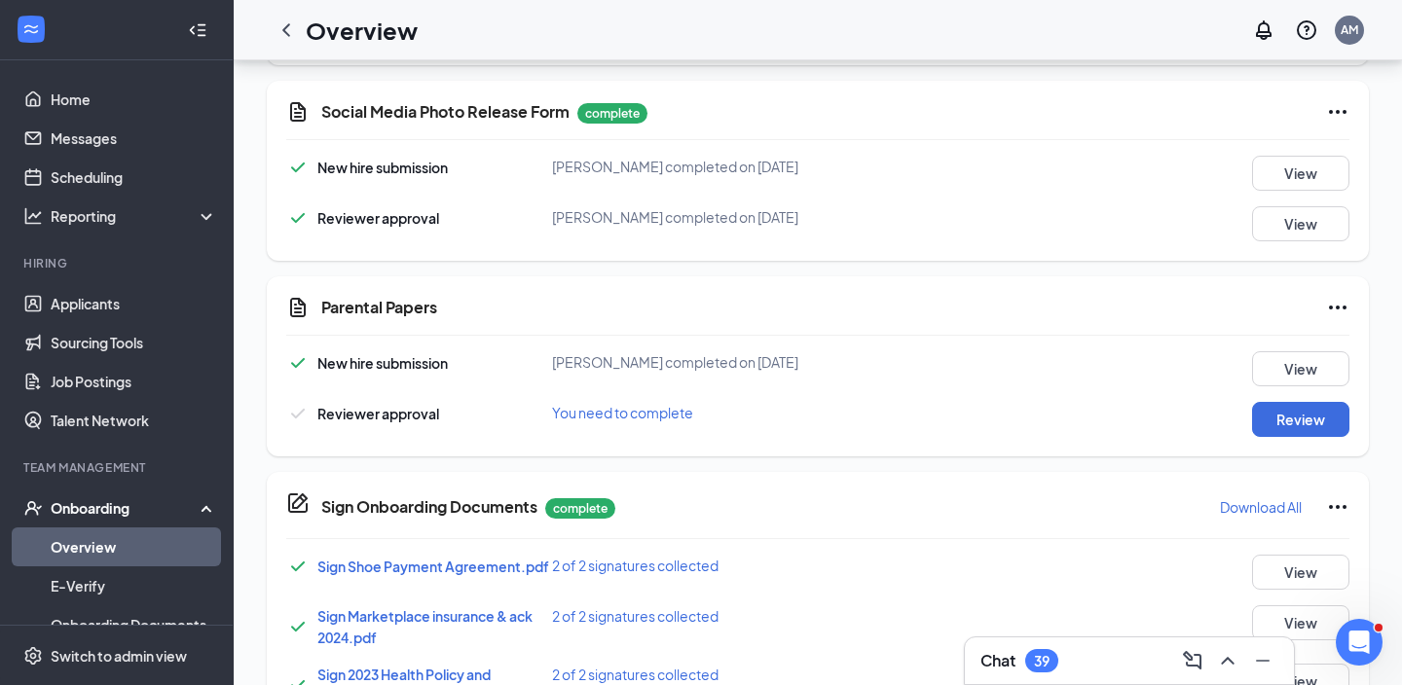
scroll to position [1131, 0]
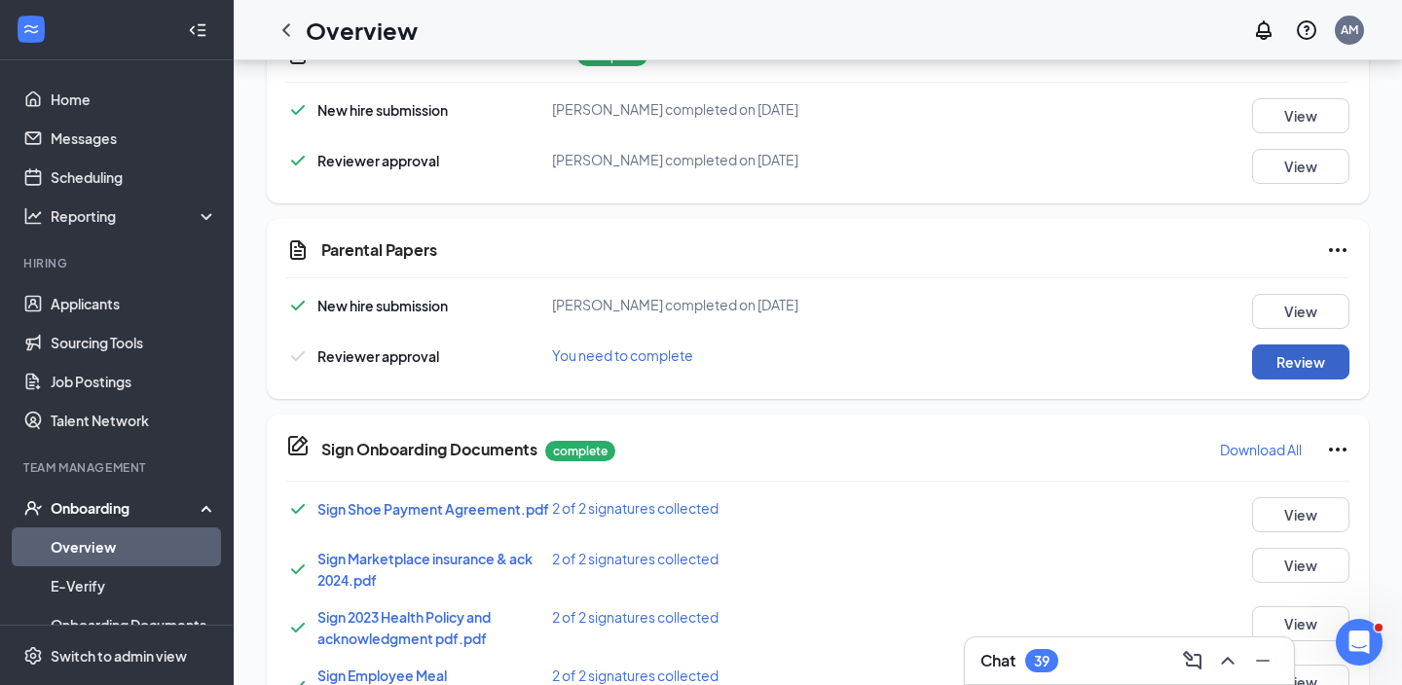
click at [1303, 363] on button "Review" at bounding box center [1300, 362] width 97 height 35
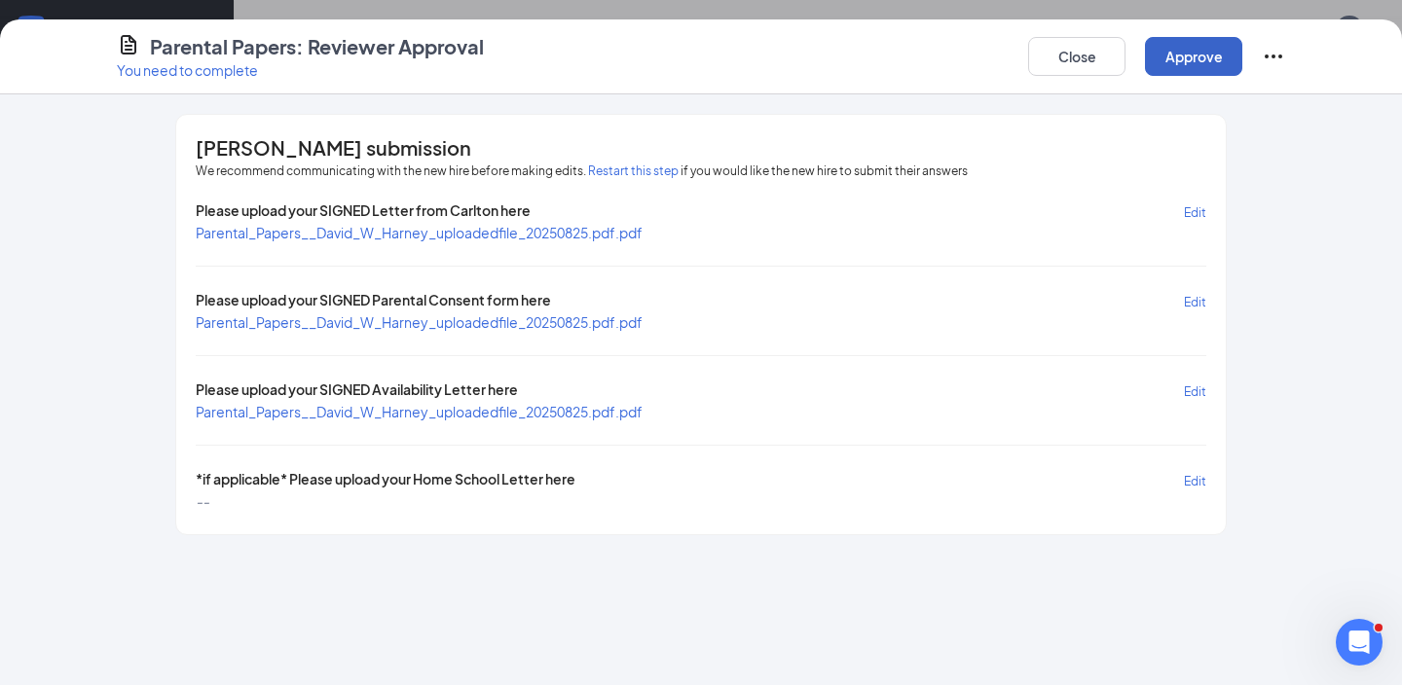
click at [1177, 69] on button "Approve" at bounding box center [1193, 56] width 97 height 39
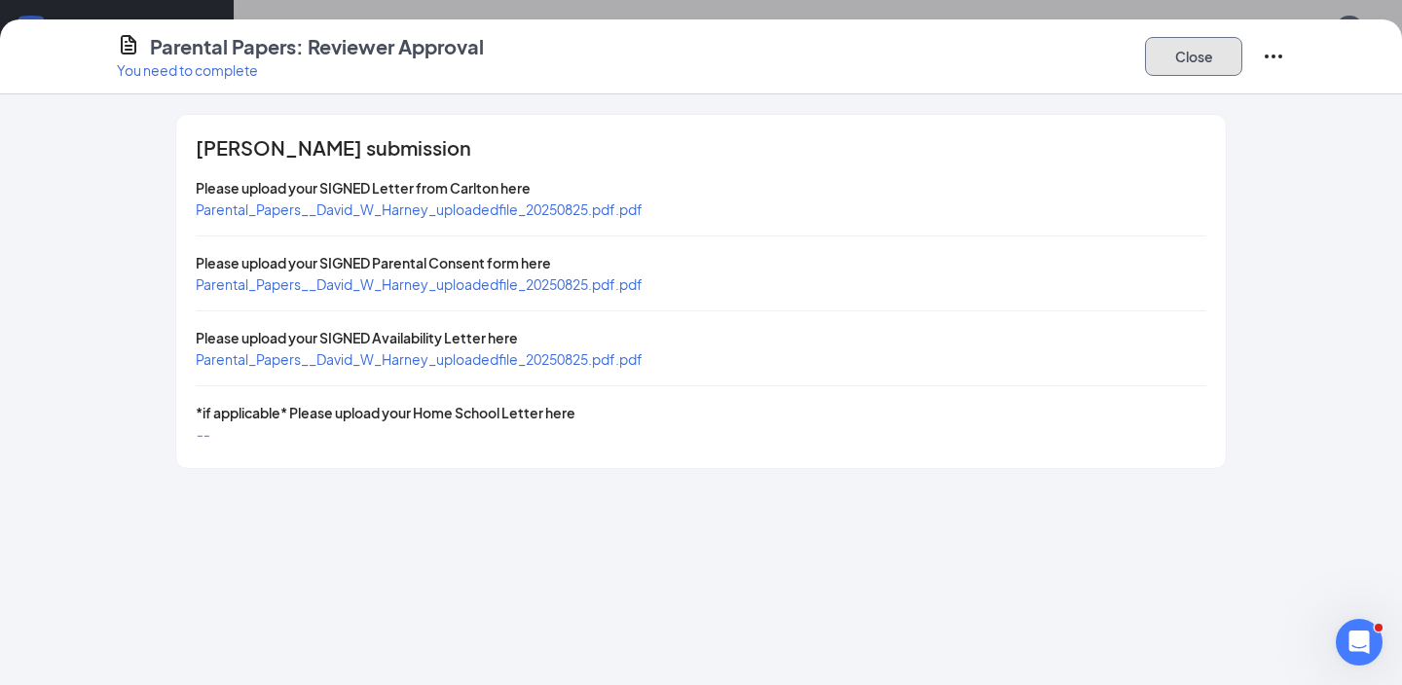
click at [1229, 55] on button "Close" at bounding box center [1193, 56] width 97 height 39
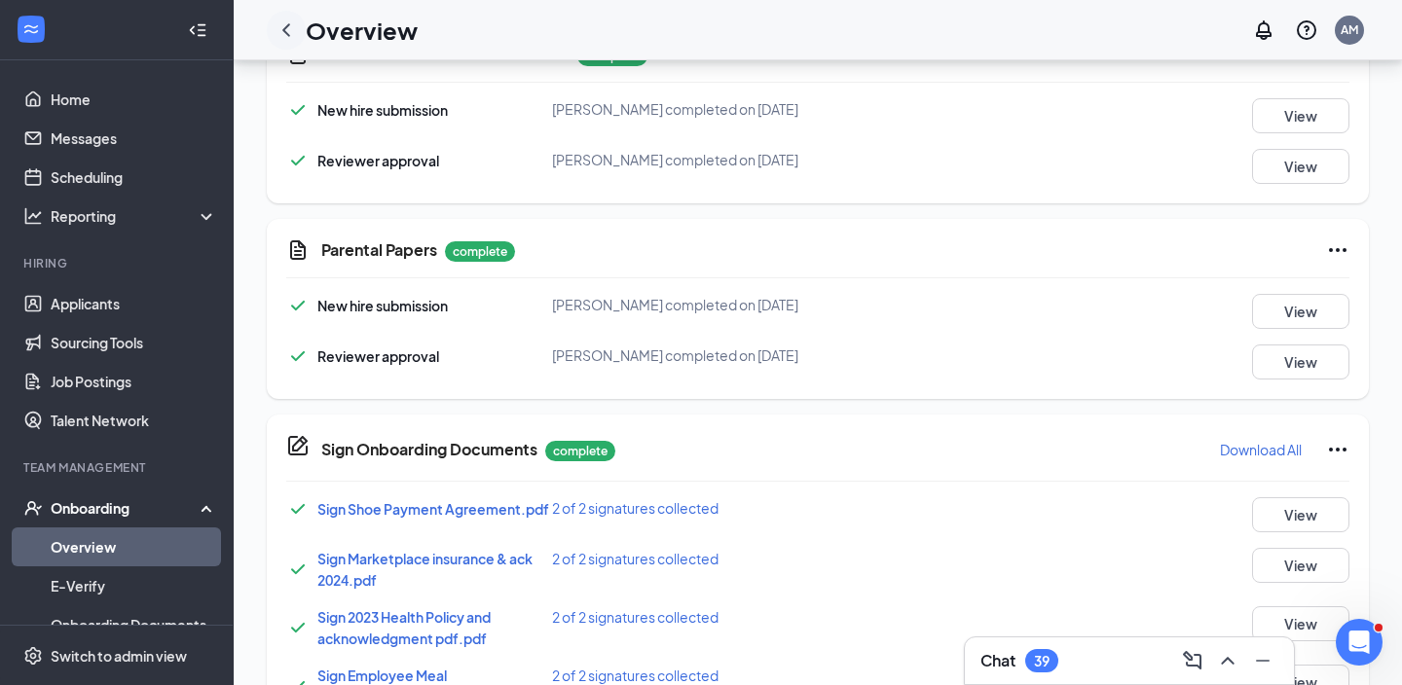
click at [287, 28] on icon "ChevronLeft" at bounding box center [285, 29] width 23 height 23
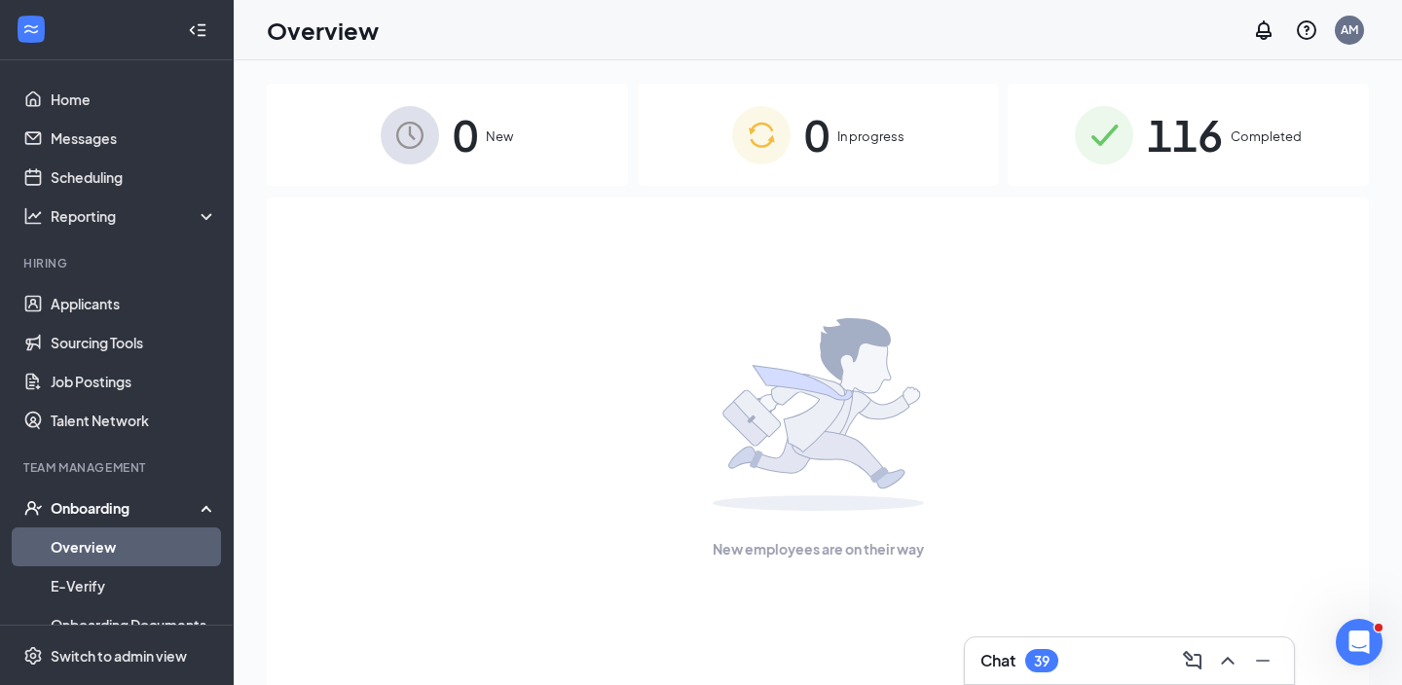
click at [1212, 150] on span "116" at bounding box center [1185, 134] width 76 height 67
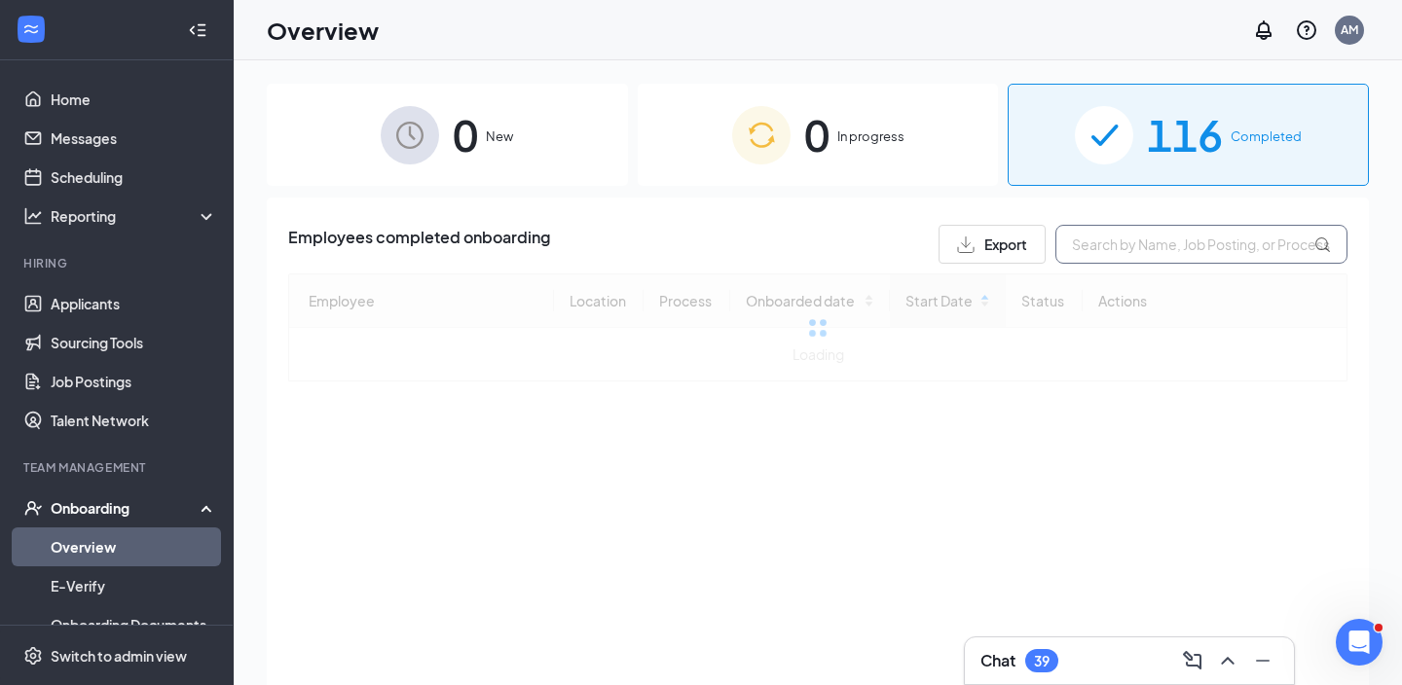
click at [1155, 239] on input "text" at bounding box center [1201, 244] width 292 height 39
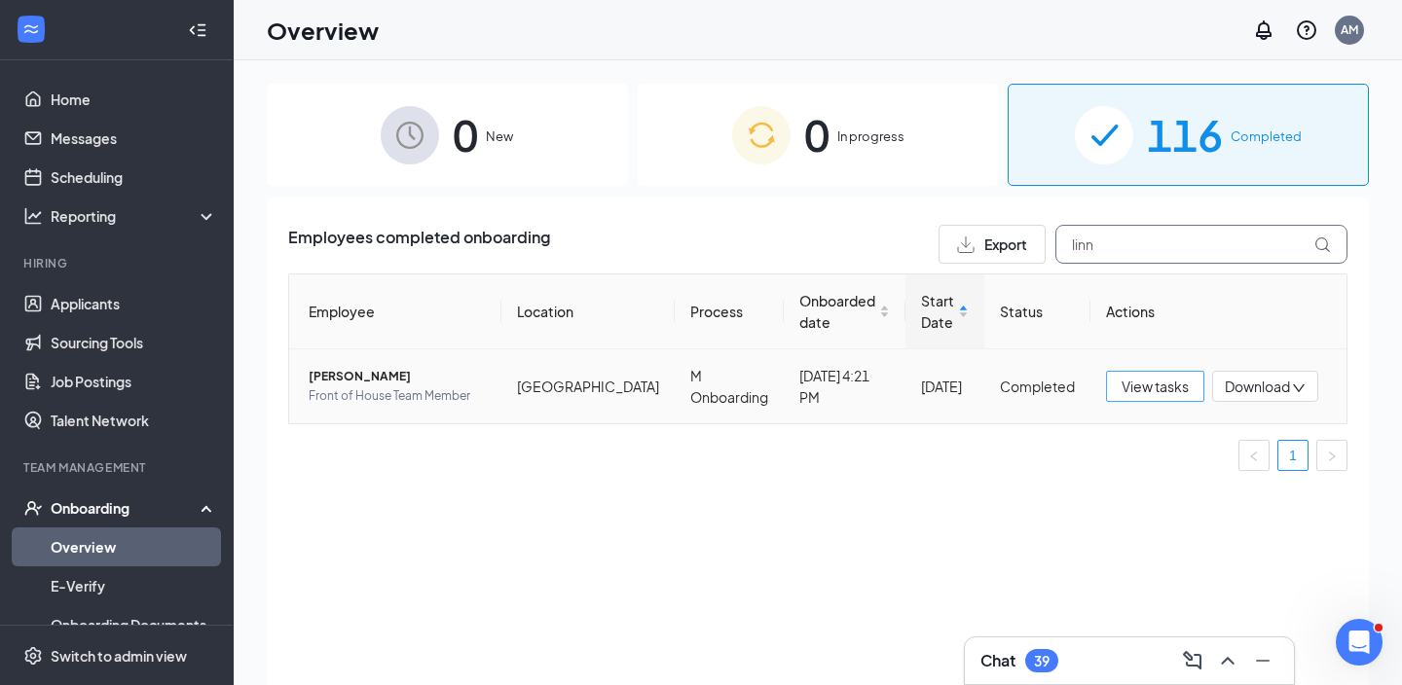
type input "linn"
click at [1141, 371] on button "View tasks" at bounding box center [1155, 386] width 98 height 31
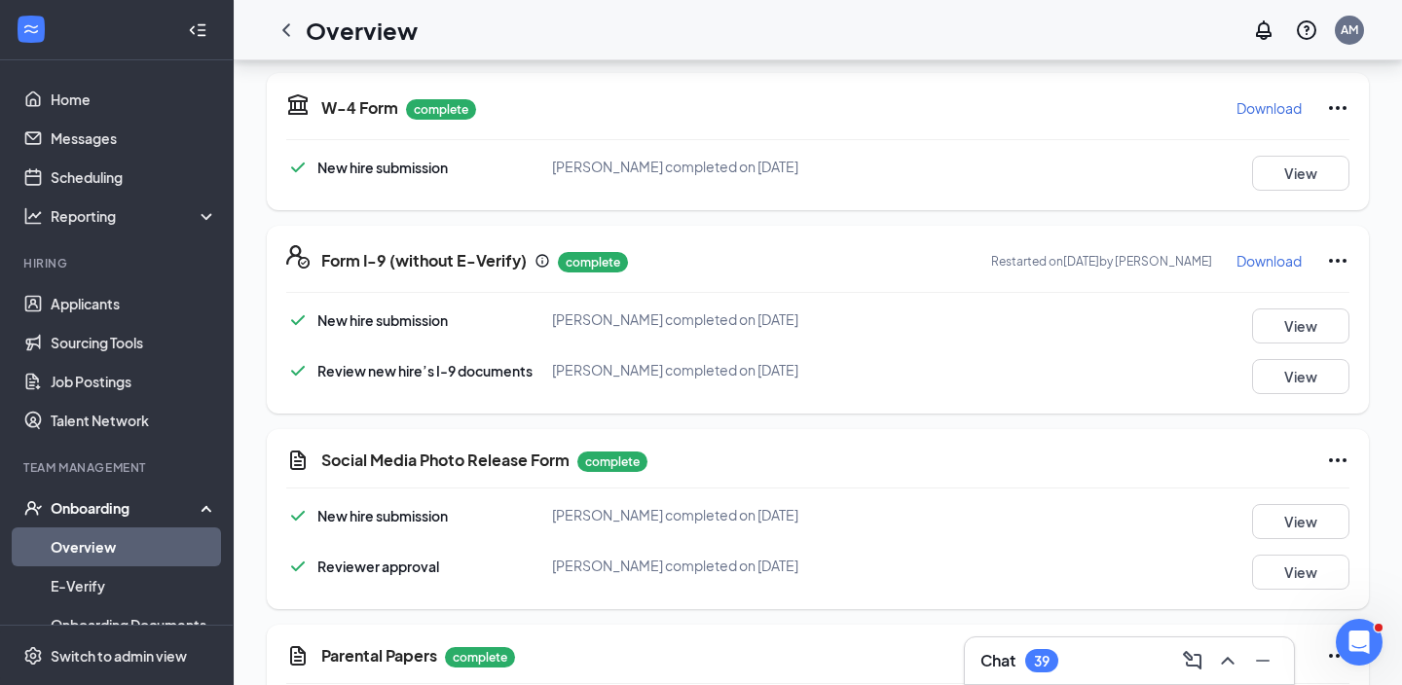
scroll to position [721, 0]
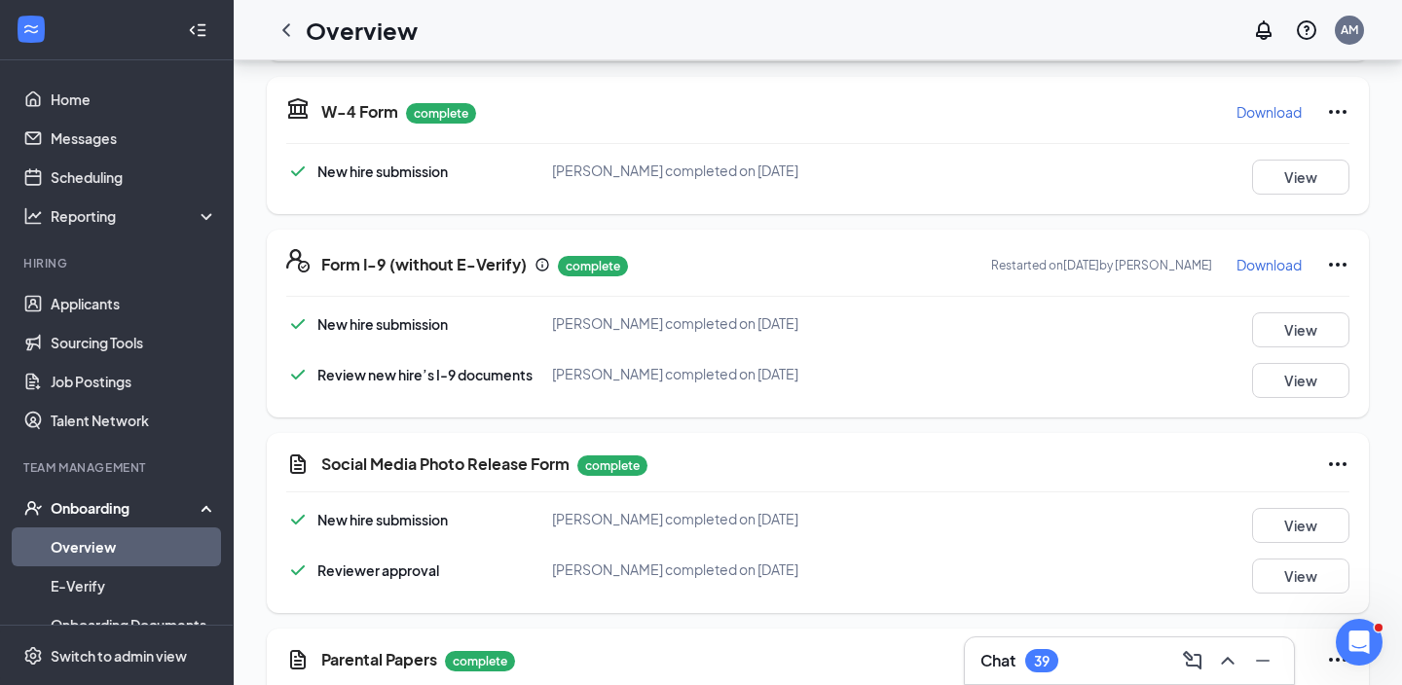
click at [1261, 263] on p "Download" at bounding box center [1268, 264] width 65 height 19
